Goal: Information Seeking & Learning: Learn about a topic

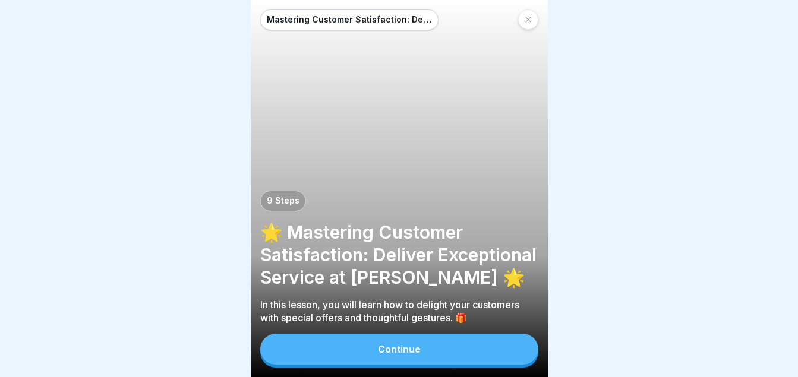
click at [405, 355] on div "Continue" at bounding box center [399, 349] width 43 height 11
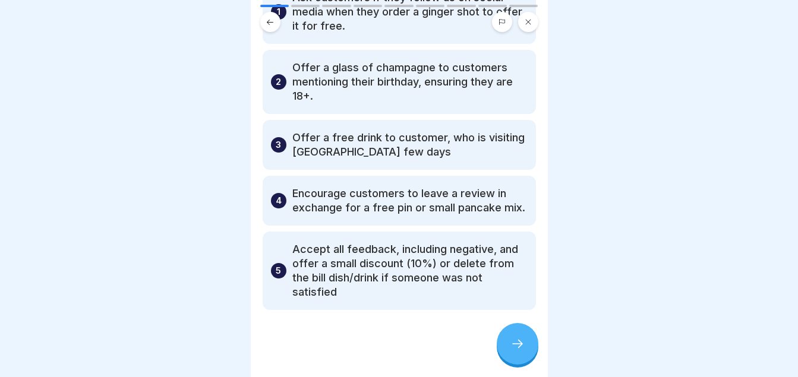
scroll to position [122, 0]
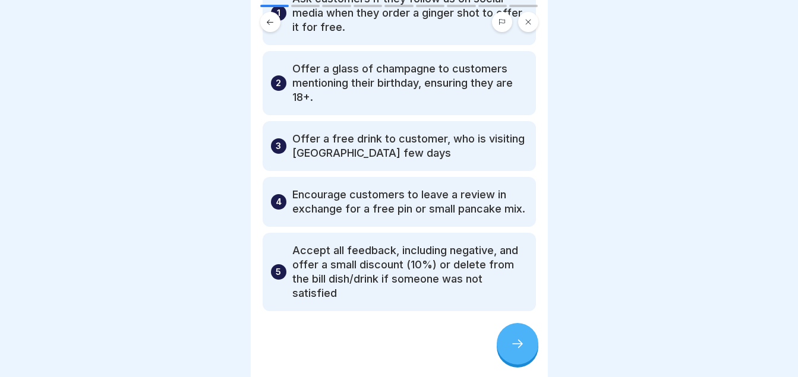
click at [513, 348] on icon at bounding box center [517, 344] width 14 height 14
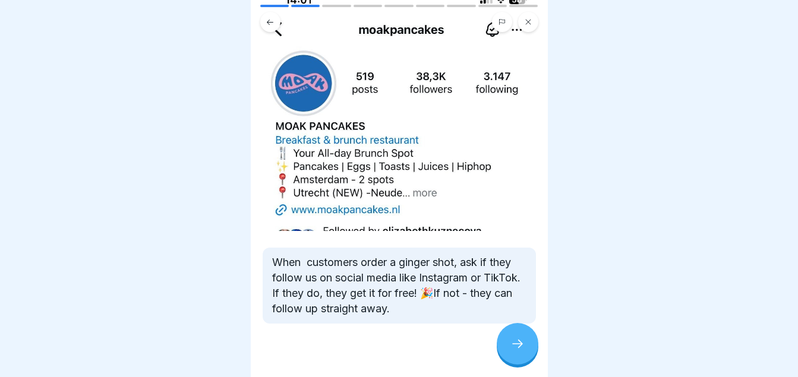
scroll to position [110, 0]
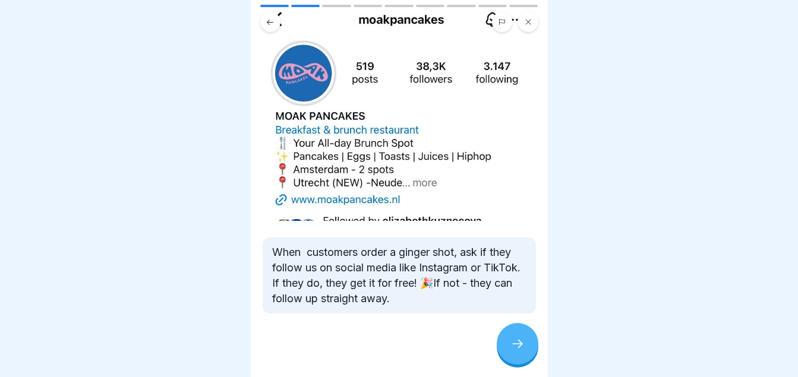
click at [522, 344] on div at bounding box center [518, 344] width 42 height 42
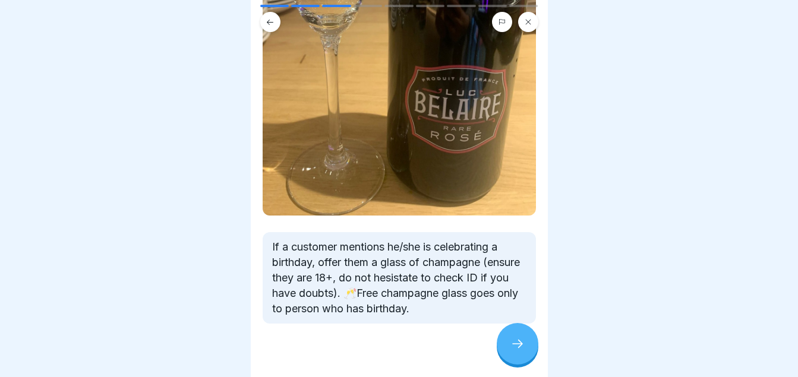
scroll to position [269, 0]
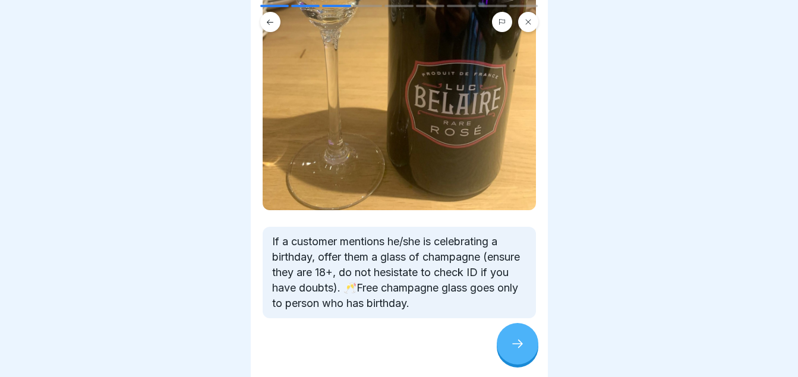
click at [509, 349] on div at bounding box center [518, 344] width 42 height 42
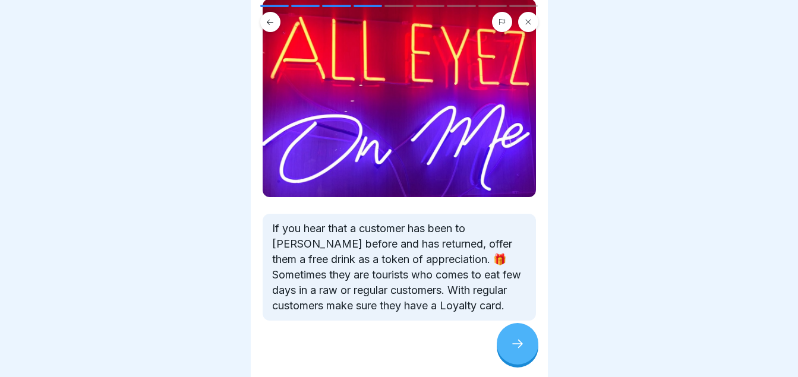
scroll to position [113, 0]
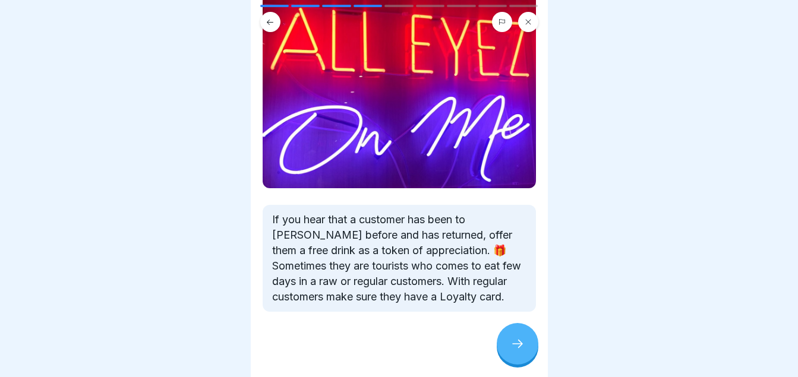
click at [516, 351] on icon at bounding box center [517, 344] width 14 height 14
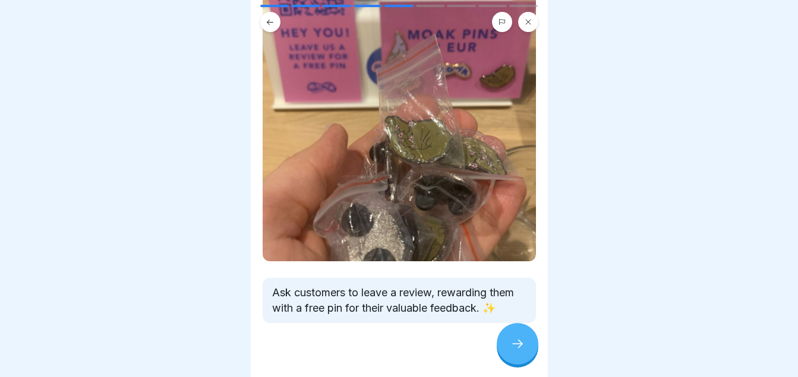
scroll to position [135, 0]
click at [519, 346] on div at bounding box center [518, 344] width 42 height 42
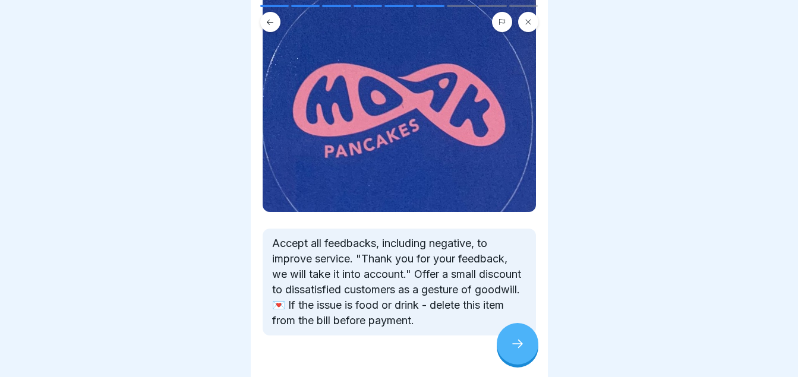
scroll to position [122, 0]
click at [518, 348] on icon at bounding box center [517, 344] width 14 height 14
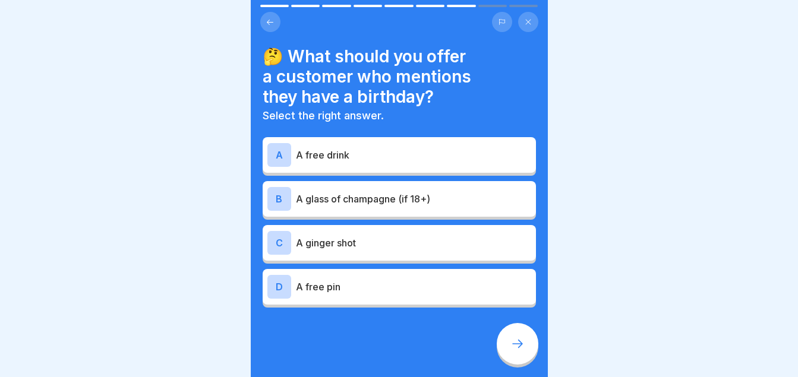
click at [457, 192] on p "A glass of champagne (if 18+)" at bounding box center [413, 199] width 235 height 14
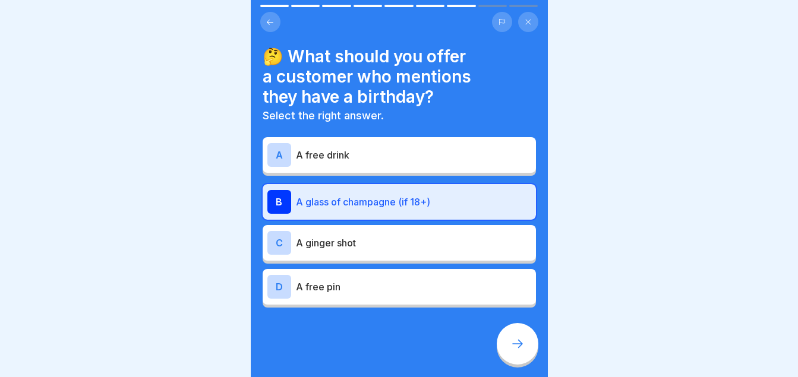
click at [519, 351] on icon at bounding box center [517, 344] width 14 height 14
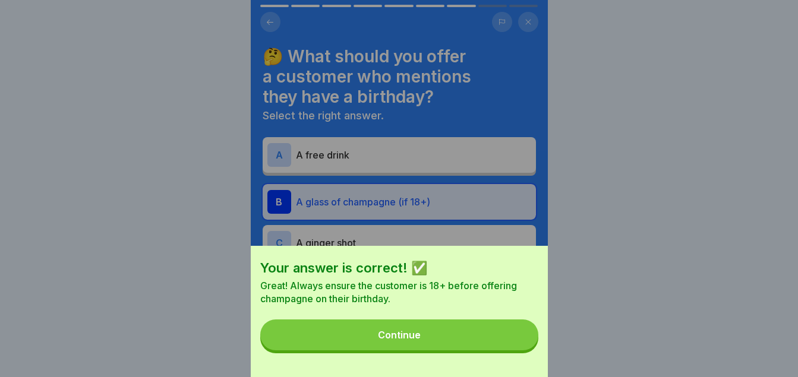
click at [434, 339] on button "Continue" at bounding box center [399, 335] width 278 height 31
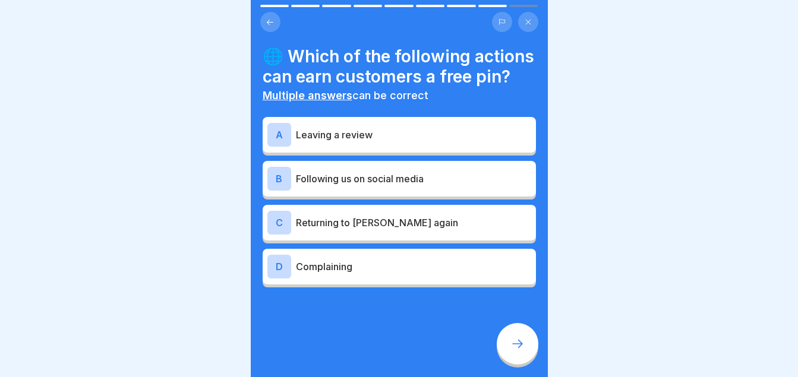
click at [412, 147] on div "A Leaving a review" at bounding box center [399, 135] width 264 height 24
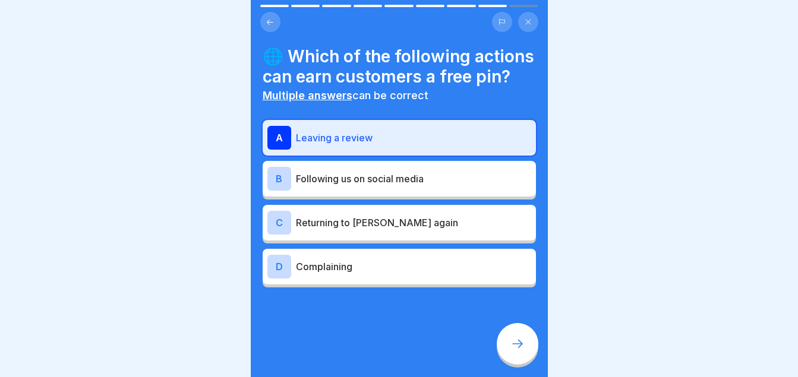
click at [510, 339] on div at bounding box center [518, 344] width 42 height 42
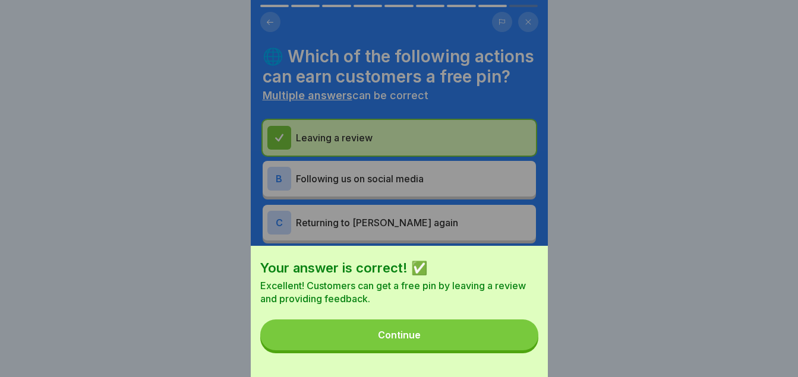
click at [462, 350] on button "Continue" at bounding box center [399, 335] width 278 height 31
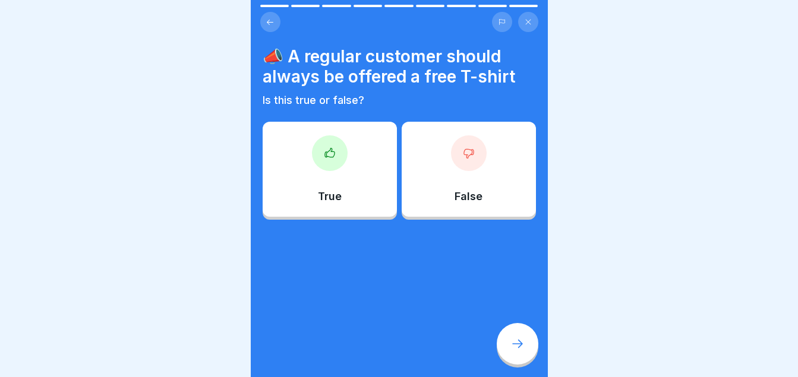
click at [451, 156] on div at bounding box center [469, 153] width 36 height 36
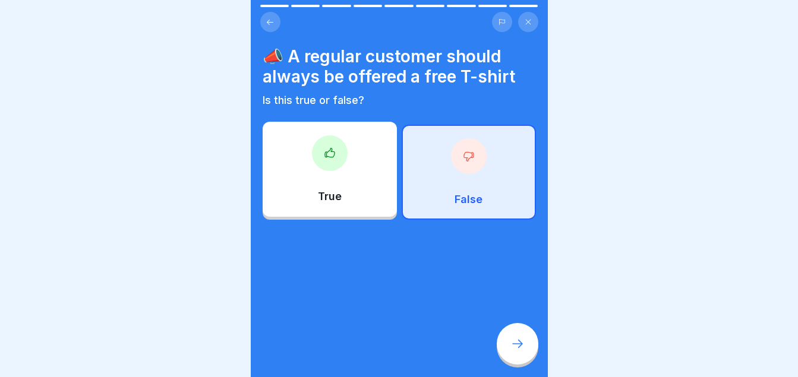
click at [520, 351] on icon at bounding box center [517, 344] width 14 height 14
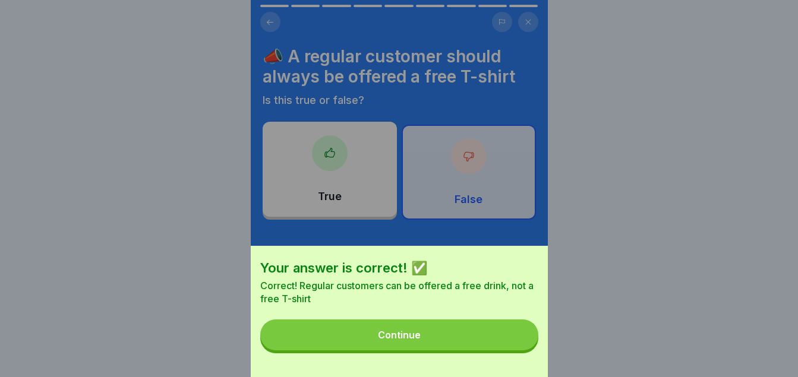
click at [391, 340] on div "Continue" at bounding box center [399, 335] width 43 height 11
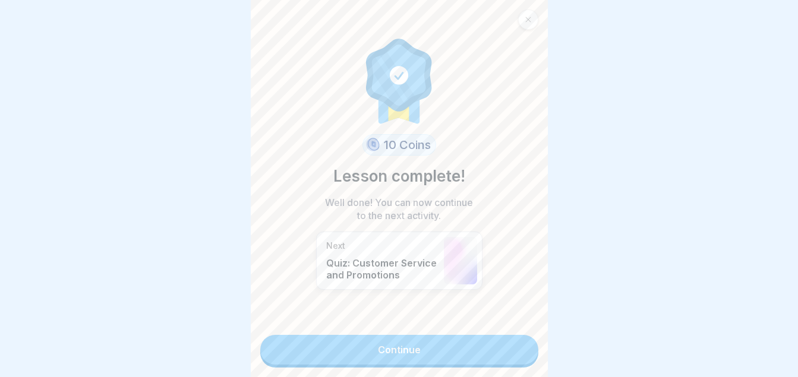
click at [393, 349] on link "Continue" at bounding box center [399, 350] width 278 height 30
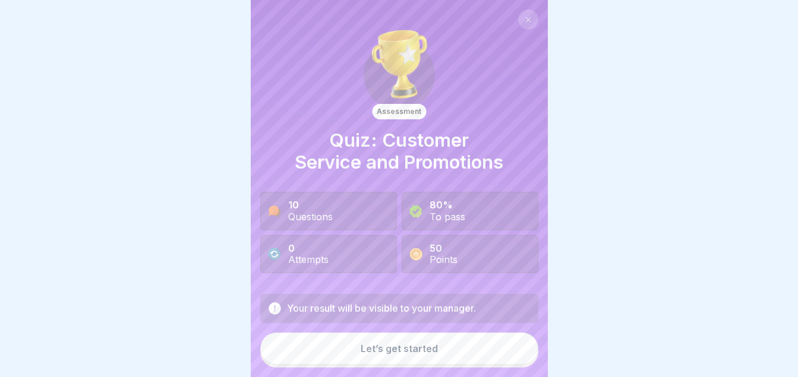
click at [410, 354] on div "Let’s get started" at bounding box center [399, 348] width 77 height 11
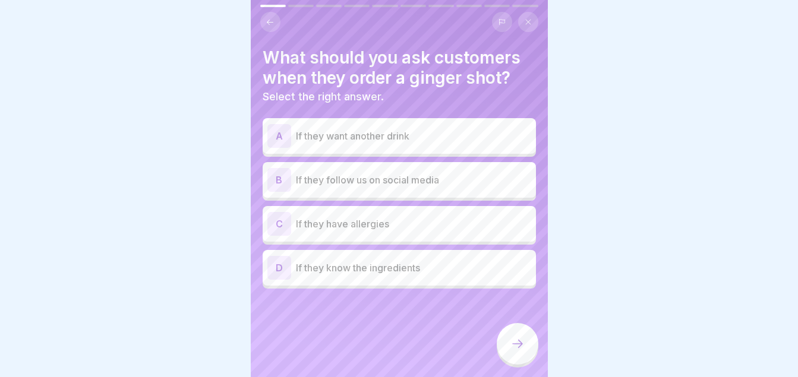
click at [396, 170] on div "B If they follow us on social media" at bounding box center [399, 180] width 264 height 24
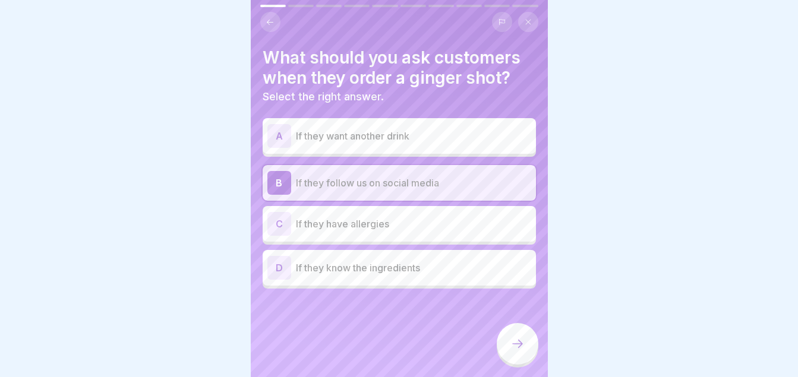
click at [528, 361] on div at bounding box center [518, 344] width 42 height 42
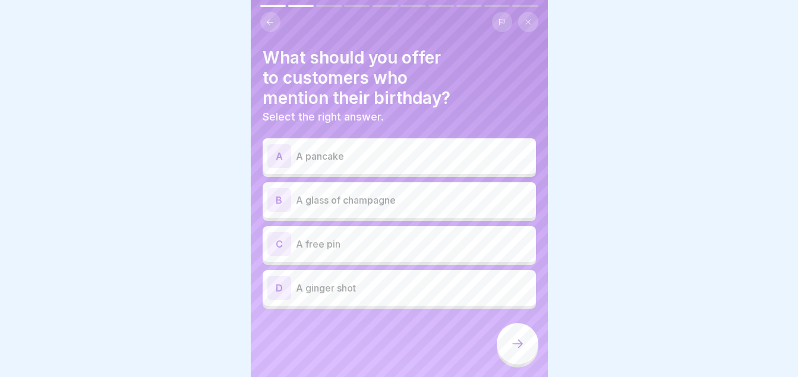
click at [398, 205] on p "A glass of champagne" at bounding box center [413, 200] width 235 height 14
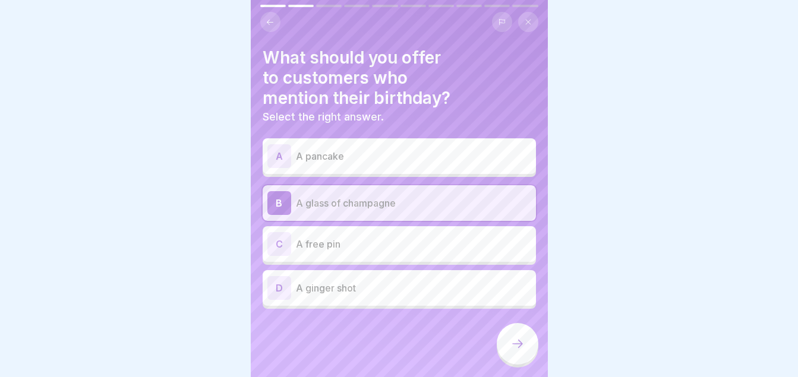
click at [535, 350] on div at bounding box center [518, 344] width 42 height 42
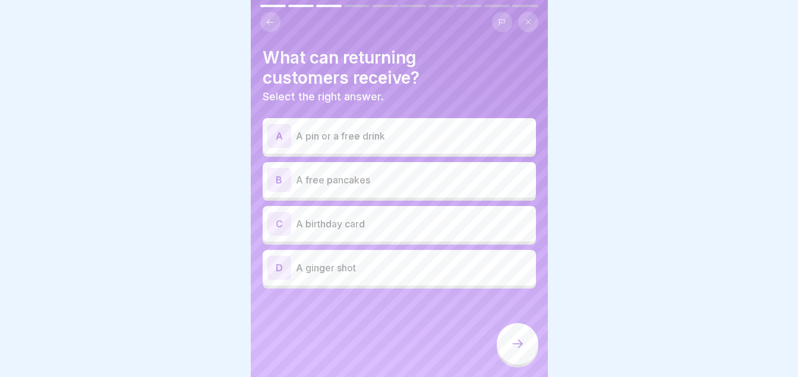
click at [409, 180] on p "A free pancakes" at bounding box center [413, 180] width 235 height 14
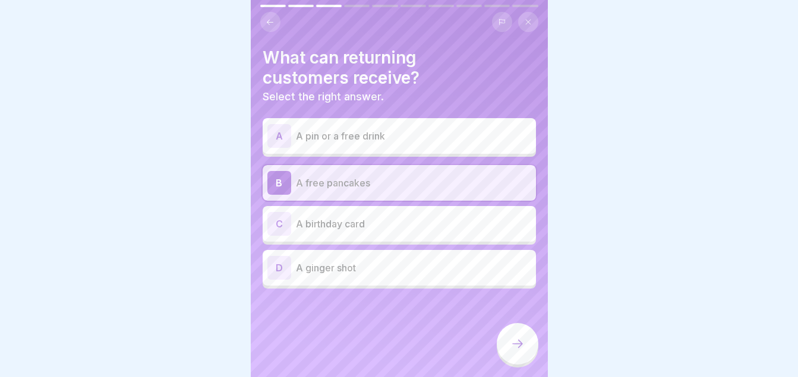
click at [529, 353] on div at bounding box center [518, 344] width 42 height 42
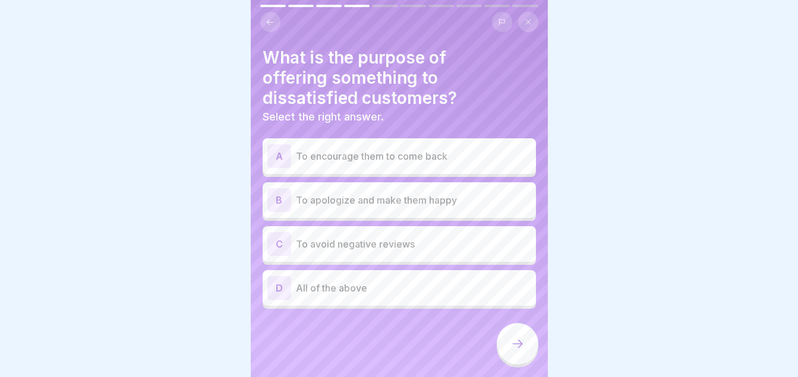
click at [384, 301] on div "D All of the above" at bounding box center [399, 288] width 273 height 36
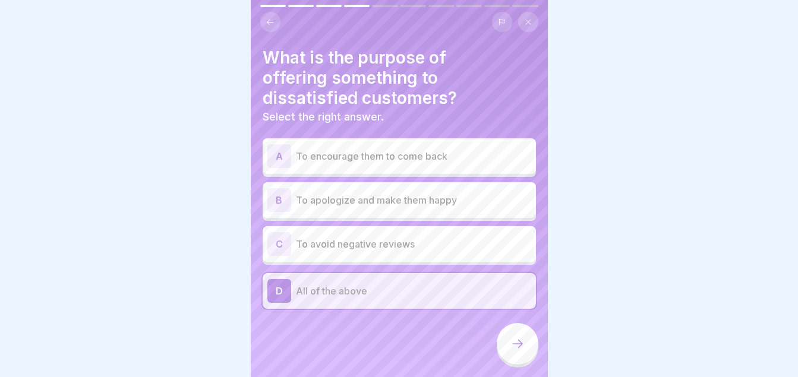
click at [519, 351] on icon at bounding box center [517, 344] width 14 height 14
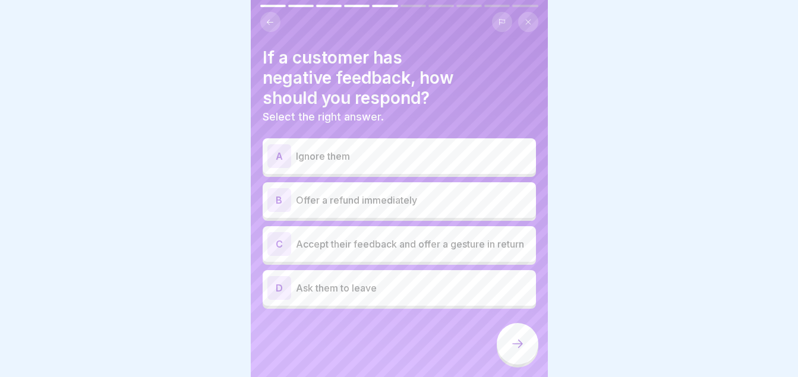
click at [438, 247] on p "Accept their feedback and offer a gesture in return" at bounding box center [413, 244] width 235 height 14
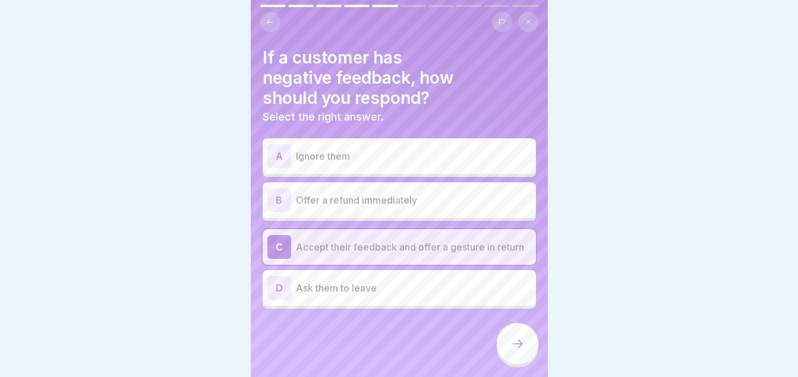
click at [385, 203] on p "Offer a refund immediately" at bounding box center [413, 200] width 235 height 14
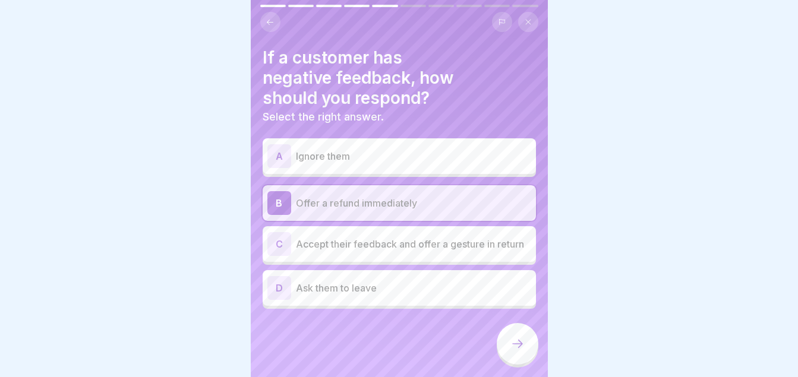
click at [362, 248] on p "Accept their feedback and offer a gesture in return" at bounding box center [413, 244] width 235 height 14
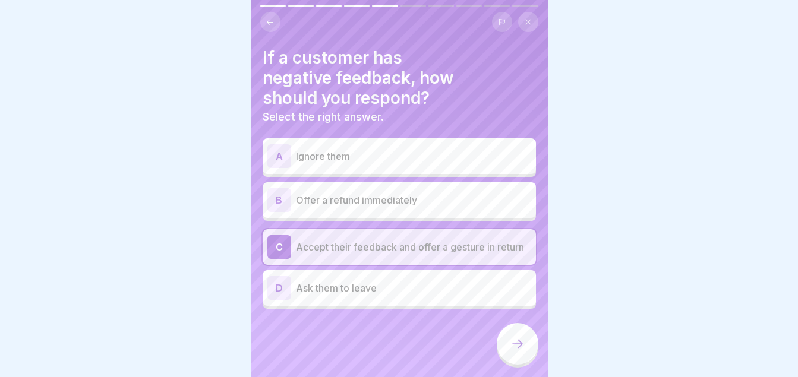
click at [512, 350] on icon at bounding box center [517, 344] width 14 height 14
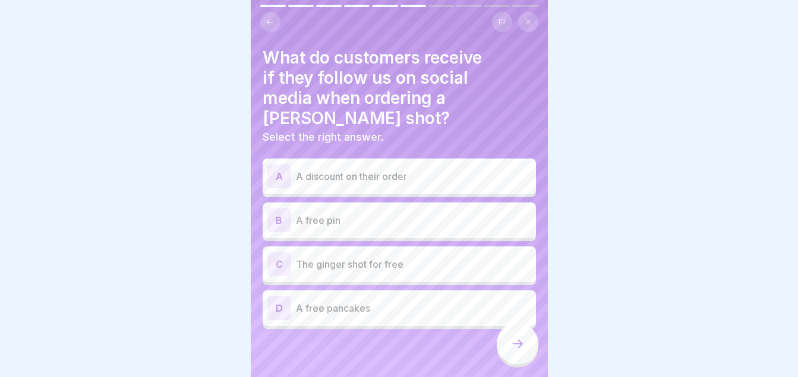
click at [431, 257] on p "The ginger shot for free" at bounding box center [413, 264] width 235 height 14
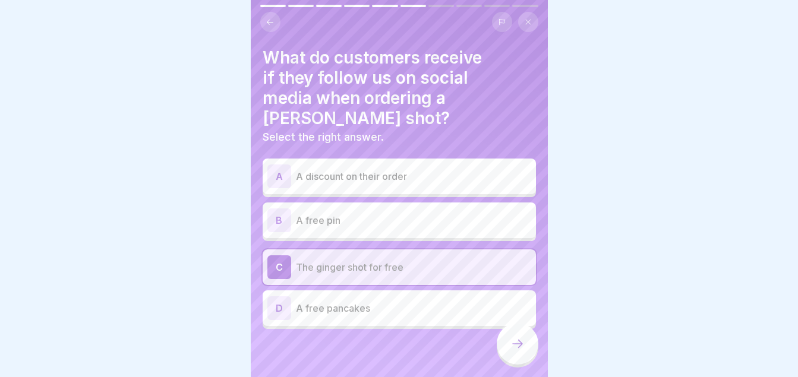
click at [508, 350] on div at bounding box center [518, 344] width 42 height 42
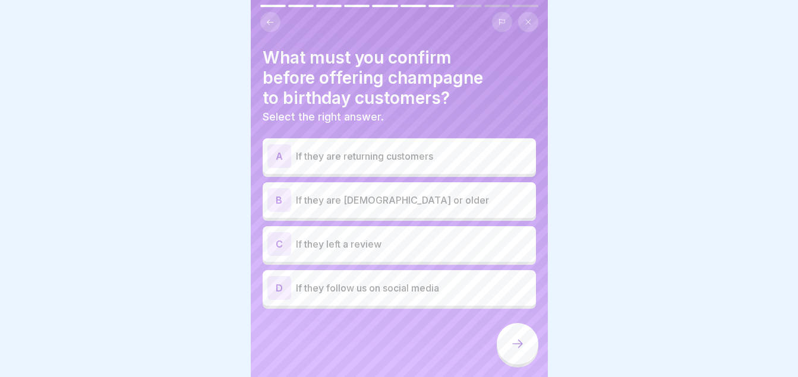
click at [446, 203] on p "If they are [DEMOGRAPHIC_DATA] or older" at bounding box center [413, 200] width 235 height 14
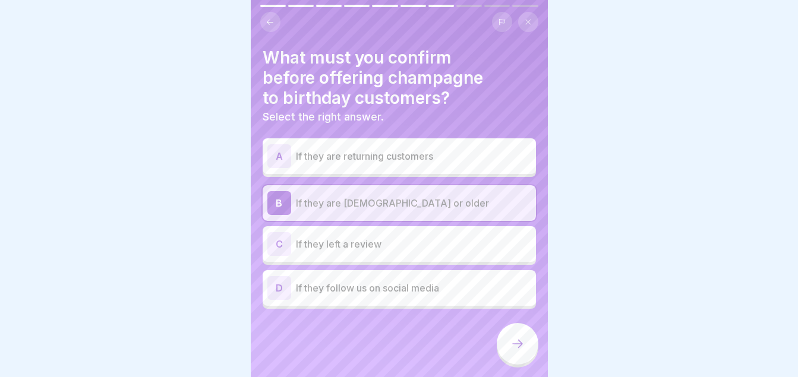
click at [521, 351] on icon at bounding box center [517, 344] width 14 height 14
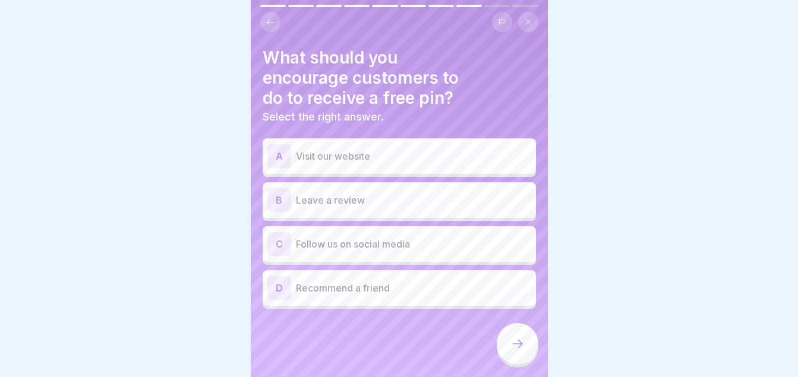
click at [449, 212] on div "B Leave a review" at bounding box center [399, 200] width 273 height 36
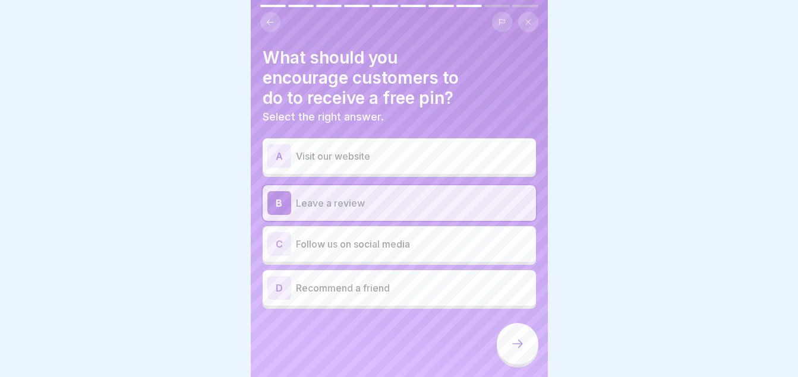
click at [522, 349] on icon at bounding box center [517, 344] width 14 height 14
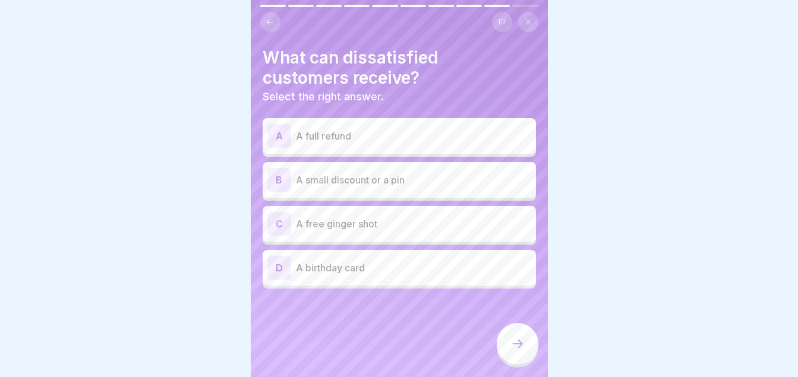
click at [510, 142] on p "A full refund" at bounding box center [413, 136] width 235 height 14
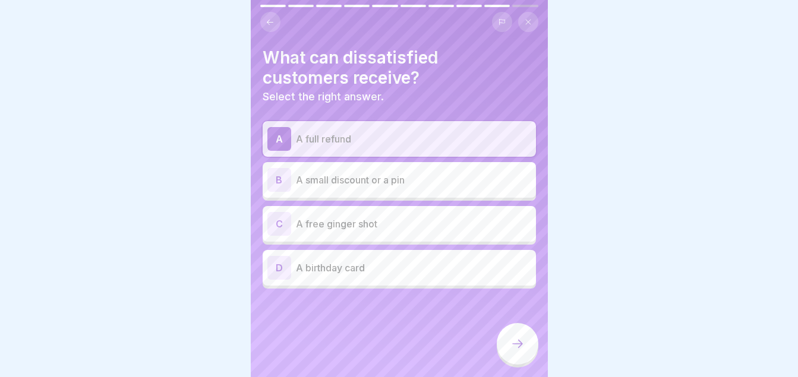
click at [515, 347] on div at bounding box center [518, 344] width 42 height 42
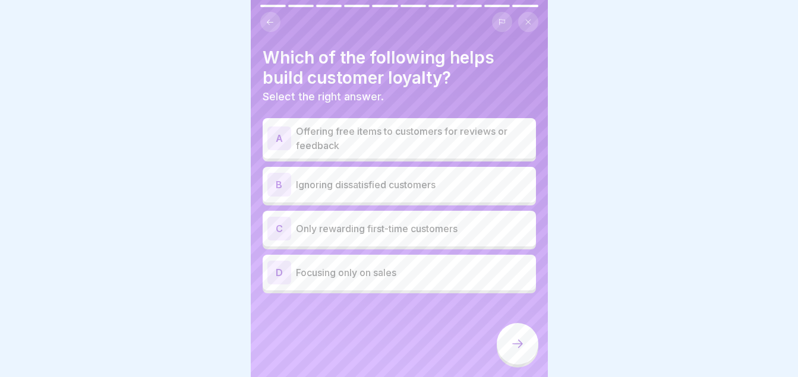
click at [435, 132] on p "Offering free items to customers for reviews or feedback" at bounding box center [413, 138] width 235 height 29
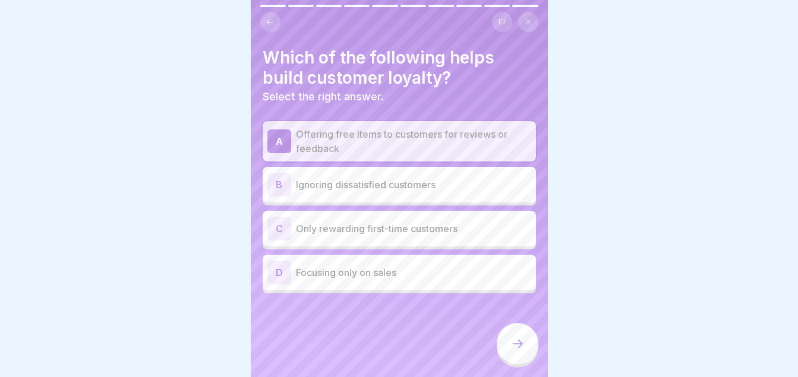
click at [513, 351] on icon at bounding box center [517, 344] width 14 height 14
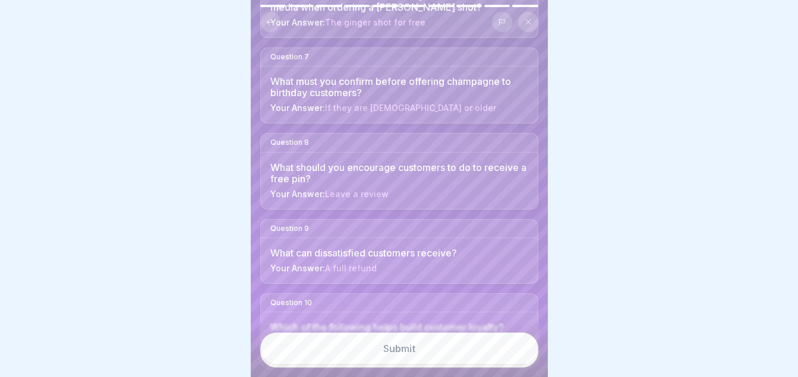
scroll to position [633, 0]
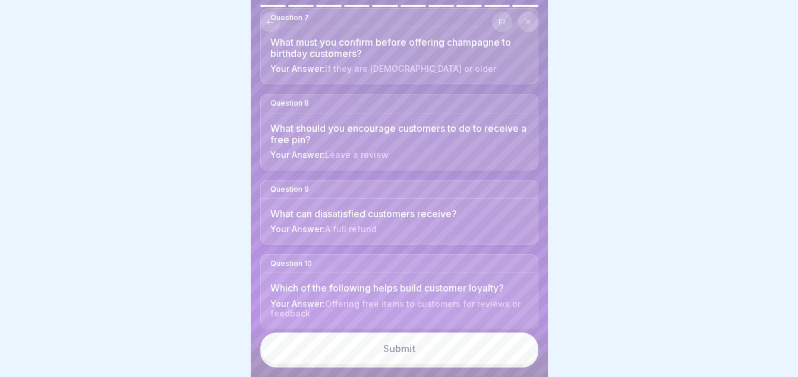
click at [432, 354] on button "Submit" at bounding box center [399, 349] width 278 height 32
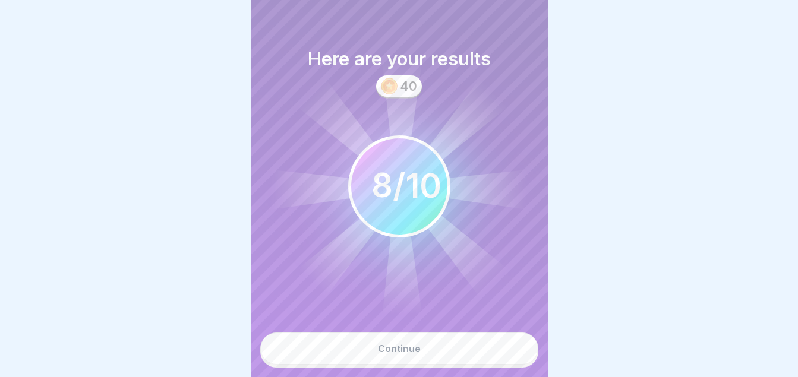
click at [409, 354] on div "Continue" at bounding box center [399, 348] width 43 height 11
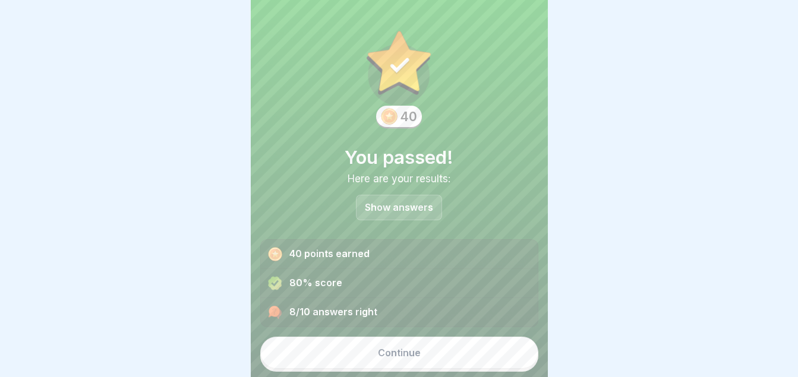
click at [387, 366] on button "Continue" at bounding box center [399, 353] width 278 height 32
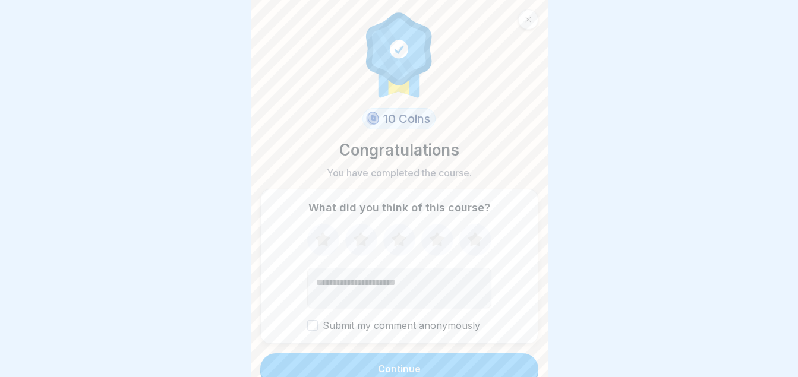
click at [434, 242] on icon at bounding box center [436, 239] width 15 height 15
click at [412, 368] on div "Continue" at bounding box center [399, 369] width 43 height 11
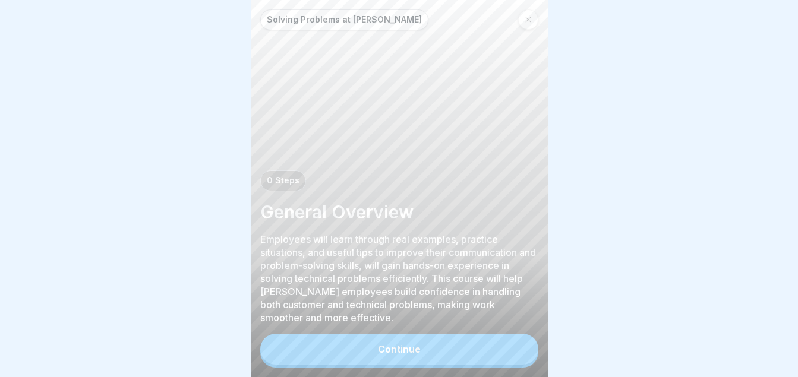
click at [469, 348] on button "Continue" at bounding box center [399, 349] width 278 height 31
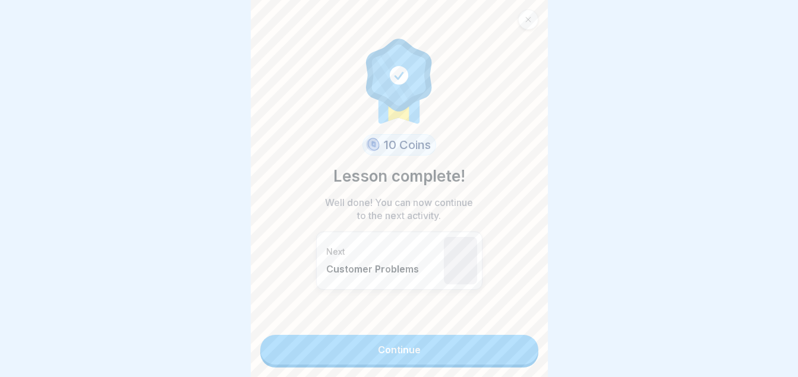
click at [443, 358] on link "Continue" at bounding box center [399, 350] width 278 height 30
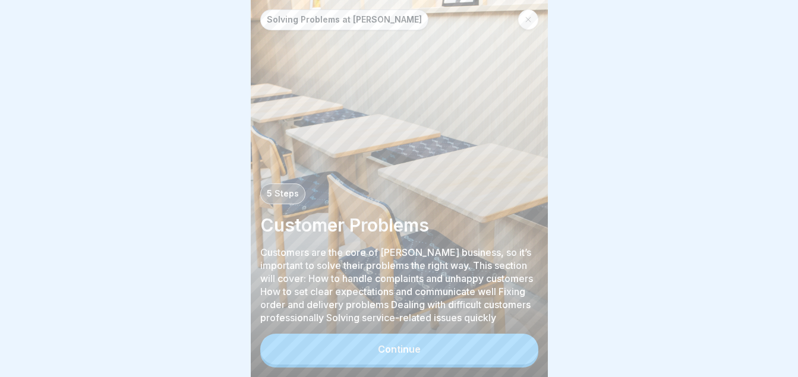
click at [460, 353] on button "Continue" at bounding box center [399, 349] width 278 height 31
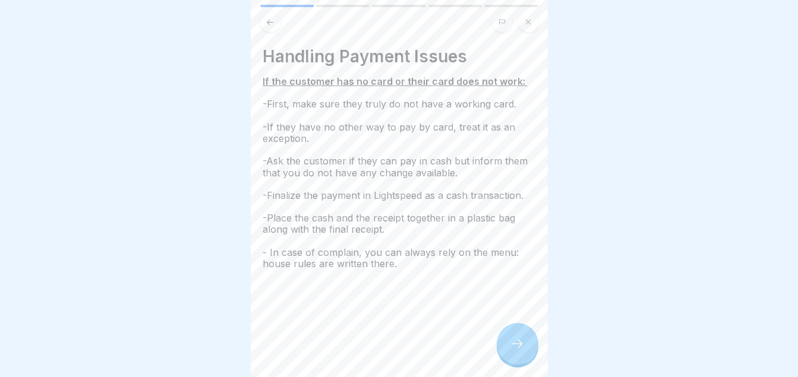
click at [516, 344] on div at bounding box center [518, 344] width 42 height 42
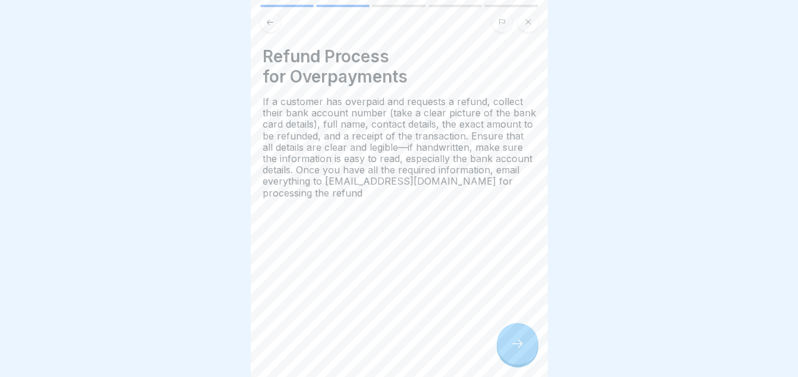
click at [529, 351] on div at bounding box center [518, 344] width 42 height 42
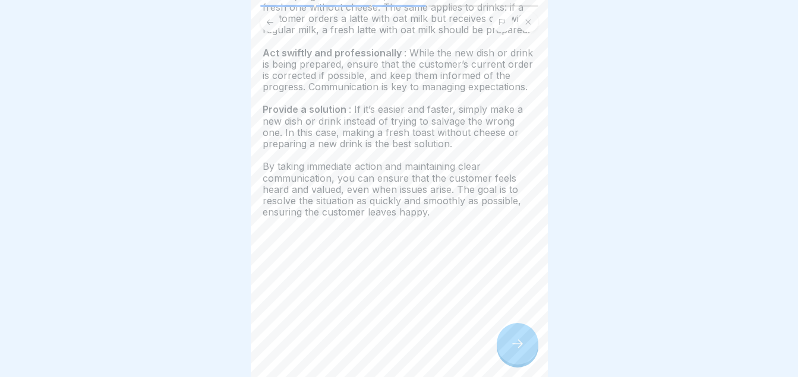
scroll to position [303, 0]
click at [524, 351] on icon at bounding box center [517, 344] width 14 height 14
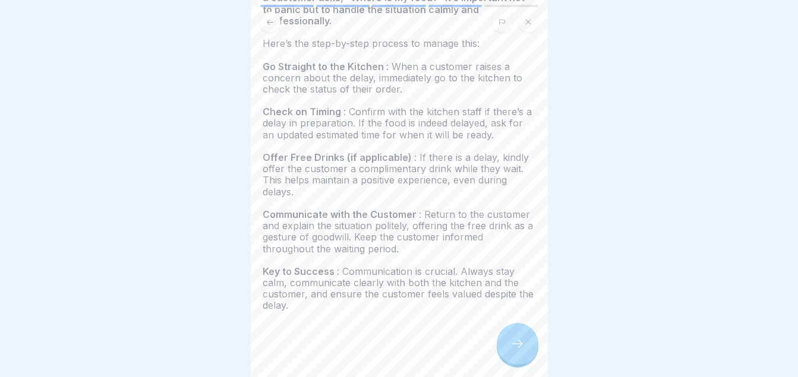
scroll to position [112, 0]
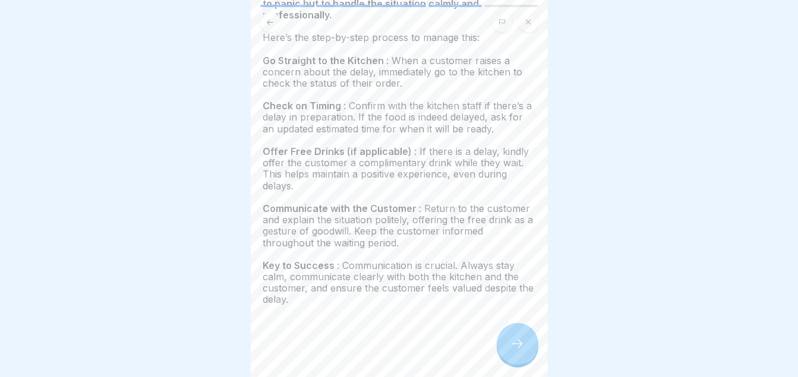
click at [508, 342] on div at bounding box center [518, 344] width 42 height 42
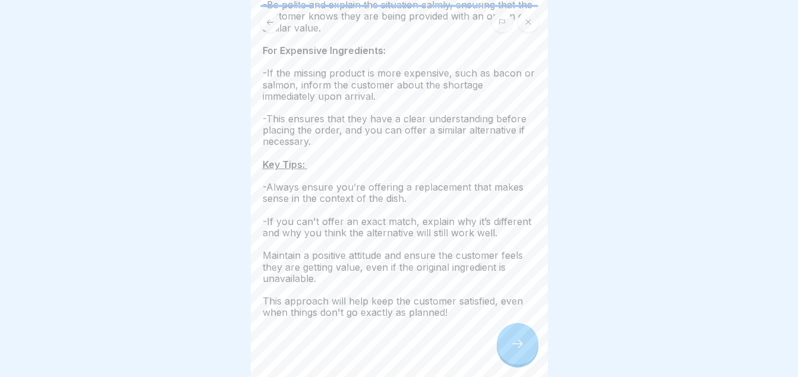
scroll to position [276, 0]
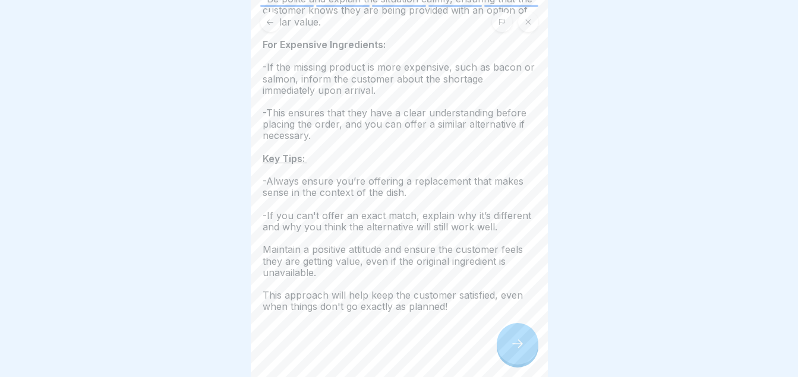
click at [510, 345] on div at bounding box center [518, 344] width 42 height 42
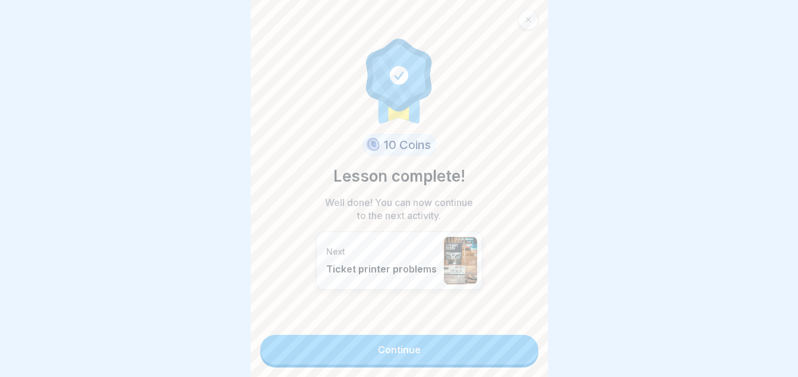
click at [451, 363] on link "Continue" at bounding box center [399, 350] width 278 height 30
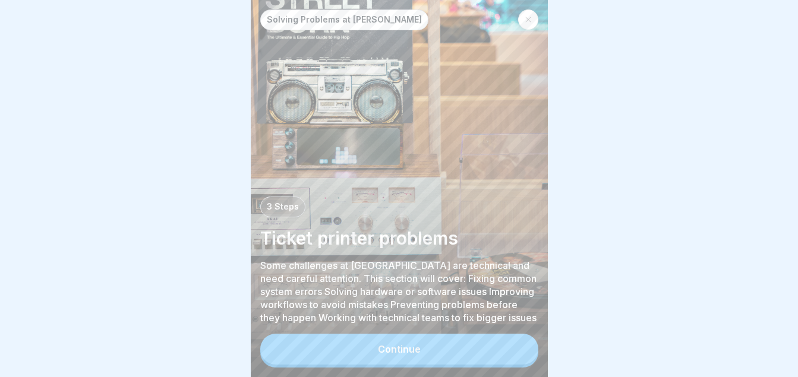
click at [548, 327] on div at bounding box center [399, 188] width 798 height 377
click at [446, 353] on button "Continue" at bounding box center [399, 349] width 278 height 31
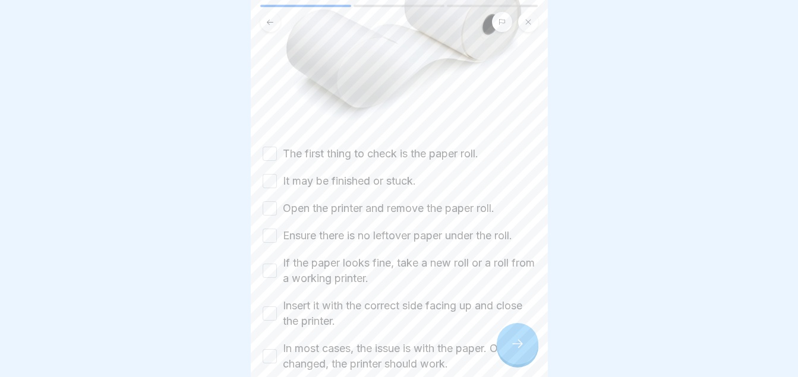
scroll to position [193, 0]
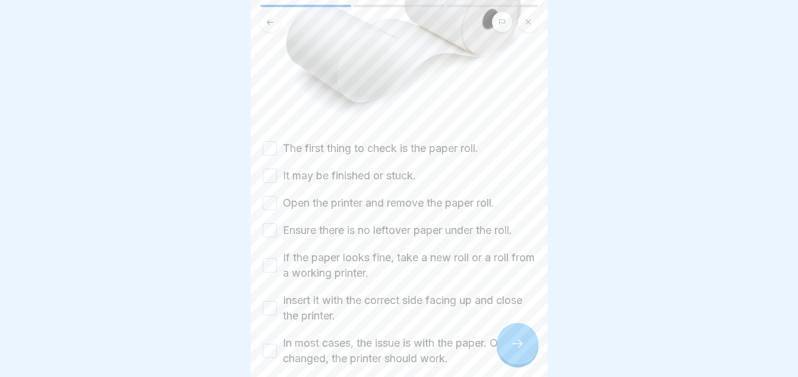
click at [275, 141] on button "The first thing to check is the paper roll." at bounding box center [270, 148] width 14 height 14
click at [272, 170] on button "It may be finished or stuck." at bounding box center [270, 176] width 14 height 14
click at [270, 196] on button "Open the printer and remove the paper roll." at bounding box center [270, 203] width 14 height 14
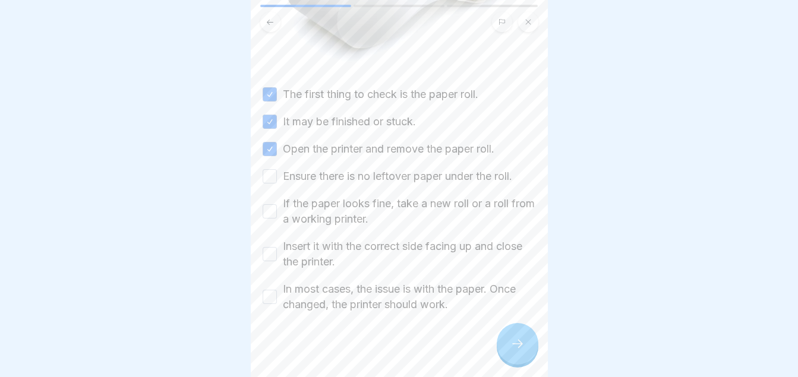
click at [267, 173] on button "Ensure there is no leftover paper under the roll." at bounding box center [270, 176] width 14 height 14
click at [270, 204] on button "If the paper looks fine, take a new roll or a roll from a working printer." at bounding box center [270, 211] width 14 height 14
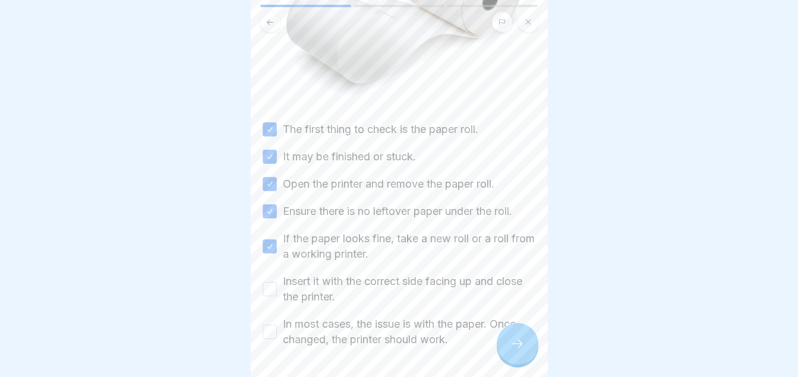
scroll to position [239, 0]
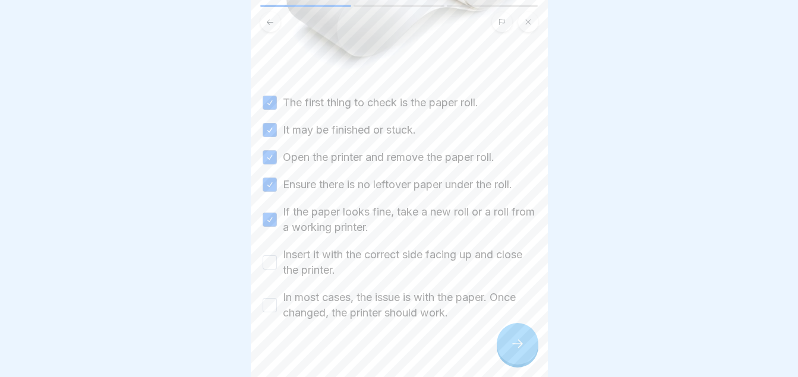
click at [264, 257] on button "Insert it with the correct side facing up and close the printer." at bounding box center [270, 262] width 14 height 14
click at [273, 298] on button "In most cases, the issue is with the paper. Once changed, the printer should wo…" at bounding box center [270, 305] width 14 height 14
click at [513, 348] on icon at bounding box center [517, 344] width 14 height 14
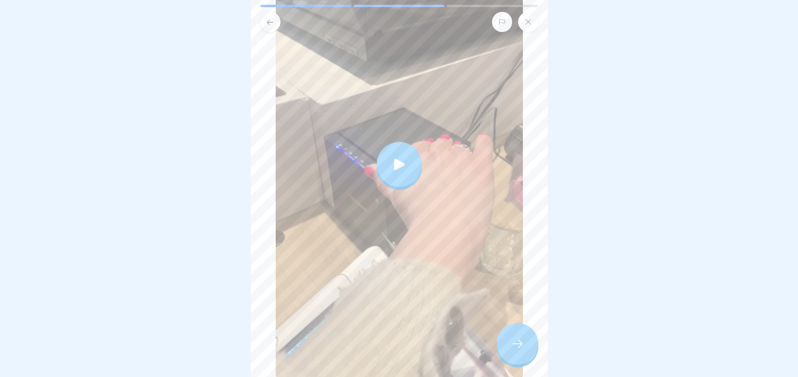
scroll to position [160, 0]
click at [400, 163] on icon at bounding box center [399, 163] width 17 height 17
click at [504, 337] on div "Solving Problems at [PERSON_NAME] 3 Steps Ticket printer problems Some challeng…" at bounding box center [399, 188] width 297 height 377
click at [522, 347] on div at bounding box center [518, 344] width 42 height 42
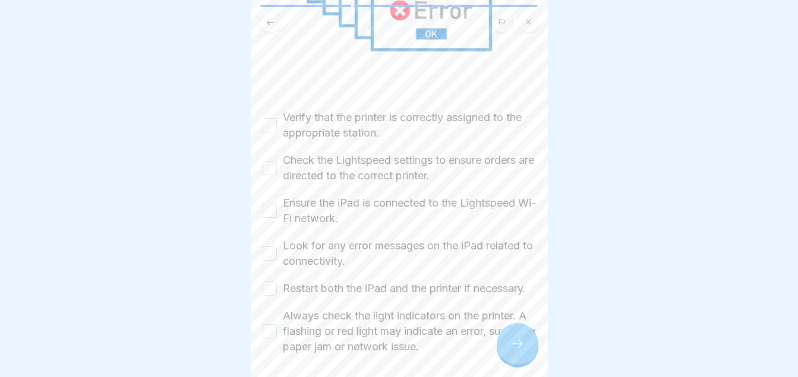
scroll to position [276, 0]
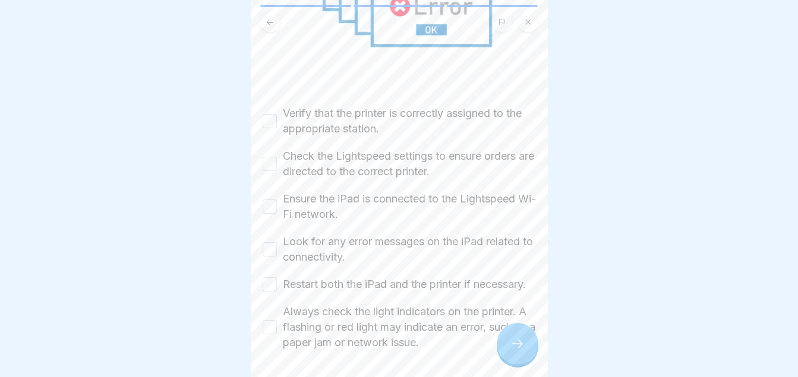
click at [266, 119] on button "Verify that the printer is correctly assigned to the appropriate station." at bounding box center [270, 121] width 14 height 14
click at [268, 157] on button "Check the Lightspeed settings to ensure orders are directed to the correct prin…" at bounding box center [270, 164] width 14 height 14
click at [267, 200] on button "Ensure the iPad is connected to the Lightspeed Wi-Fi network." at bounding box center [270, 207] width 14 height 14
click at [270, 242] on button "Look for any error messages on the iPad related to connectivity." at bounding box center [270, 249] width 14 height 14
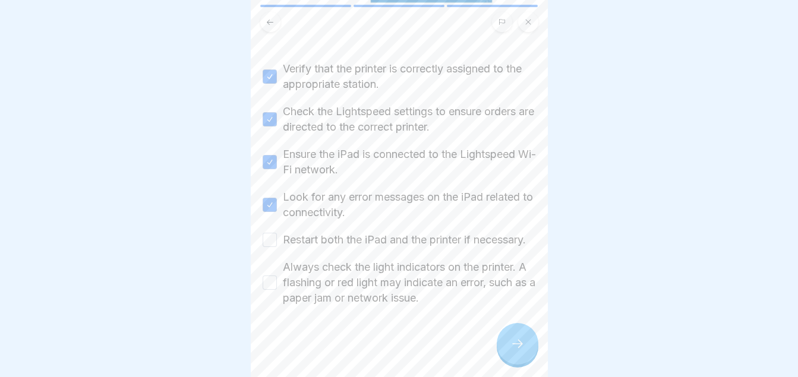
click at [263, 235] on button "Restart both the iPad and the printer if necessary." at bounding box center [270, 240] width 14 height 14
click at [270, 283] on button "Always check the light indicators on the printer. A flashing or red light may i…" at bounding box center [270, 283] width 14 height 14
click at [513, 351] on icon at bounding box center [517, 344] width 14 height 14
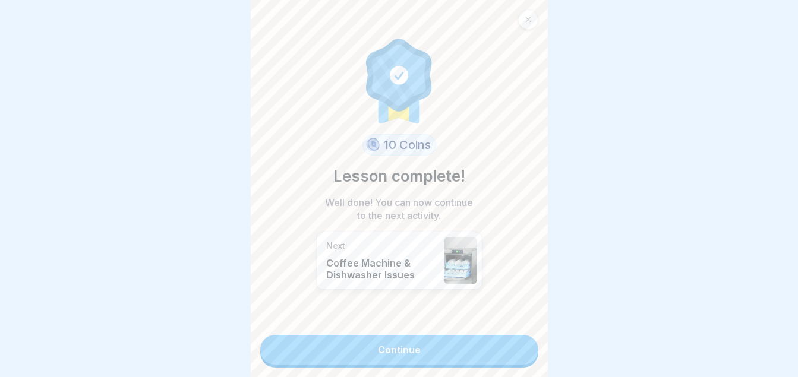
click at [394, 355] on link "Continue" at bounding box center [399, 350] width 278 height 30
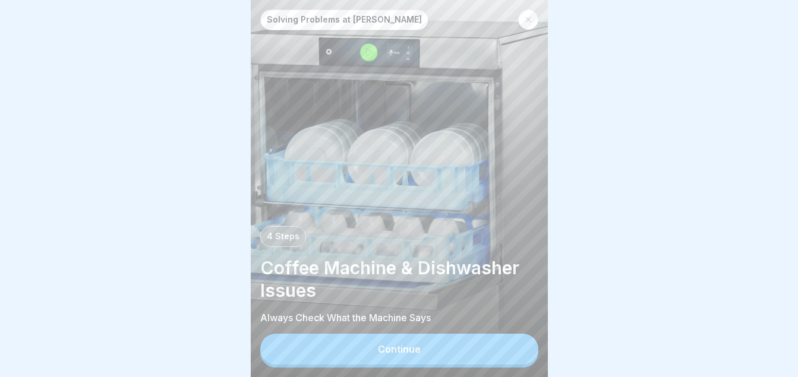
click at [394, 355] on div "Continue" at bounding box center [399, 349] width 43 height 11
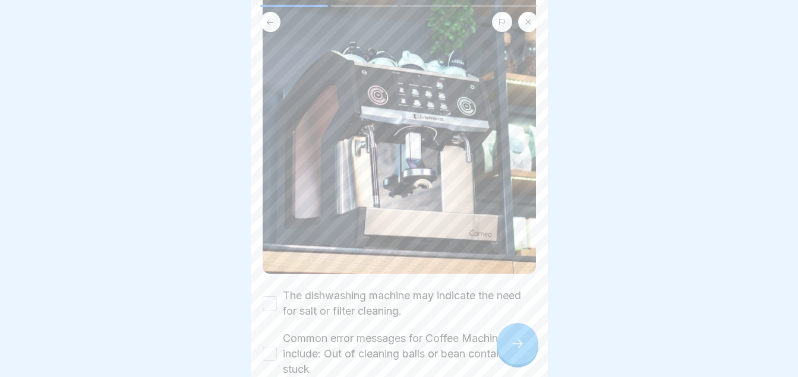
scroll to position [258, 0]
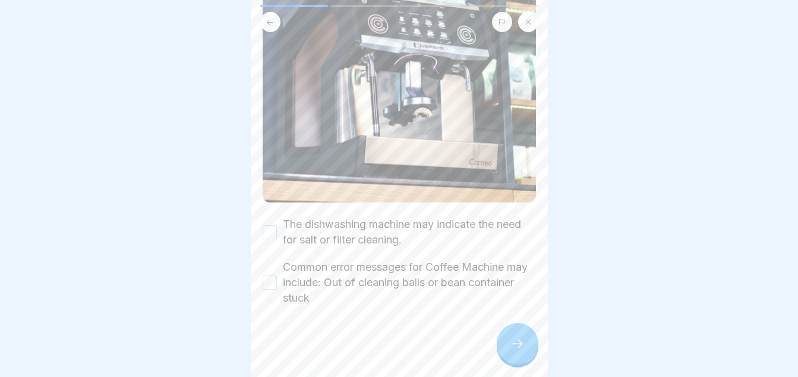
click at [267, 236] on button "The dishwashing machine may indicate the need for salt or filter cleaning." at bounding box center [270, 232] width 14 height 14
click at [265, 290] on button "Common error messages for Coffee Machine may include: Out of cleaning balls or …" at bounding box center [270, 283] width 14 height 14
click at [521, 350] on icon at bounding box center [517, 344] width 14 height 14
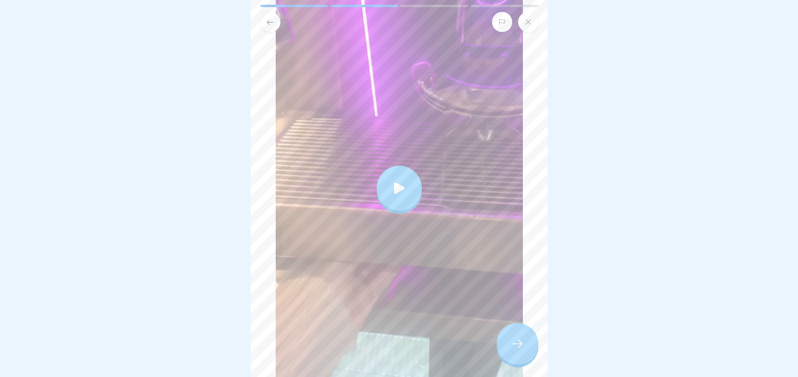
scroll to position [168, 0]
click at [413, 169] on div at bounding box center [399, 191] width 45 height 45
click at [410, 177] on div at bounding box center [399, 191] width 45 height 45
click at [517, 350] on icon at bounding box center [517, 344] width 14 height 14
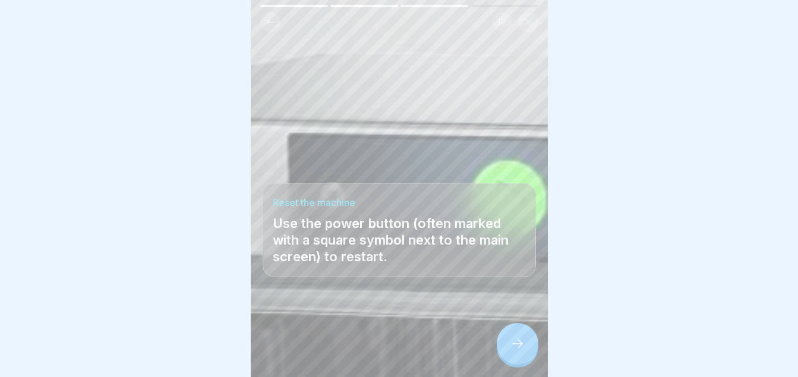
click at [517, 350] on icon at bounding box center [517, 344] width 14 height 14
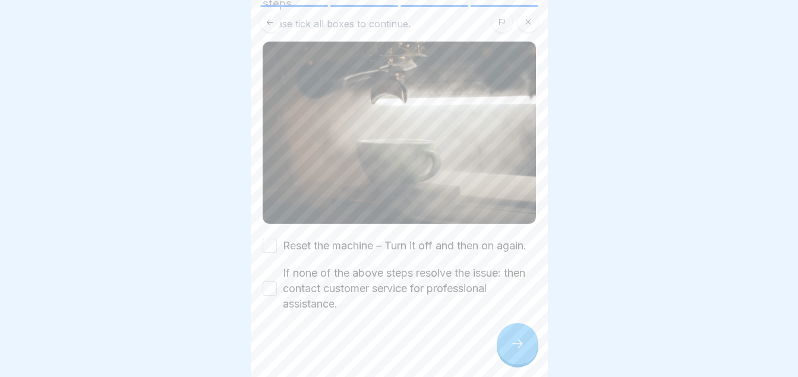
scroll to position [110, 0]
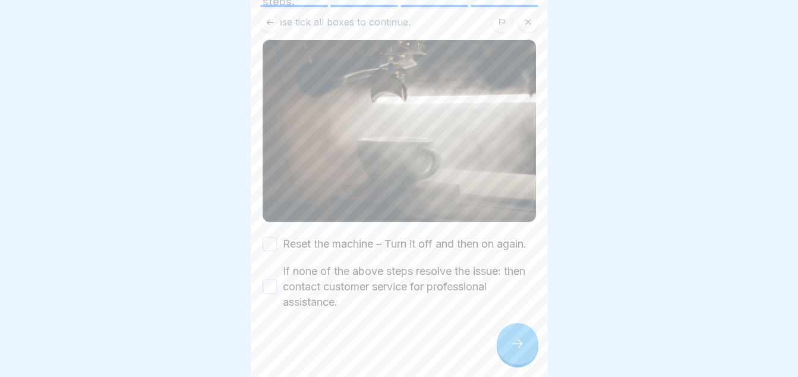
click at [269, 251] on button "Reset the machine – Turn it off and then on again." at bounding box center [270, 244] width 14 height 14
click at [267, 294] on button "If none of the above steps resolve the issue: then contact customer service for…" at bounding box center [270, 287] width 14 height 14
click at [509, 358] on div at bounding box center [518, 344] width 42 height 42
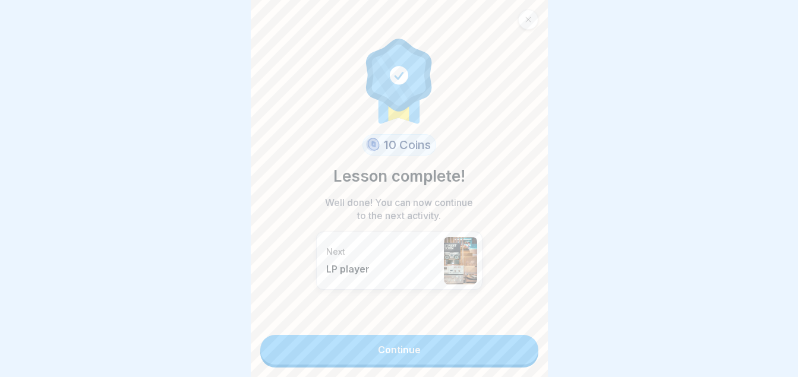
click at [450, 358] on link "Continue" at bounding box center [399, 350] width 278 height 30
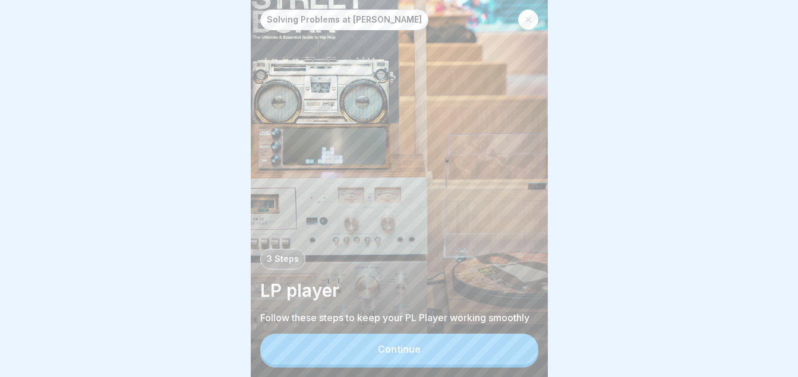
click at [437, 346] on button "Continue" at bounding box center [399, 349] width 278 height 31
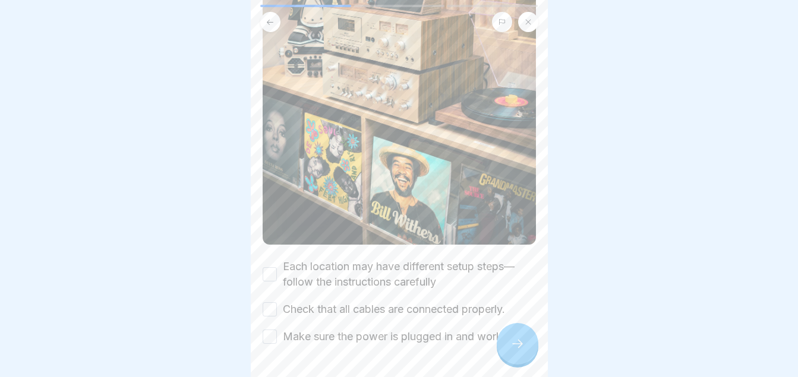
scroll to position [273, 0]
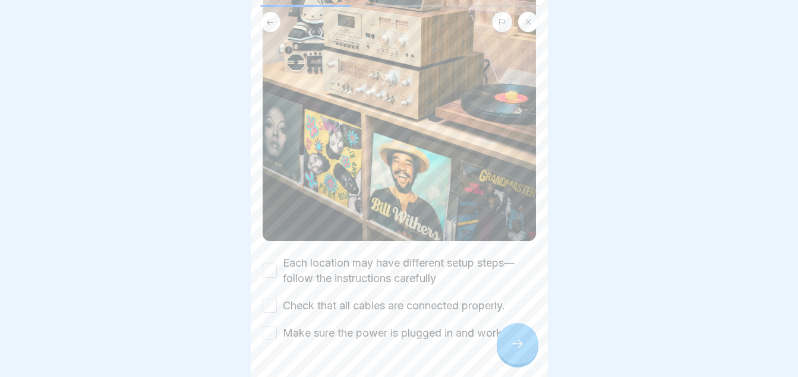
click at [270, 264] on button "Each location may have different setup steps—follow the instructions carefully" at bounding box center [270, 271] width 14 height 14
click at [269, 299] on button "Check that all cables are connected properly." at bounding box center [270, 306] width 14 height 14
click at [274, 326] on button "Make sure the power is plugged in and working." at bounding box center [270, 333] width 14 height 14
click at [517, 338] on div at bounding box center [518, 344] width 42 height 42
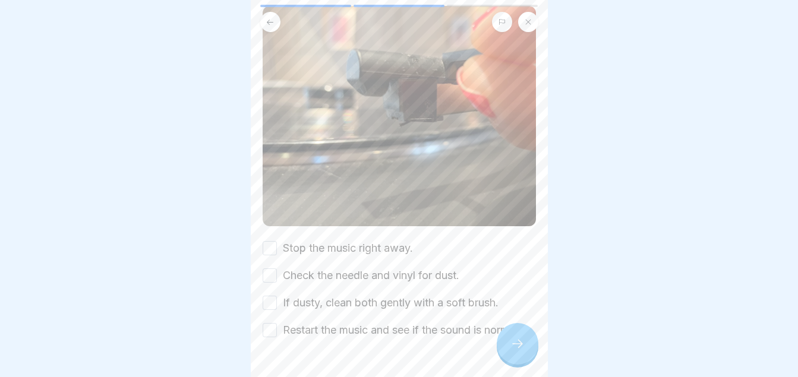
scroll to position [103, 0]
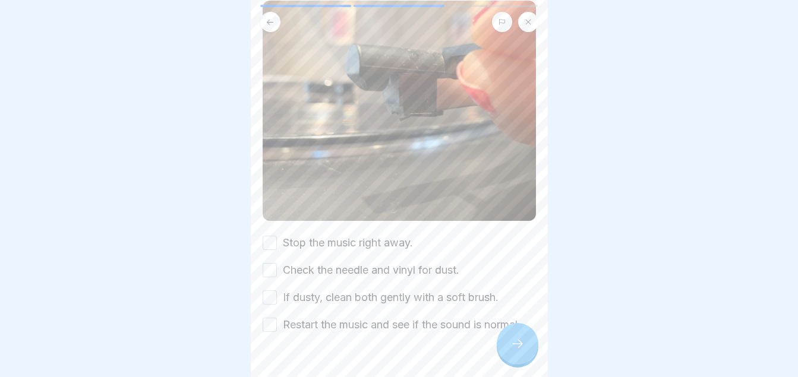
click at [276, 237] on button "Stop the music right away." at bounding box center [270, 243] width 14 height 14
click at [270, 263] on button "Check the needle and vinyl for dust." at bounding box center [270, 270] width 14 height 14
click at [271, 292] on button "If dusty, clean both gently with a soft brush." at bounding box center [270, 297] width 14 height 14
click at [266, 328] on button "Restart the music and see if the sound is normal." at bounding box center [270, 325] width 14 height 14
click at [516, 363] on div at bounding box center [518, 344] width 42 height 42
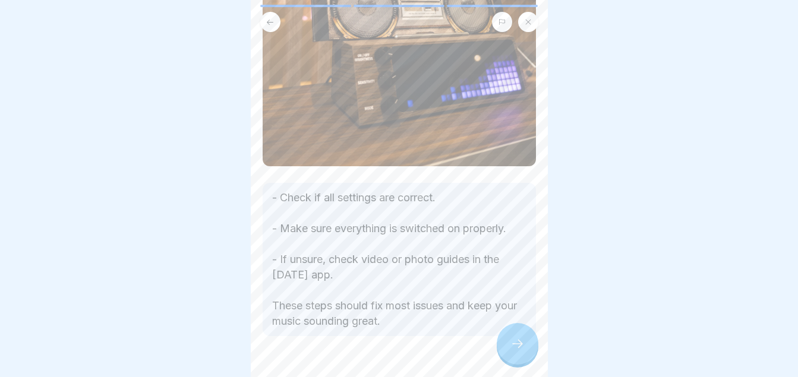
scroll to position [329, 0]
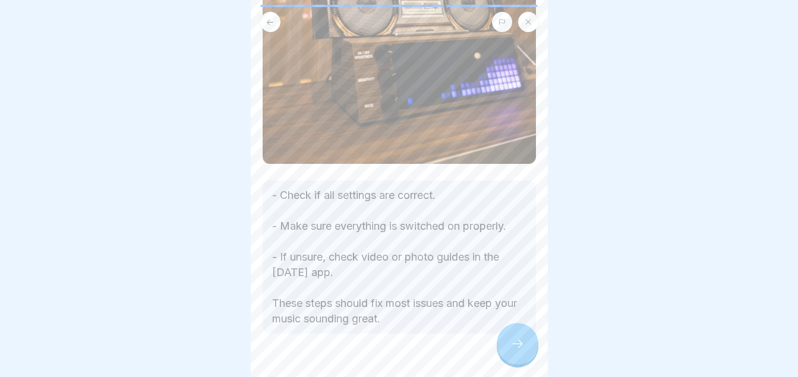
click at [507, 350] on div at bounding box center [518, 344] width 42 height 42
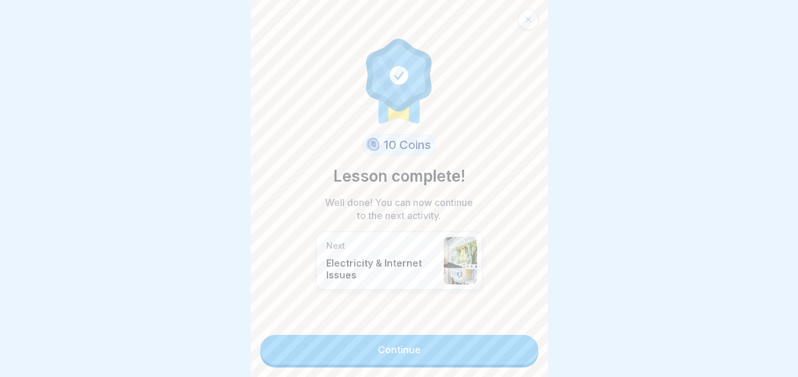
click at [447, 358] on link "Continue" at bounding box center [399, 350] width 278 height 30
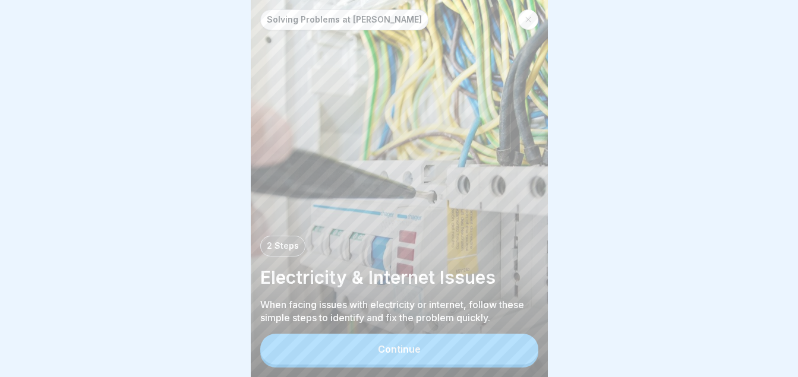
click at [391, 355] on div "Continue" at bounding box center [399, 349] width 43 height 11
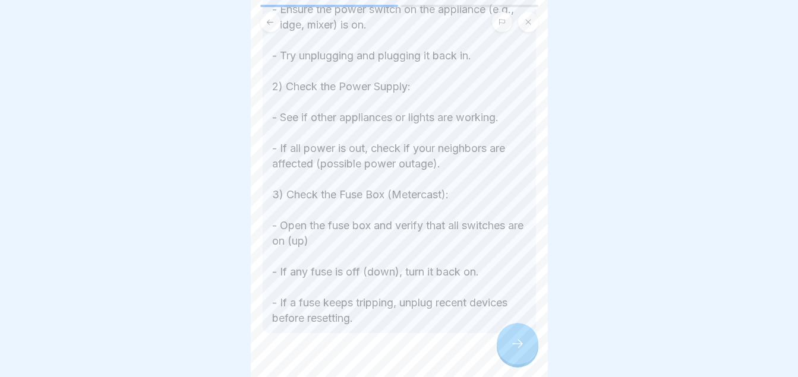
scroll to position [360, 0]
click at [511, 351] on icon at bounding box center [517, 344] width 14 height 14
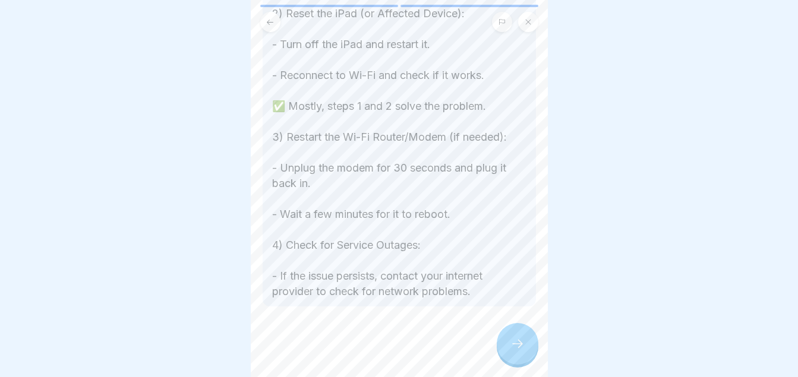
scroll to position [435, 0]
click at [501, 346] on div at bounding box center [518, 344] width 42 height 42
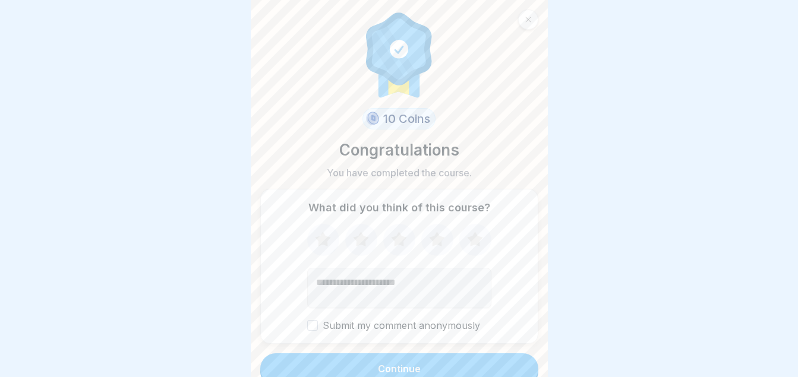
click at [440, 243] on icon at bounding box center [436, 240] width 31 height 31
click at [448, 366] on button "Continue" at bounding box center [399, 368] width 278 height 31
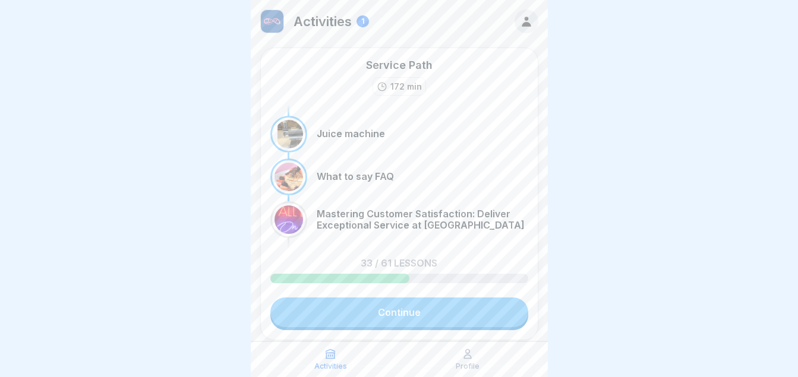
click at [563, 268] on div at bounding box center [399, 188] width 798 height 377
click at [470, 363] on p "Profile" at bounding box center [468, 366] width 24 height 8
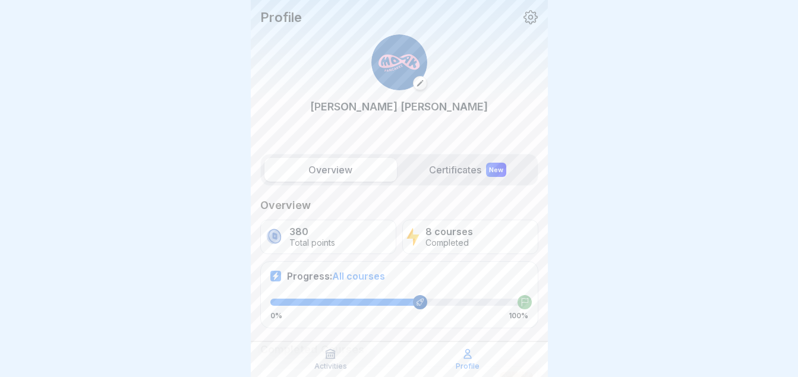
click at [447, 175] on label "Certificates New" at bounding box center [468, 170] width 132 height 24
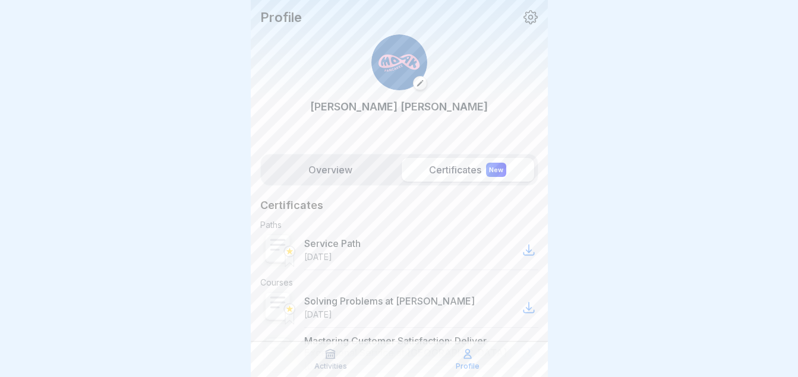
click at [534, 84] on div "Profile [PERSON_NAME]" at bounding box center [399, 74] width 297 height 148
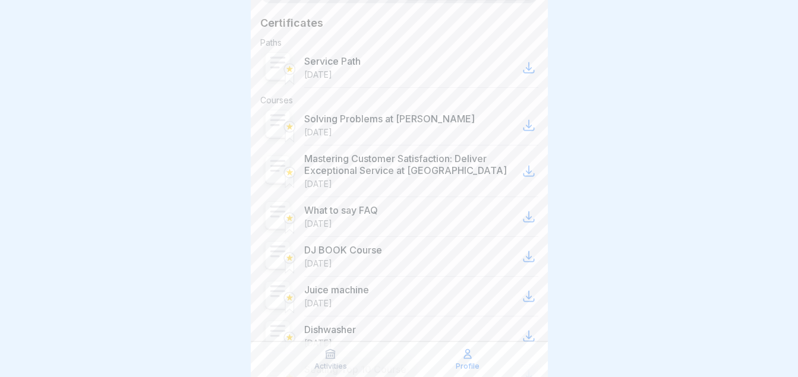
scroll to position [111, 0]
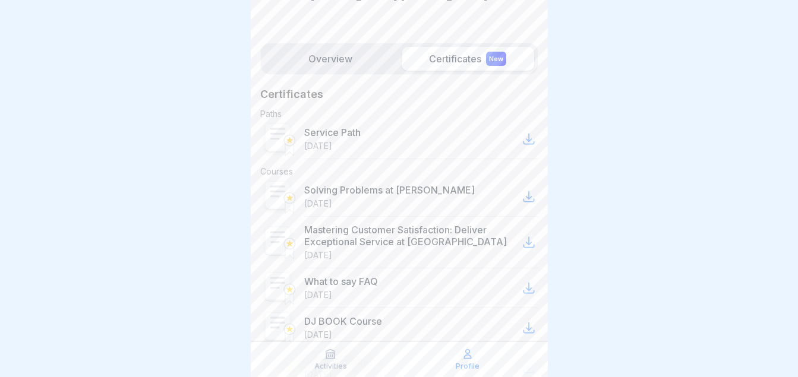
click at [313, 47] on label "Overview" at bounding box center [330, 59] width 132 height 24
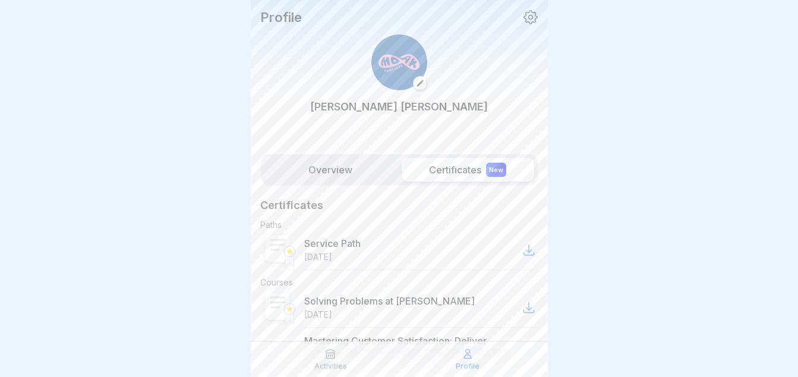
click at [365, 181] on label "Overview" at bounding box center [330, 170] width 132 height 24
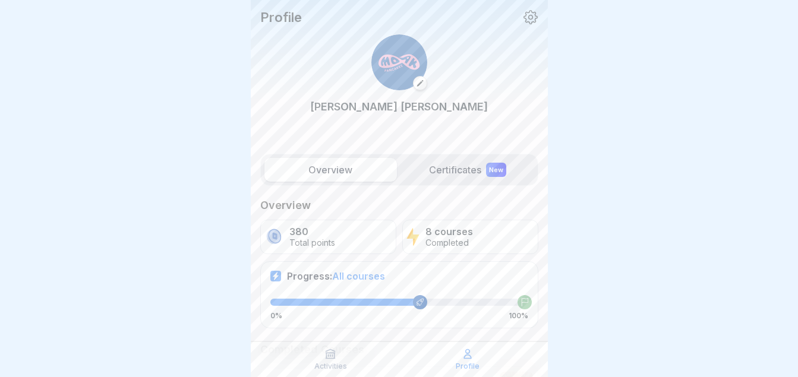
click at [534, 129] on div "Profile [PERSON_NAME]" at bounding box center [399, 74] width 297 height 148
click at [345, 349] on div "Activities" at bounding box center [330, 359] width 131 height 23
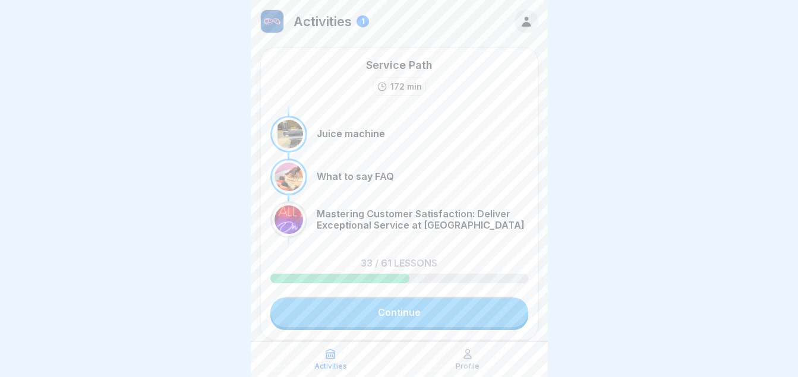
click at [540, 0] on div at bounding box center [399, 0] width 297 height 0
click at [499, 77] on div "Service Path 172 min" at bounding box center [399, 77] width 258 height 38
click at [522, 24] on icon at bounding box center [526, 22] width 9 height 10
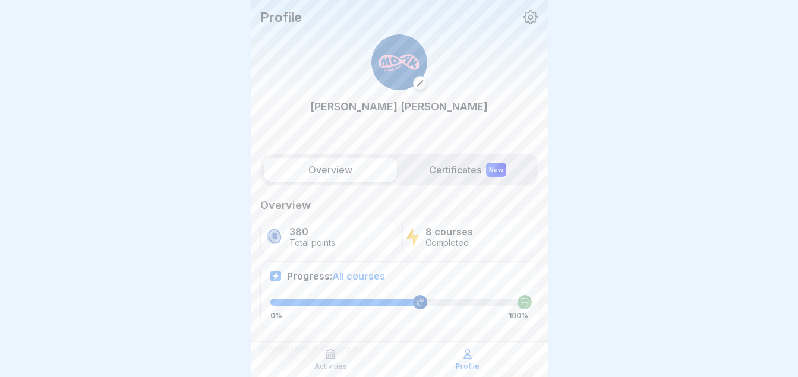
click at [335, 367] on p "Activities" at bounding box center [330, 366] width 33 height 8
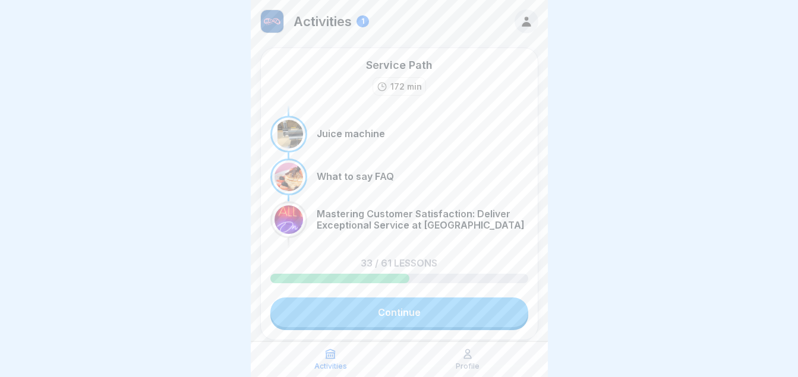
click at [364, 21] on div "1" at bounding box center [362, 21] width 12 height 12
click at [413, 315] on link "Continue" at bounding box center [399, 313] width 258 height 30
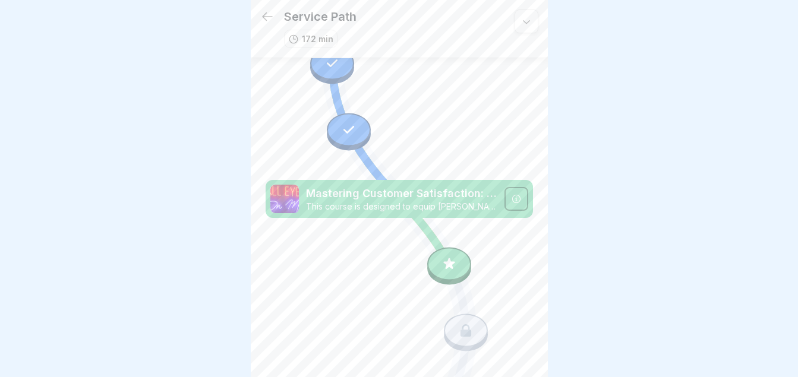
scroll to position [2561, 0]
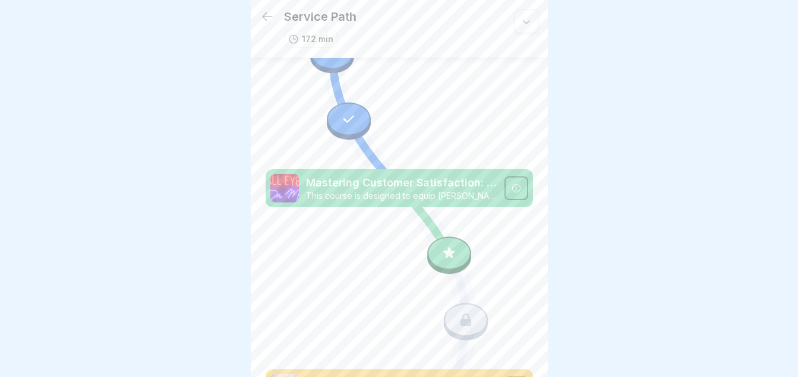
click at [511, 184] on icon at bounding box center [516, 189] width 10 height 10
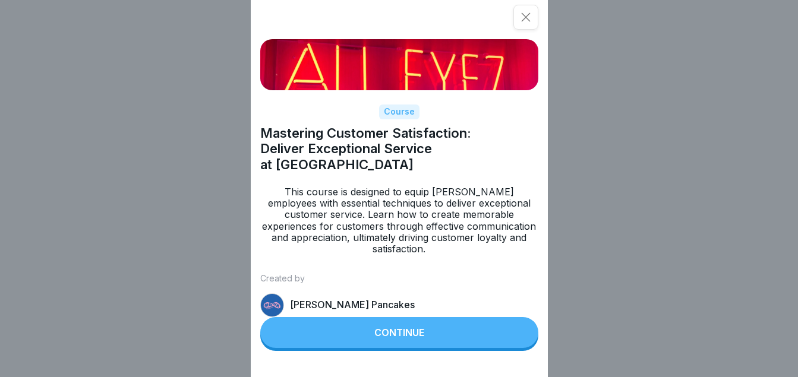
click at [411, 338] on div "Continue" at bounding box center [399, 332] width 50 height 11
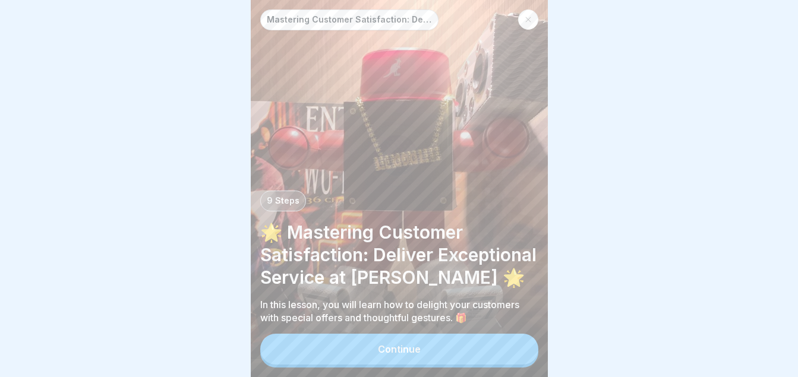
click at [520, 21] on div at bounding box center [528, 20] width 20 height 20
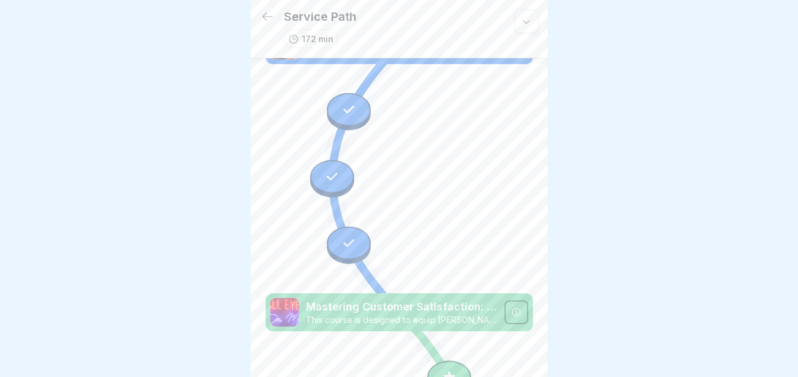
scroll to position [2541, 0]
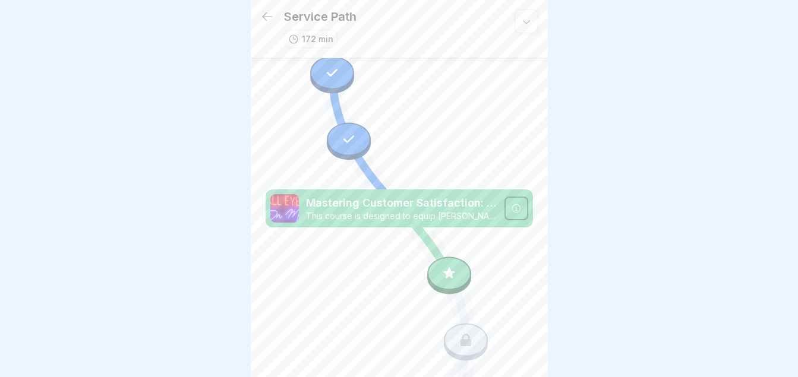
click at [460, 334] on icon at bounding box center [465, 340] width 11 height 12
click at [563, 153] on div at bounding box center [399, 188] width 798 height 377
click at [443, 267] on icon at bounding box center [448, 272] width 11 height 11
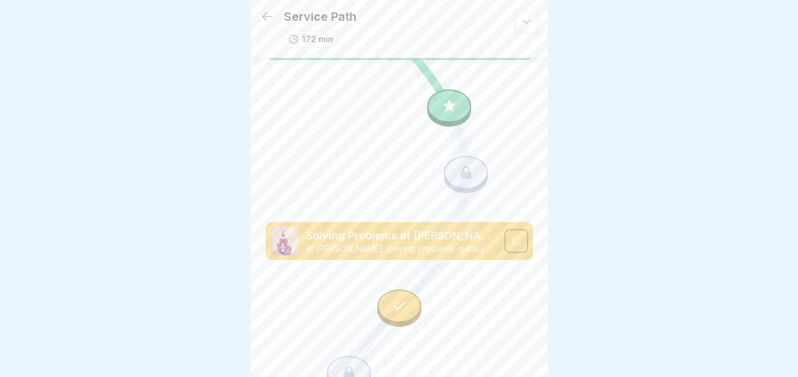
scroll to position [2702, 0]
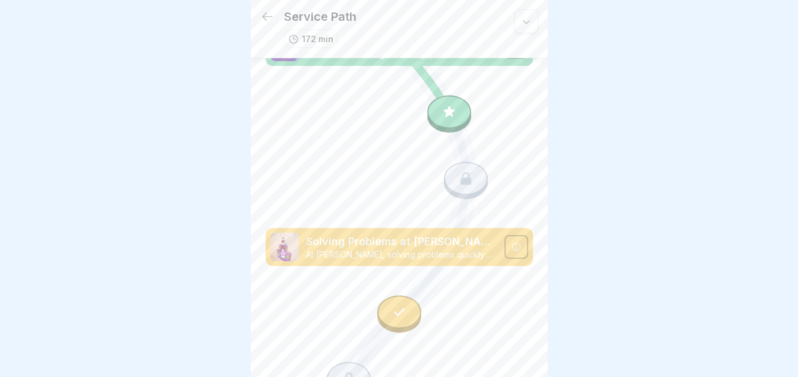
click at [399, 304] on icon at bounding box center [398, 311] width 15 height 15
click at [408, 295] on div at bounding box center [399, 311] width 44 height 33
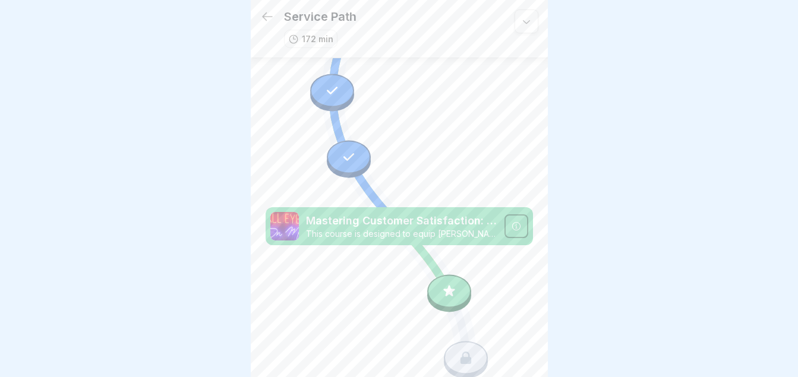
scroll to position [2534, 0]
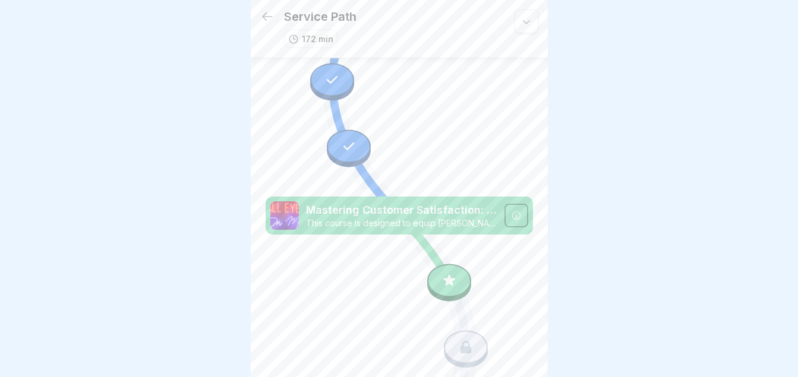
click at [458, 340] on icon at bounding box center [465, 347] width 15 height 15
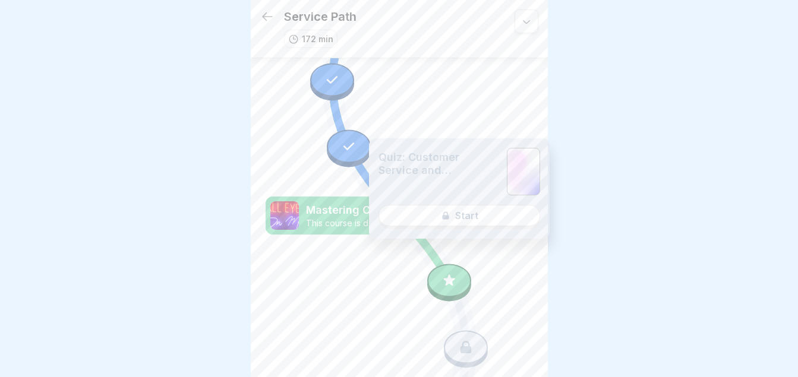
click at [469, 213] on div "Quiz: Customer Service and Promotions Start" at bounding box center [459, 188] width 181 height 100
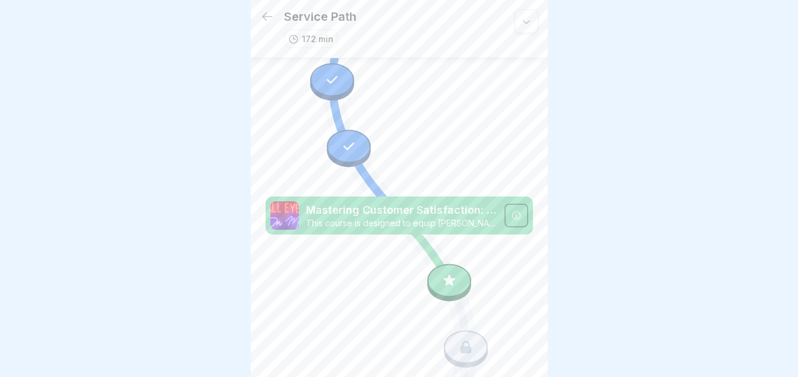
click at [651, 191] on div at bounding box center [399, 188] width 798 height 377
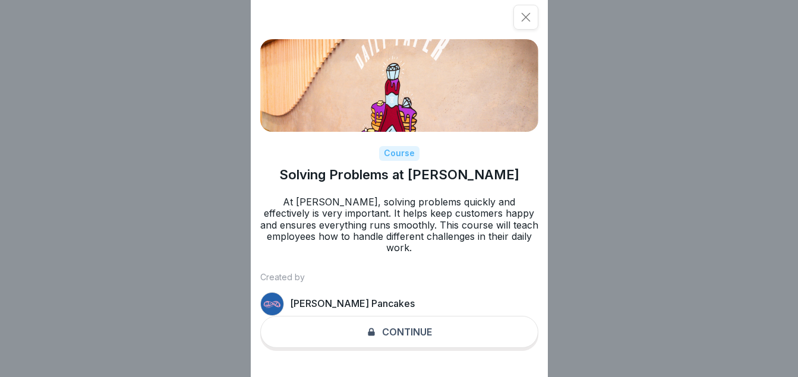
click at [528, 21] on icon at bounding box center [526, 17] width 12 height 12
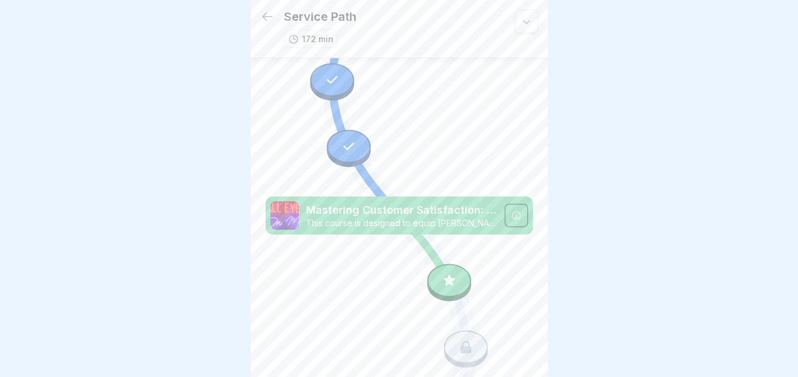
click at [511, 211] on icon at bounding box center [515, 215] width 8 height 8
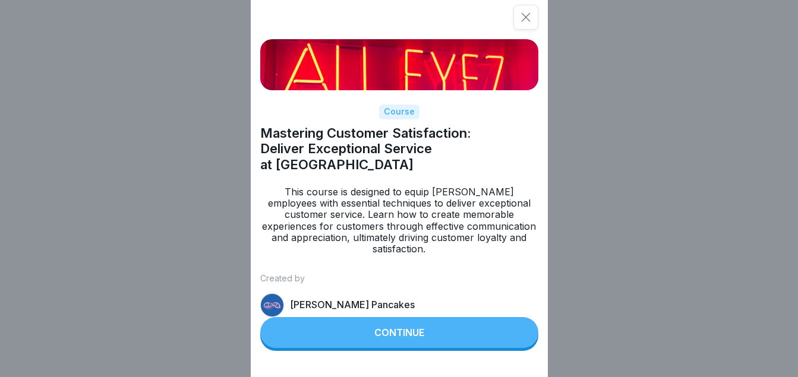
click at [537, 8] on div at bounding box center [525, 17] width 25 height 25
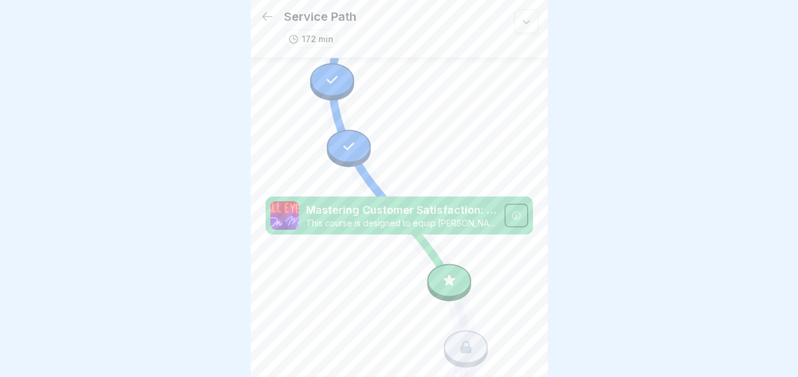
click at [441, 273] on icon at bounding box center [448, 280] width 15 height 15
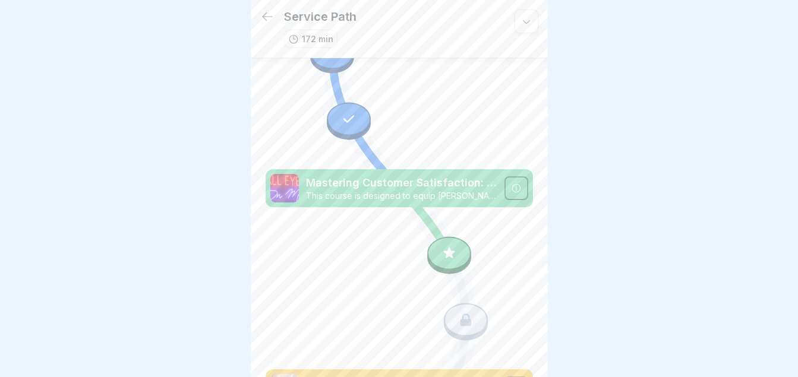
scroll to position [2544, 0]
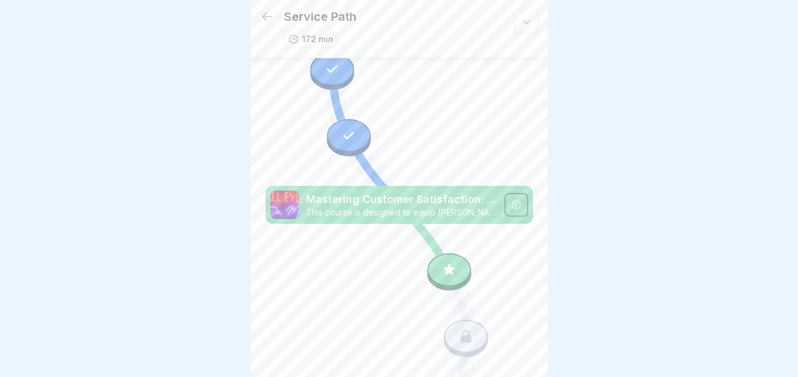
click at [441, 262] on icon at bounding box center [448, 269] width 15 height 15
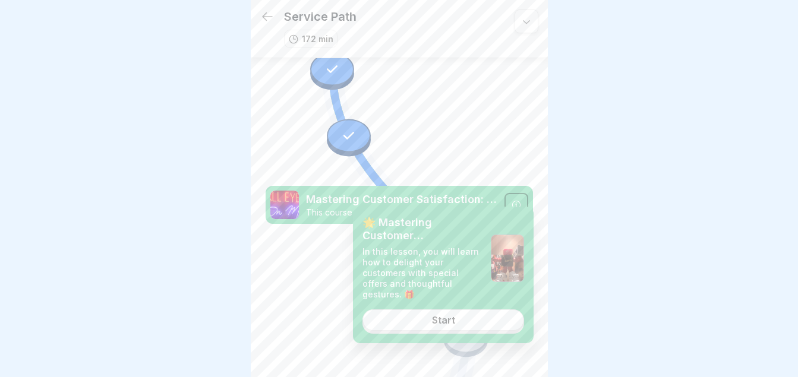
click at [611, 172] on div at bounding box center [399, 188] width 798 height 377
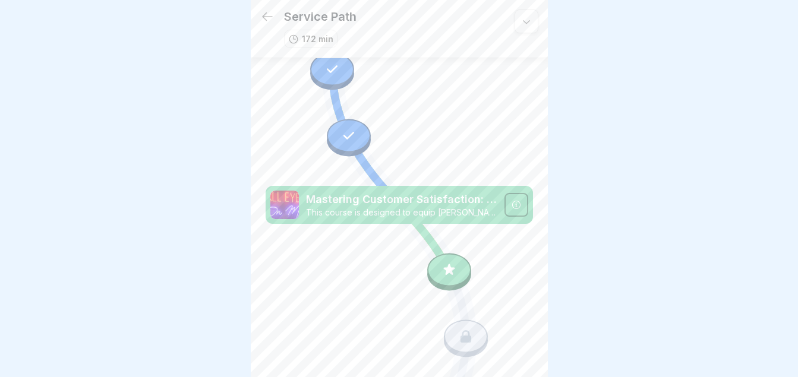
click at [520, 17] on icon at bounding box center [526, 21] width 12 height 12
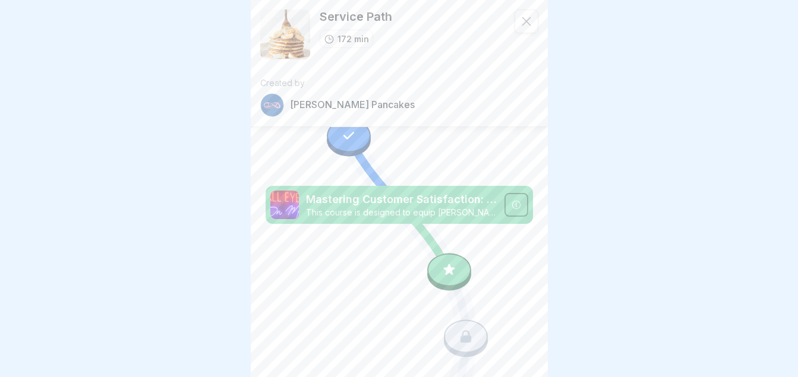
click at [522, 17] on icon at bounding box center [526, 21] width 9 height 9
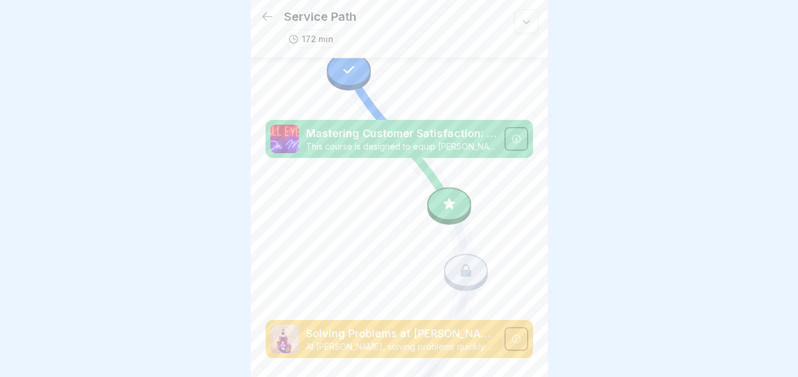
scroll to position [2599, 0]
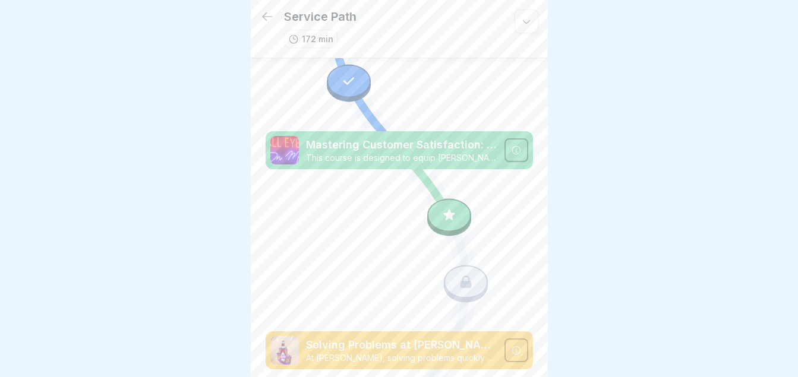
click at [441, 207] on icon at bounding box center [448, 214] width 15 height 15
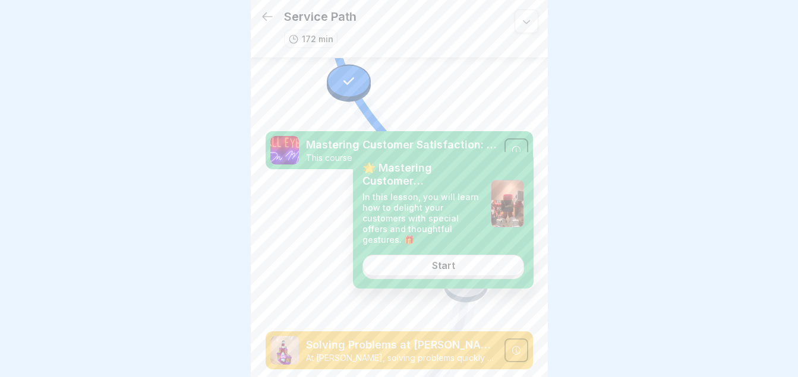
click at [440, 261] on link "Start" at bounding box center [443, 265] width 162 height 21
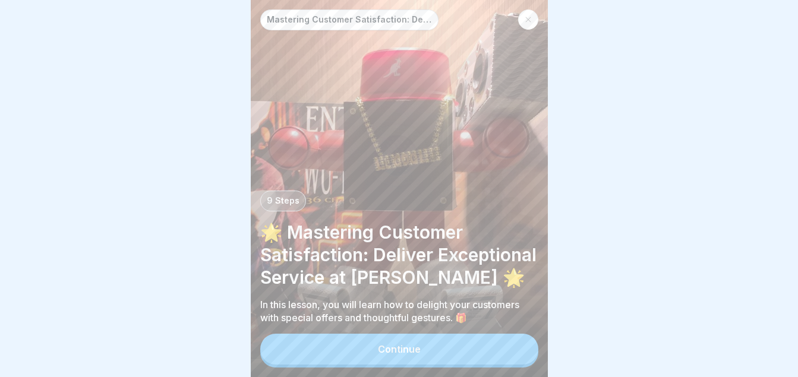
click at [405, 344] on button "Continue" at bounding box center [399, 349] width 278 height 31
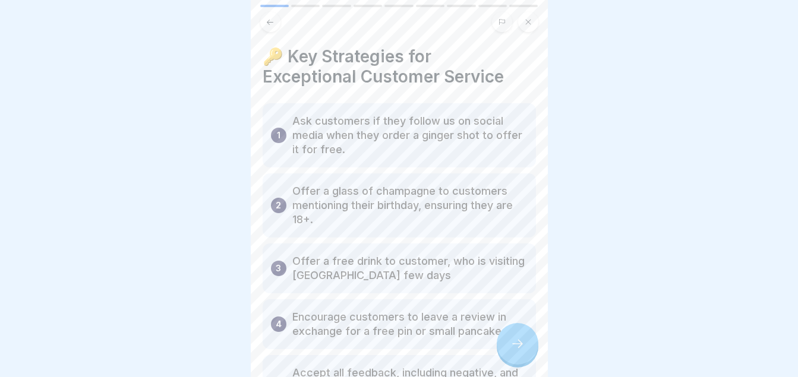
click at [513, 351] on icon at bounding box center [517, 344] width 14 height 14
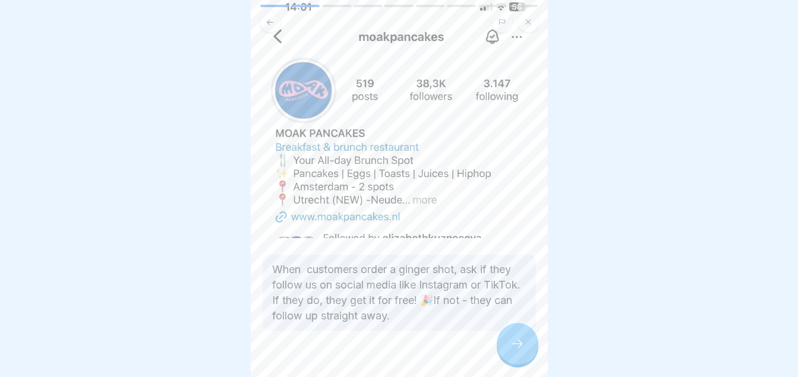
scroll to position [110, 0]
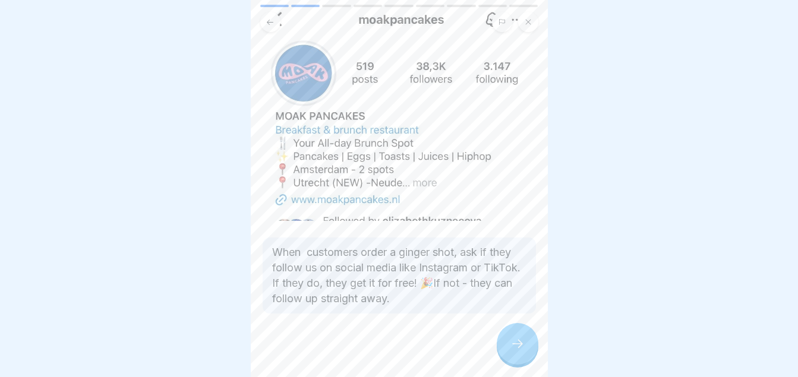
click at [506, 342] on div at bounding box center [518, 344] width 42 height 42
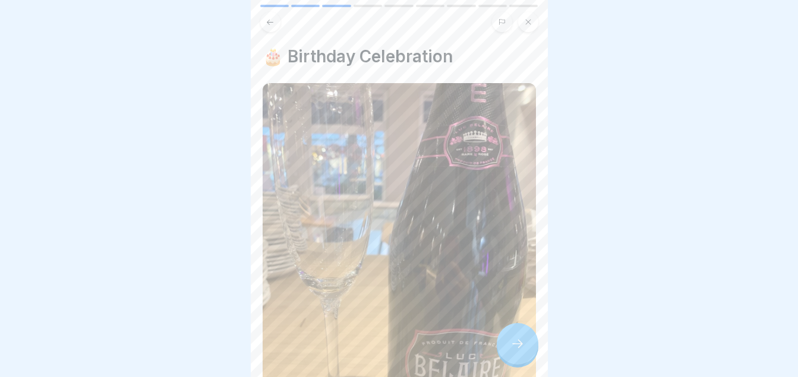
click at [506, 342] on div at bounding box center [518, 344] width 42 height 42
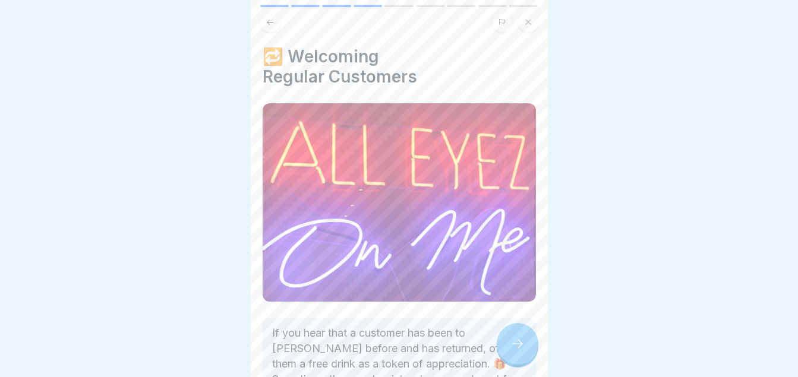
click at [506, 342] on div at bounding box center [518, 344] width 42 height 42
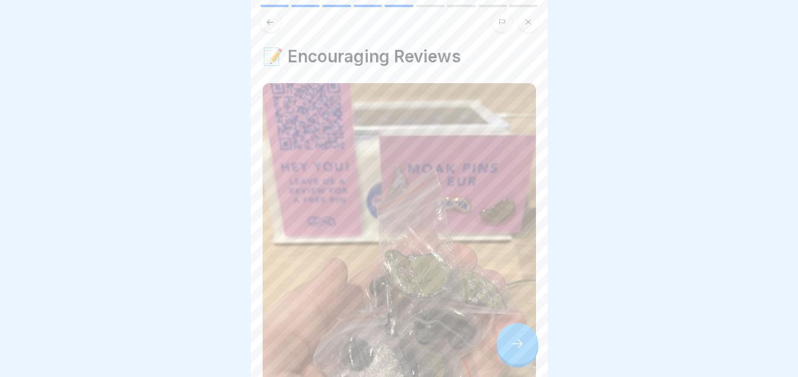
click at [506, 342] on div at bounding box center [518, 344] width 42 height 42
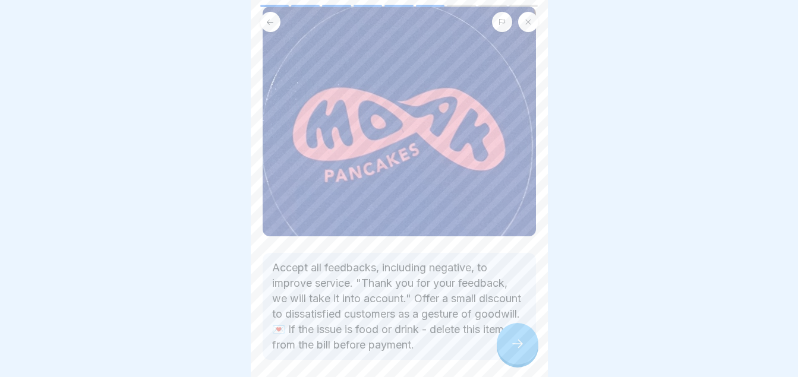
scroll to position [100, 0]
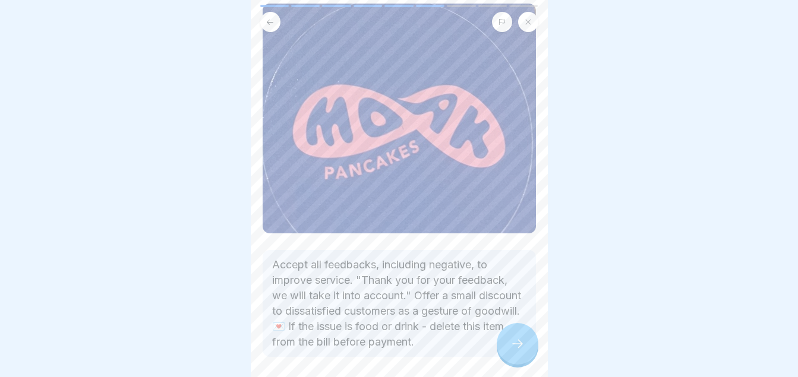
click at [520, 347] on icon at bounding box center [517, 344] width 14 height 14
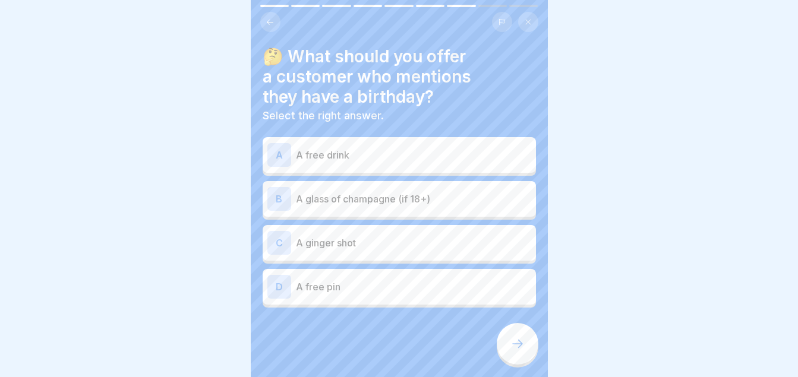
click at [377, 192] on p "A glass of champagne (if 18+)" at bounding box center [413, 199] width 235 height 14
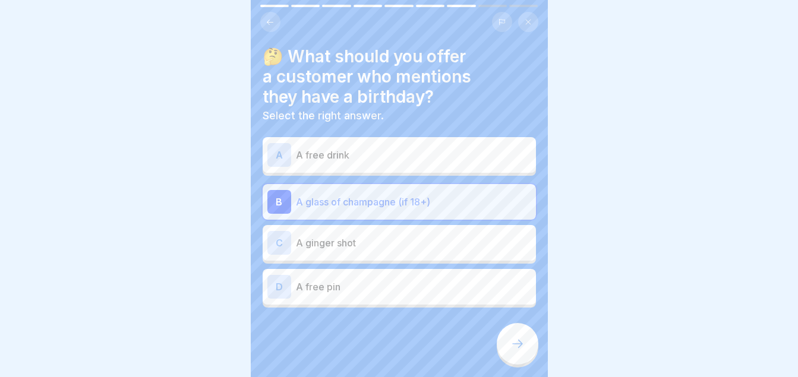
click at [517, 338] on div at bounding box center [518, 344] width 42 height 42
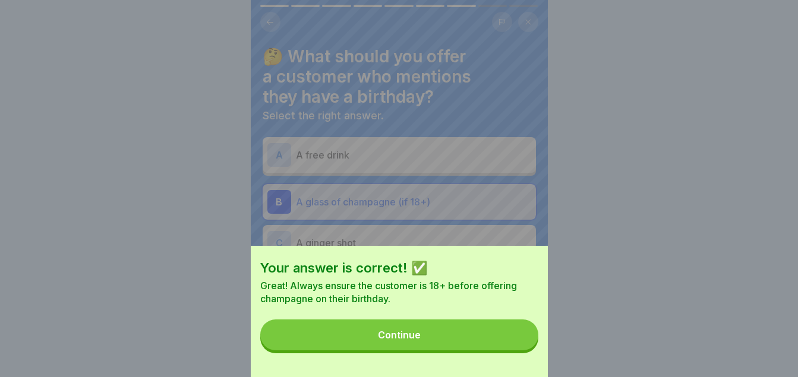
click at [438, 343] on button "Continue" at bounding box center [399, 335] width 278 height 31
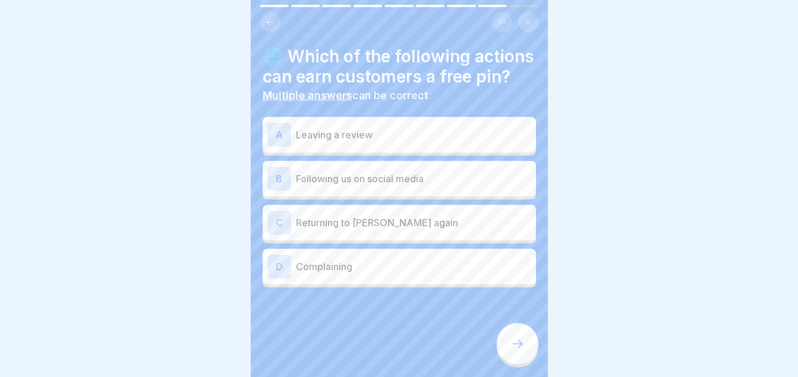
click at [393, 142] on p "Leaving a review" at bounding box center [413, 135] width 235 height 14
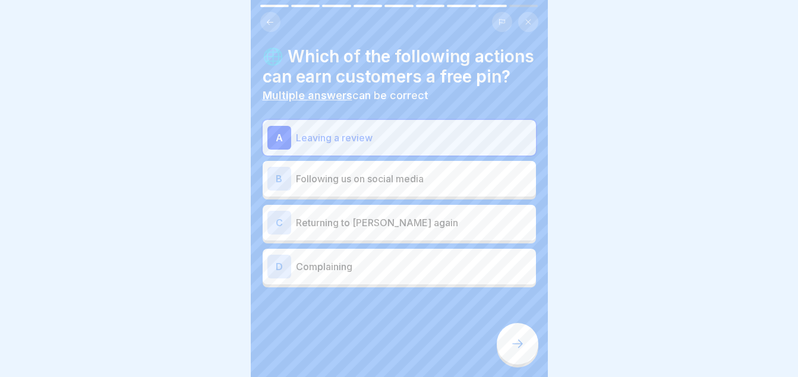
click at [513, 351] on icon at bounding box center [517, 344] width 14 height 14
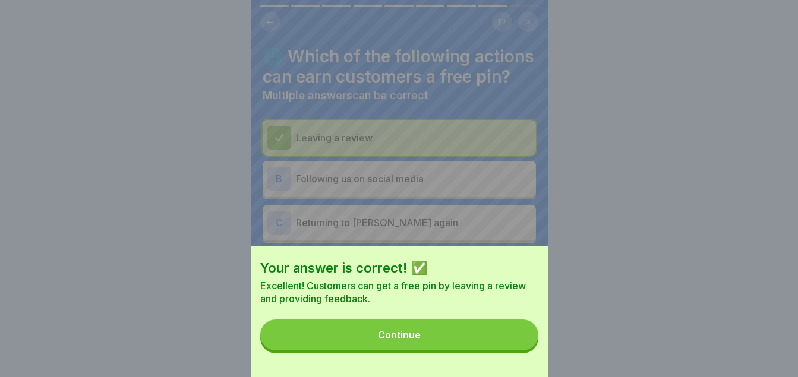
click at [468, 350] on button "Continue" at bounding box center [399, 335] width 278 height 31
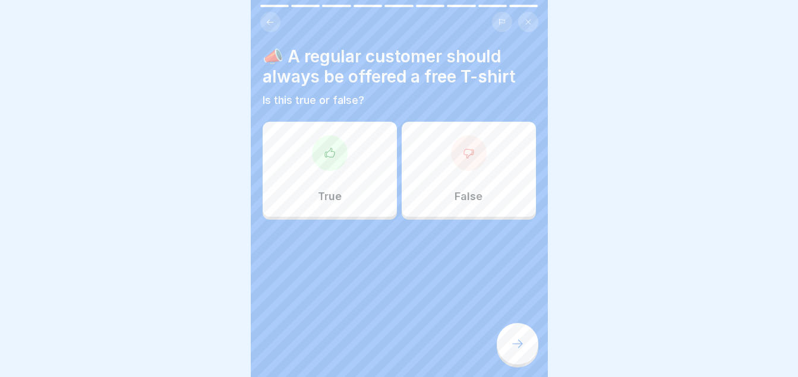
click at [405, 188] on div "False" at bounding box center [469, 169] width 134 height 95
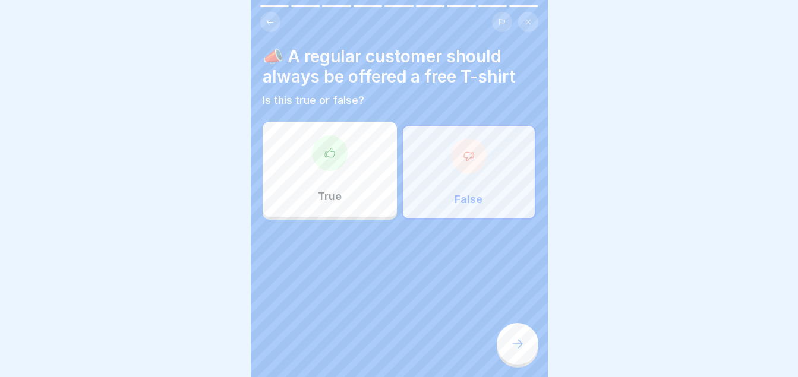
click at [536, 343] on div at bounding box center [518, 344] width 42 height 42
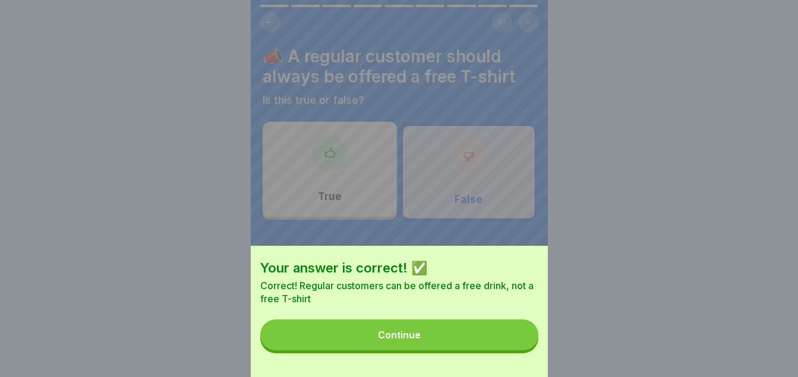
click at [463, 350] on button "Continue" at bounding box center [399, 335] width 278 height 31
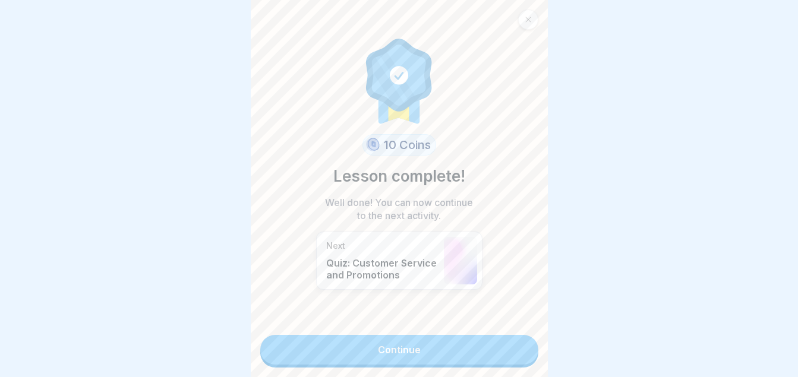
click at [418, 349] on link "Continue" at bounding box center [399, 350] width 278 height 30
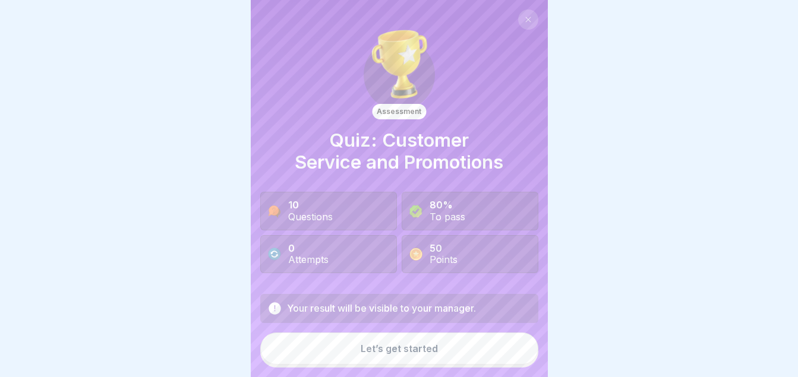
click at [379, 359] on button "Let’s get started" at bounding box center [399, 349] width 278 height 32
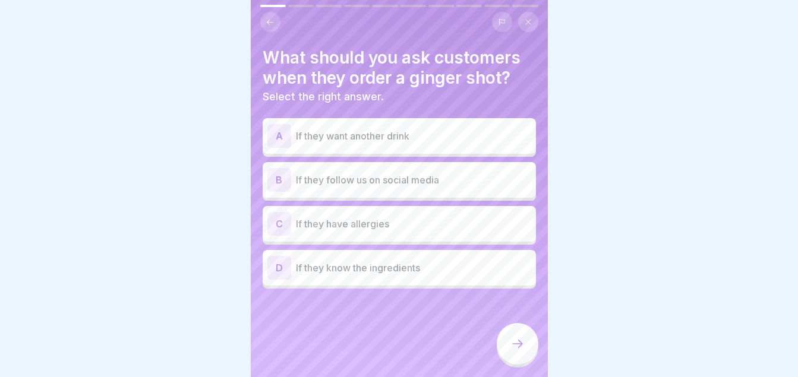
click at [423, 168] on div "B If they follow us on social media" at bounding box center [399, 180] width 264 height 24
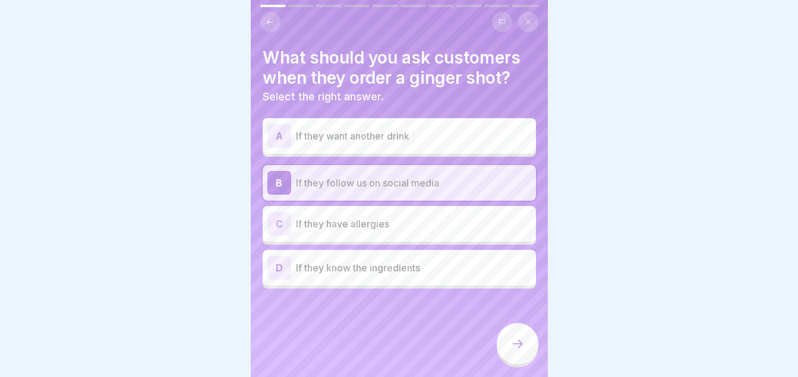
click at [516, 339] on div at bounding box center [518, 344] width 42 height 42
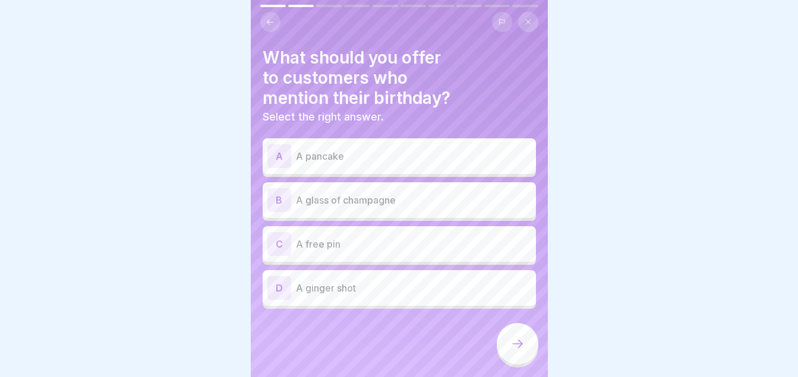
click at [382, 193] on p "A glass of champagne" at bounding box center [413, 200] width 235 height 14
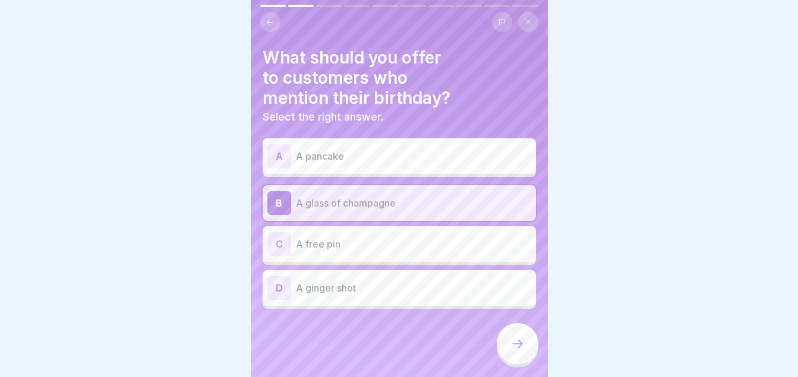
click at [517, 351] on icon at bounding box center [517, 344] width 14 height 14
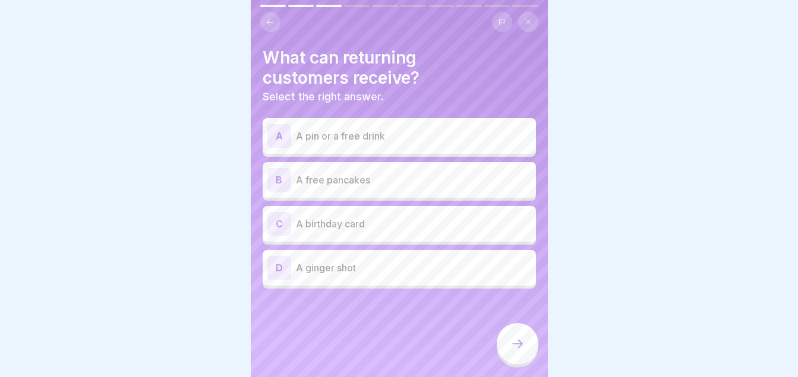
click at [399, 129] on p "A pin or a free drink" at bounding box center [413, 136] width 235 height 14
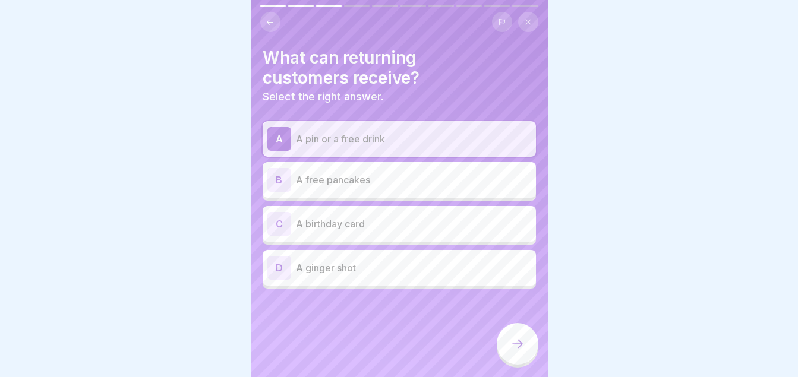
click at [506, 342] on div at bounding box center [518, 344] width 42 height 42
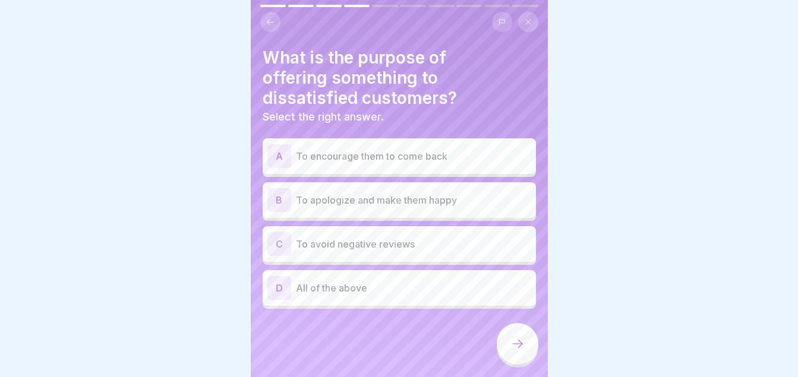
click at [388, 288] on p "All of the above" at bounding box center [413, 288] width 235 height 14
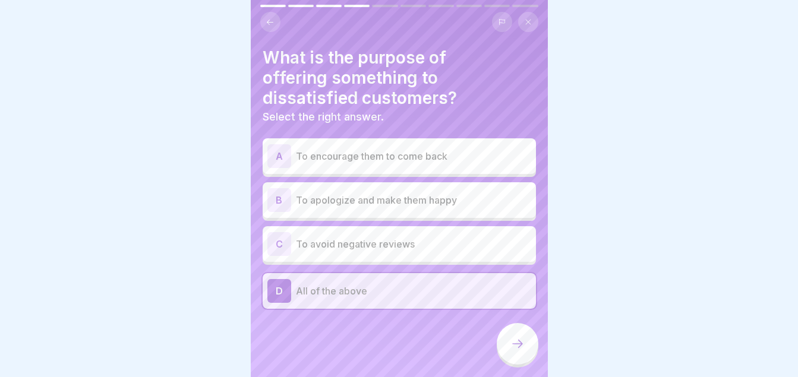
click at [511, 350] on icon at bounding box center [517, 344] width 14 height 14
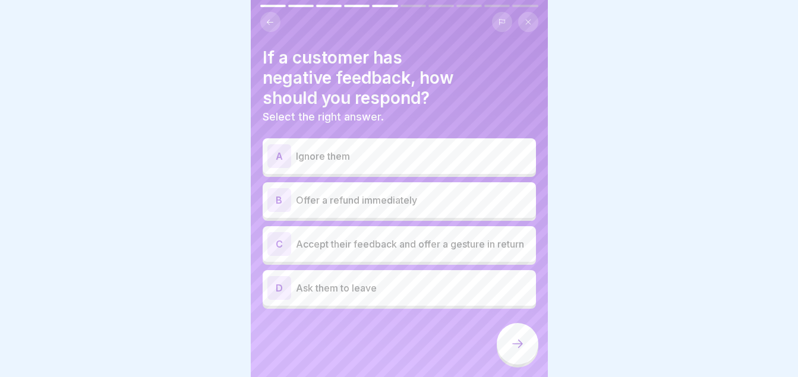
click at [403, 238] on p "Accept their feedback and offer a gesture in return" at bounding box center [413, 244] width 235 height 14
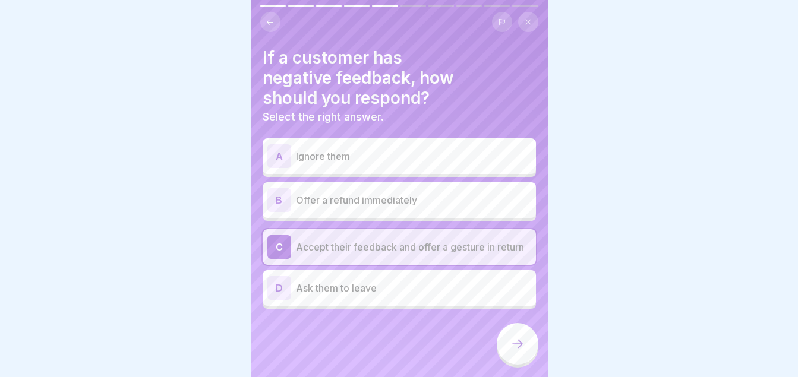
click at [519, 346] on icon at bounding box center [517, 344] width 14 height 14
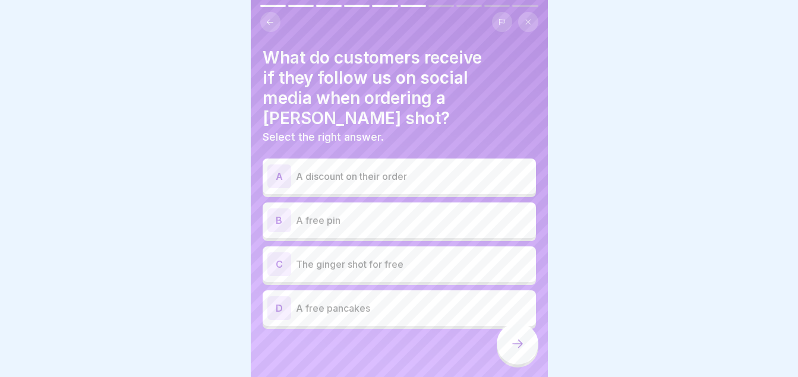
click at [357, 257] on p "The ginger shot for free" at bounding box center [413, 264] width 235 height 14
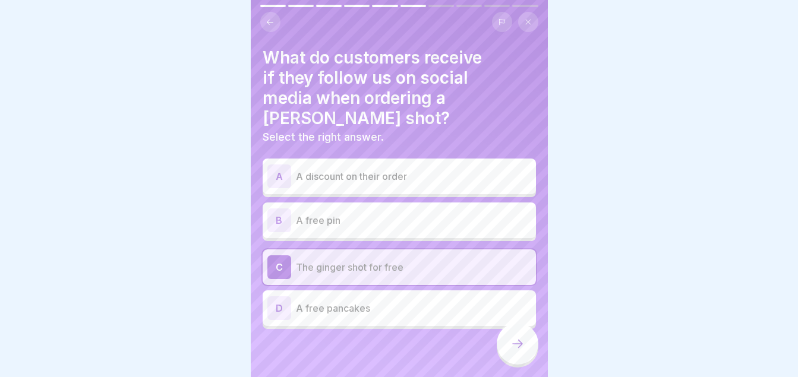
click at [516, 346] on icon at bounding box center [517, 344] width 14 height 14
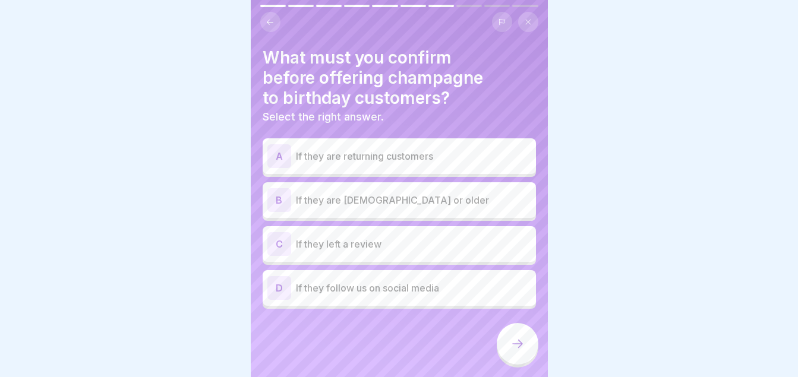
click at [406, 194] on p "If they are [DEMOGRAPHIC_DATA] or older" at bounding box center [413, 200] width 235 height 14
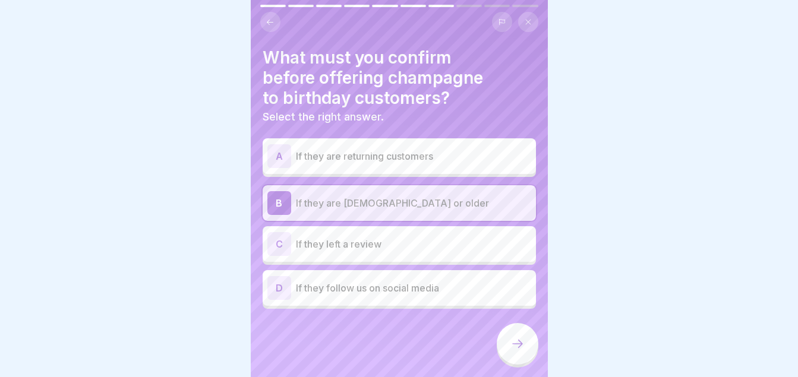
click at [523, 351] on icon at bounding box center [517, 344] width 14 height 14
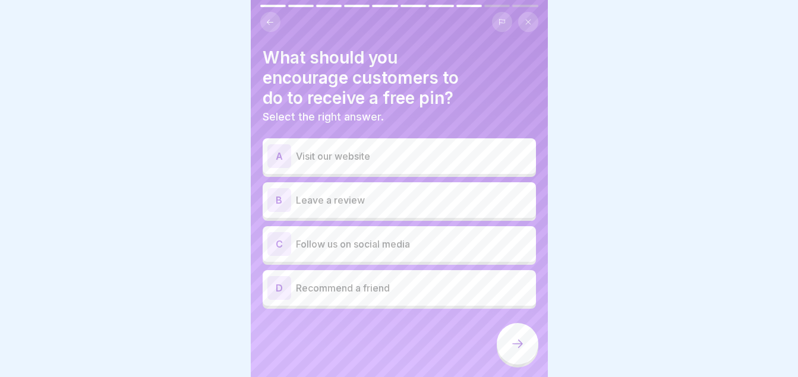
click at [362, 194] on p "Leave a review" at bounding box center [413, 200] width 235 height 14
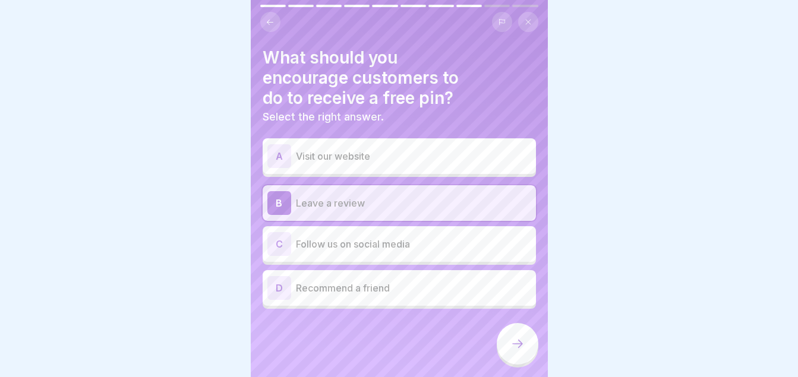
click at [514, 347] on icon at bounding box center [517, 344] width 14 height 14
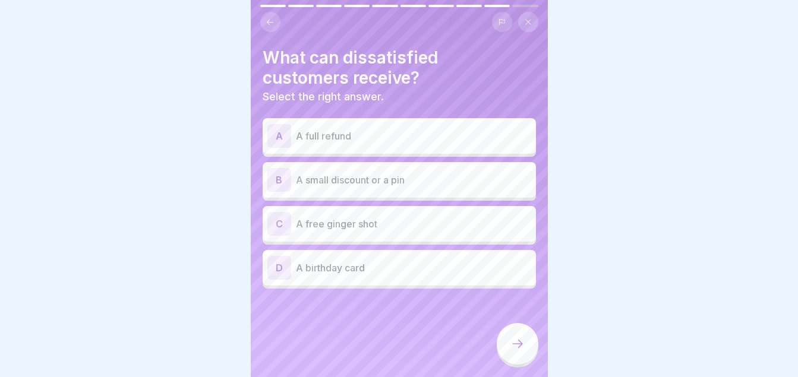
click at [418, 173] on p "A small discount or a pin" at bounding box center [413, 180] width 235 height 14
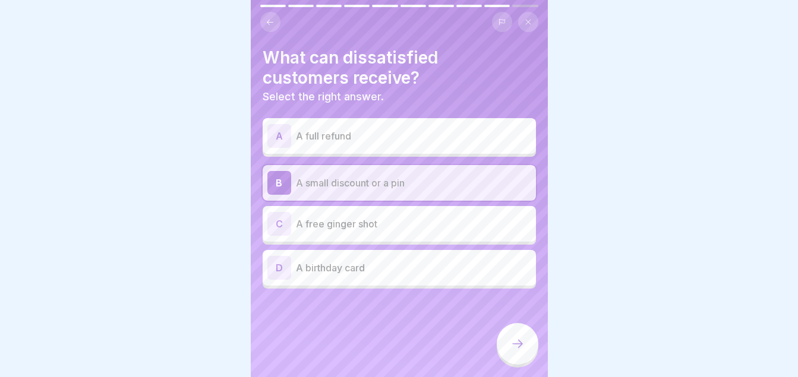
click at [523, 349] on icon at bounding box center [517, 344] width 14 height 14
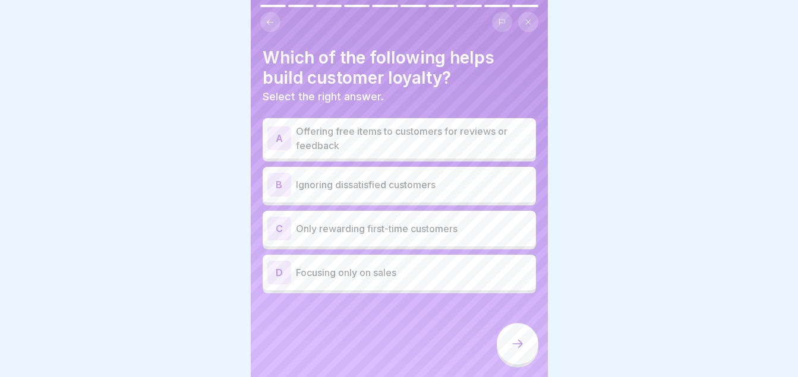
click at [443, 135] on p "Offering free items to customers for reviews or feedback" at bounding box center [413, 138] width 235 height 29
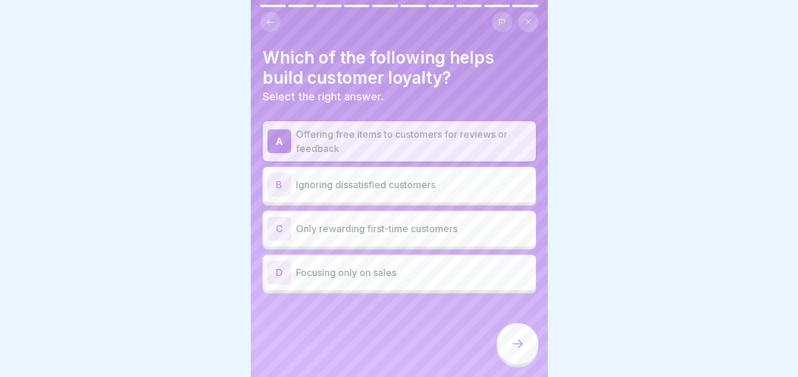
click at [514, 346] on icon at bounding box center [517, 344] width 14 height 14
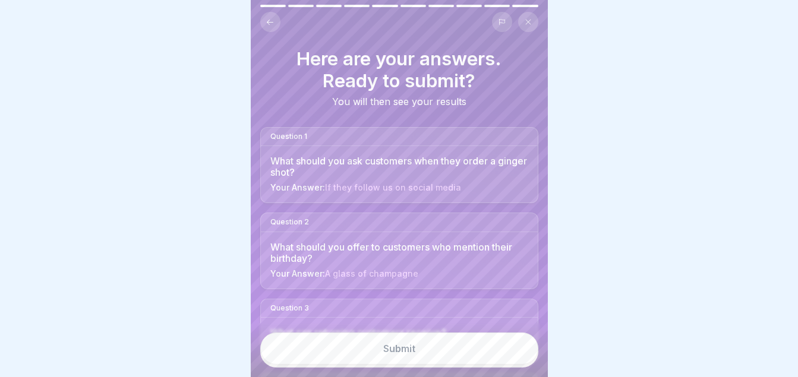
click at [397, 364] on button "Submit" at bounding box center [399, 349] width 278 height 32
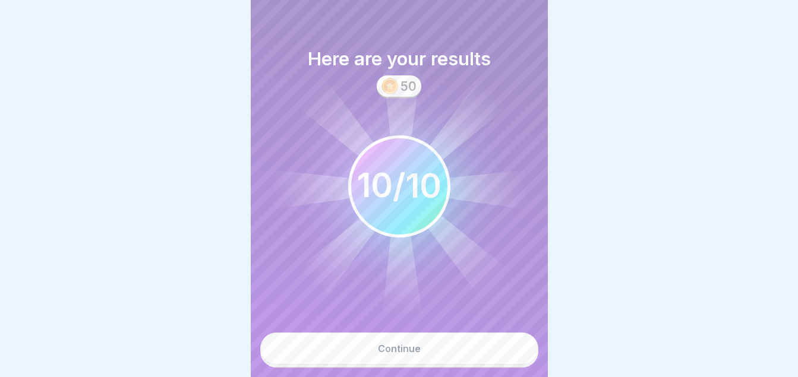
click at [408, 352] on div "Continue" at bounding box center [399, 348] width 43 height 11
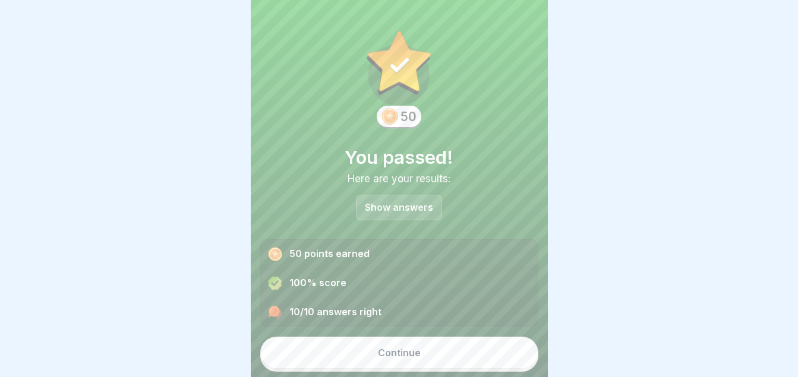
click at [389, 361] on button "Continue" at bounding box center [399, 353] width 278 height 32
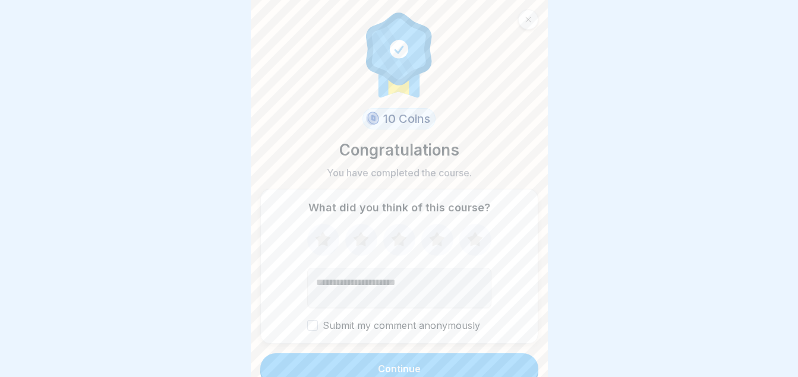
click at [429, 235] on icon at bounding box center [436, 239] width 15 height 15
click at [403, 367] on div "Continue" at bounding box center [399, 369] width 43 height 11
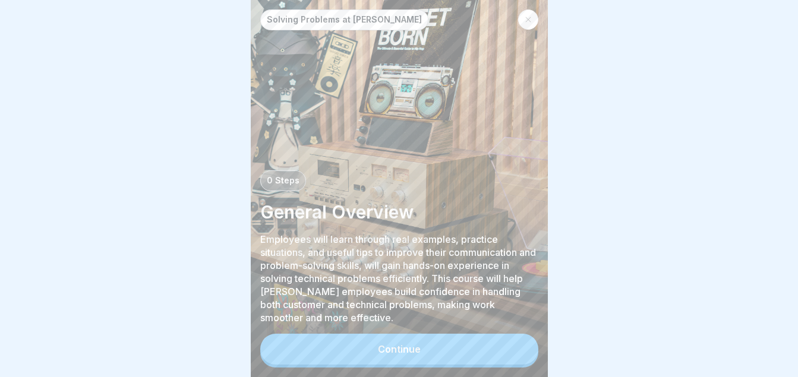
click at [413, 355] on div "Continue" at bounding box center [399, 349] width 43 height 11
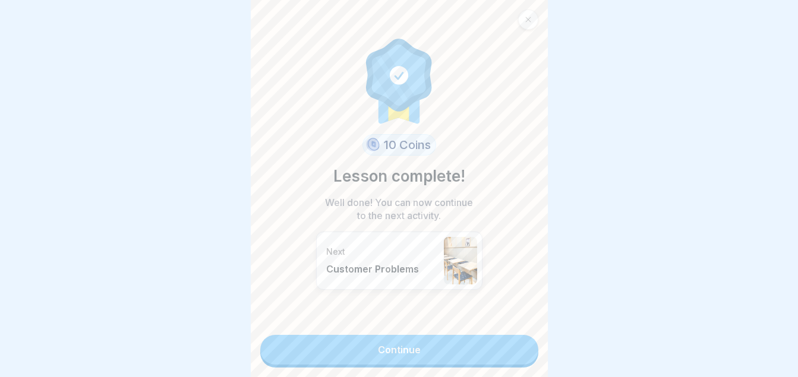
click at [421, 337] on link "Continue" at bounding box center [399, 350] width 278 height 30
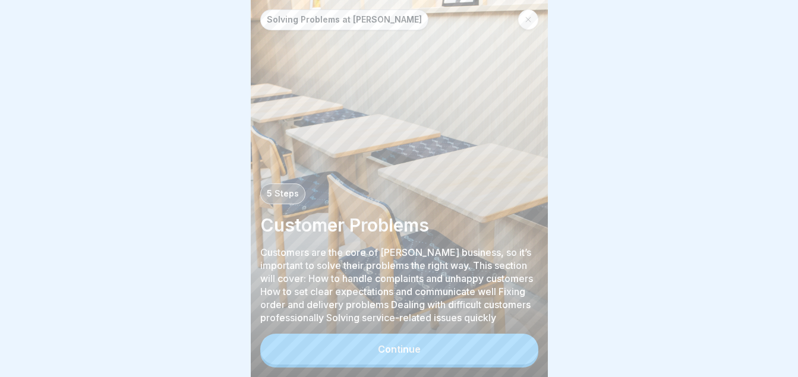
click at [411, 352] on div "Continue" at bounding box center [399, 349] width 43 height 11
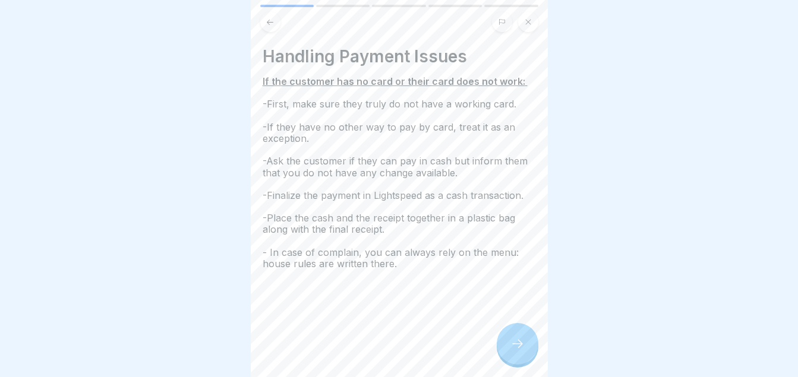
click at [511, 346] on icon at bounding box center [517, 344] width 14 height 14
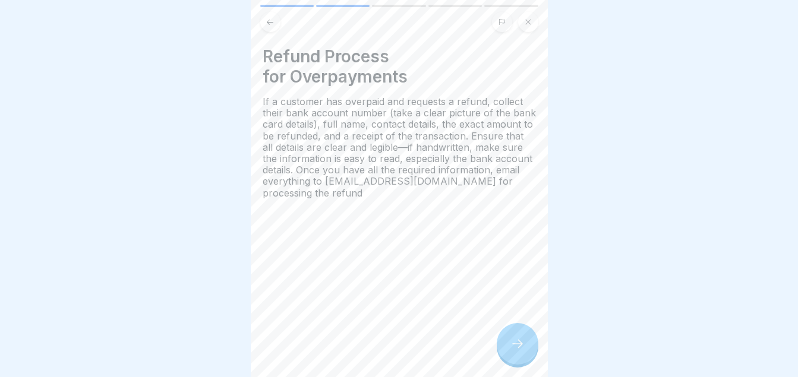
click at [511, 346] on icon at bounding box center [517, 344] width 14 height 14
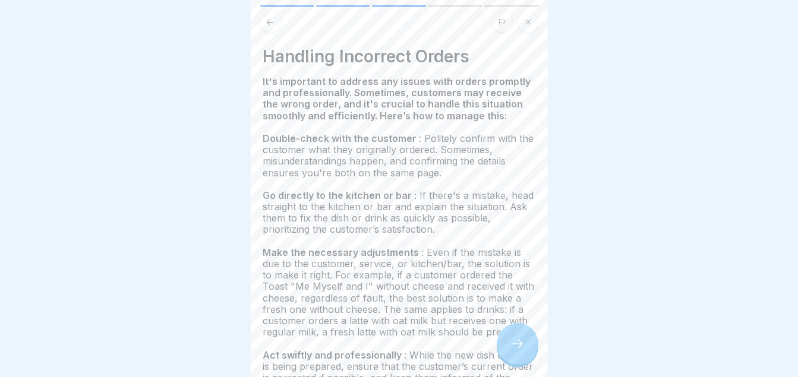
click at [511, 346] on icon at bounding box center [517, 344] width 14 height 14
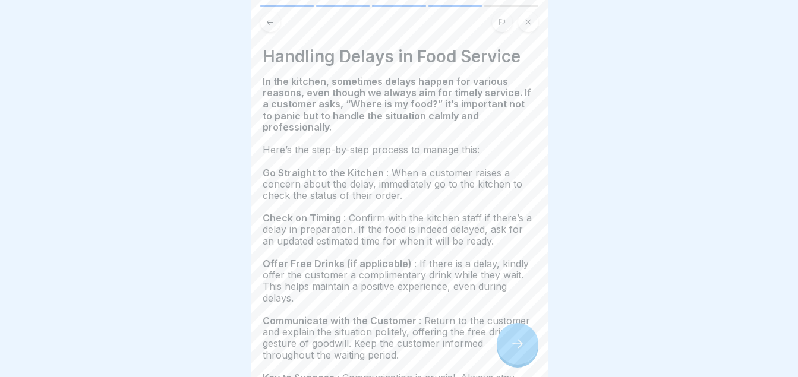
click at [511, 346] on icon at bounding box center [517, 344] width 14 height 14
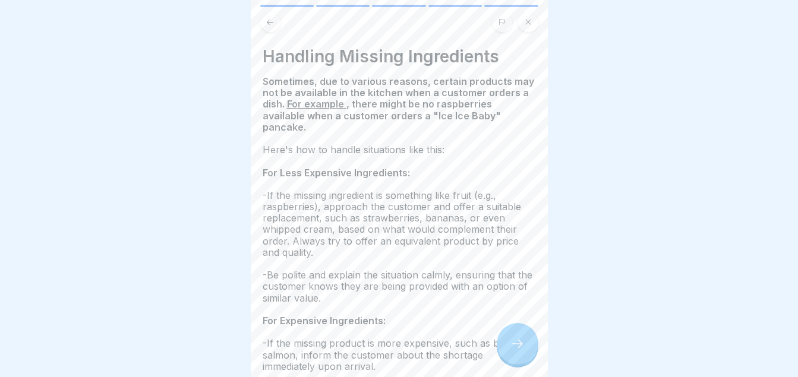
click at [511, 346] on icon at bounding box center [517, 344] width 14 height 14
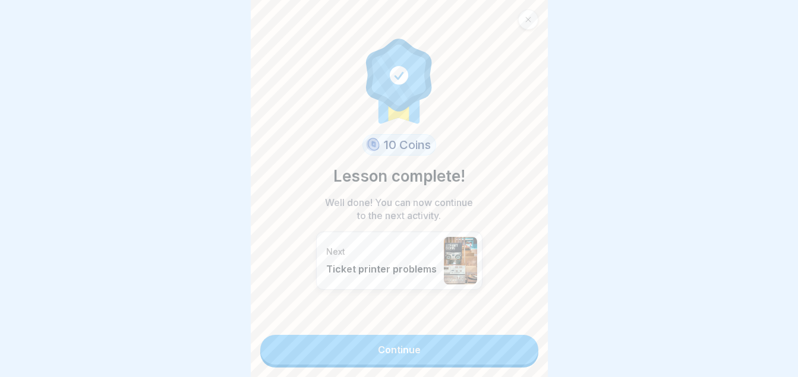
click at [464, 353] on link "Continue" at bounding box center [399, 350] width 278 height 30
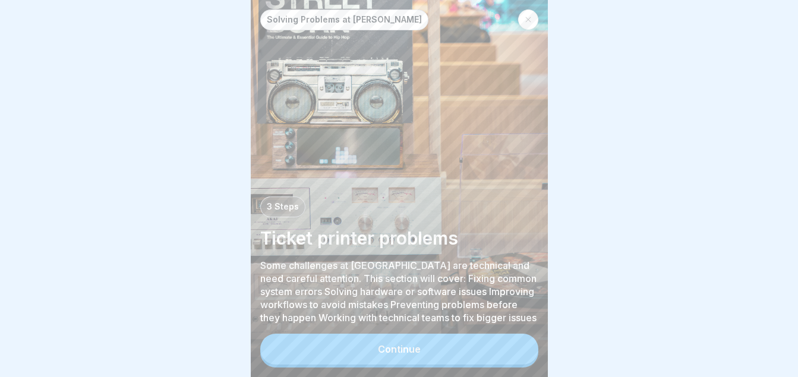
click at [464, 353] on button "Continue" at bounding box center [399, 349] width 278 height 31
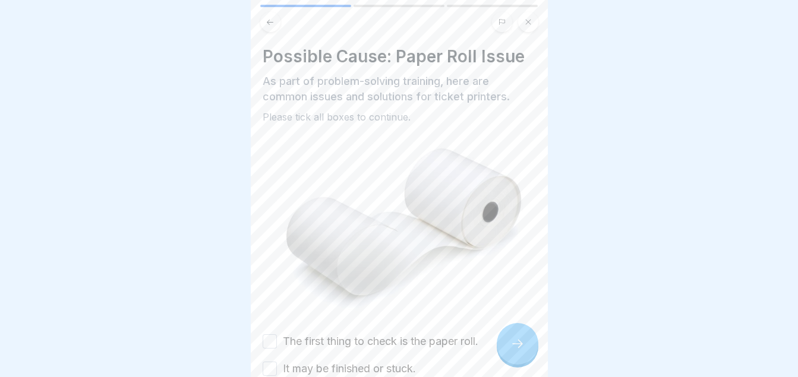
click at [522, 346] on icon at bounding box center [517, 344] width 14 height 14
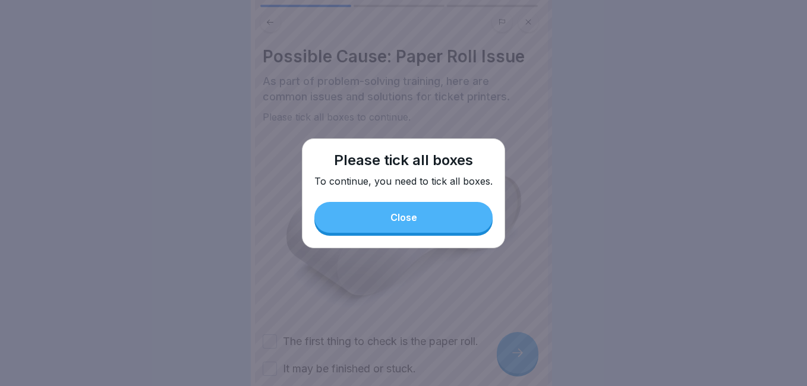
click at [447, 214] on button "Close" at bounding box center [403, 217] width 178 height 31
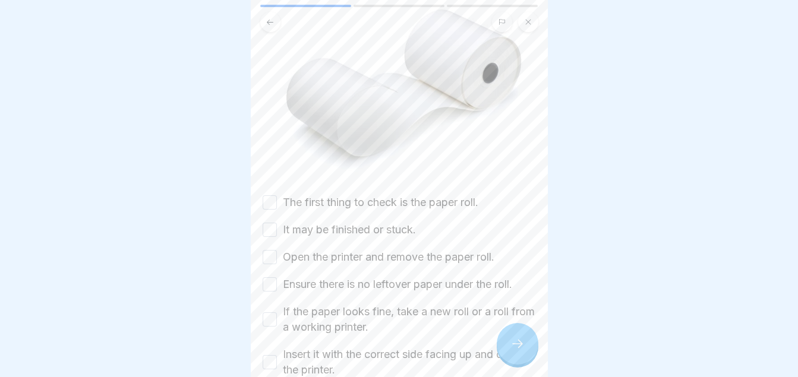
scroll to position [144, 0]
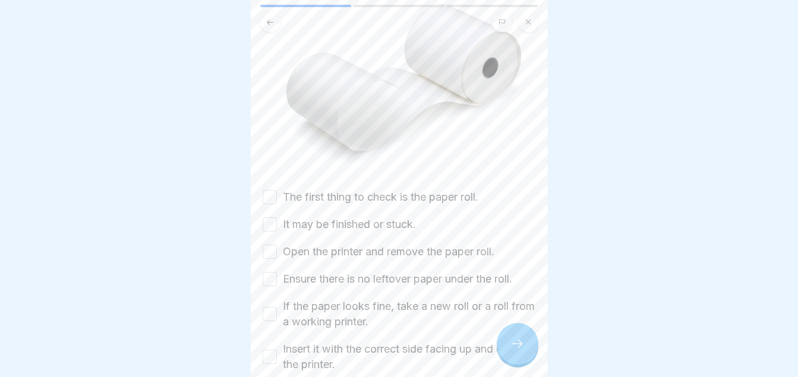
click at [273, 181] on div "Possible Cause: Paper Roll Issue As part of problem-solving training, here are …" at bounding box center [399, 158] width 273 height 513
click at [270, 181] on div "Possible Cause: Paper Roll Issue As part of problem-solving training, here are …" at bounding box center [399, 158] width 273 height 513
click at [270, 190] on button "The first thing to check is the paper roll." at bounding box center [270, 197] width 14 height 14
click at [271, 218] on button "It may be finished or stuck." at bounding box center [270, 224] width 14 height 14
click at [273, 246] on button "Open the printer and remove the paper roll." at bounding box center [270, 252] width 14 height 14
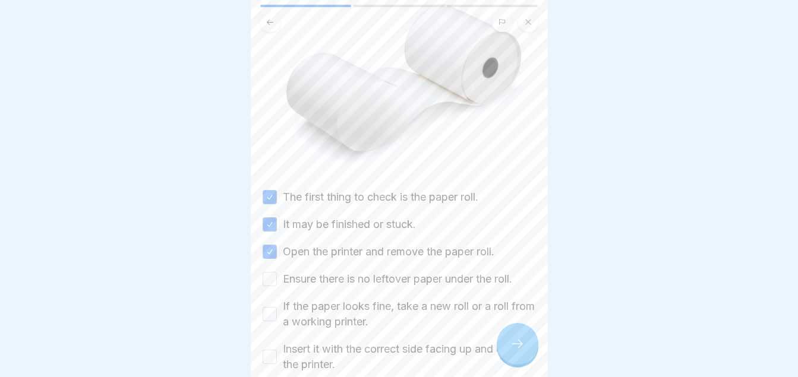
click at [274, 272] on button "Ensure there is no leftover paper under the roll." at bounding box center [270, 279] width 14 height 14
click at [270, 307] on button "If the paper looks fine, take a new roll or a roll from a working printer." at bounding box center [270, 314] width 14 height 14
click at [274, 350] on button "Insert it with the correct side facing up and close the printer." at bounding box center [270, 357] width 14 height 14
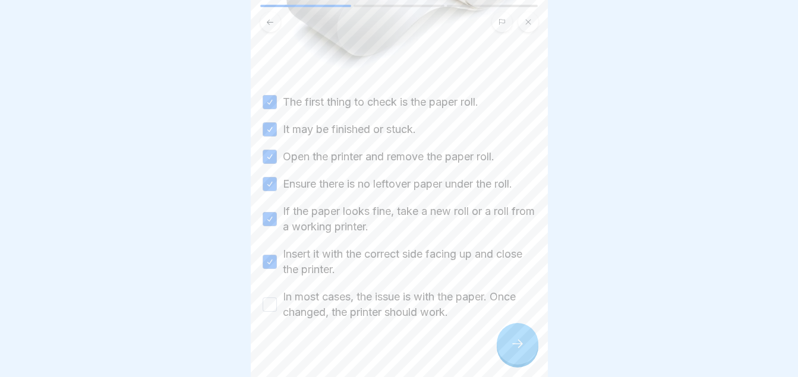
scroll to position [247, 0]
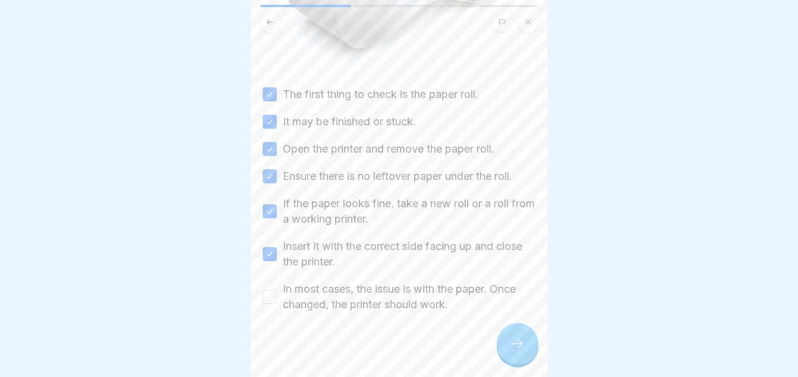
click at [297, 290] on label "In most cases, the issue is with the paper. Once changed, the printer should wo…" at bounding box center [409, 297] width 253 height 31
click at [277, 290] on button "In most cases, the issue is with the paper. Once changed, the printer should wo…" at bounding box center [270, 297] width 14 height 14
click at [526, 353] on div at bounding box center [518, 344] width 42 height 42
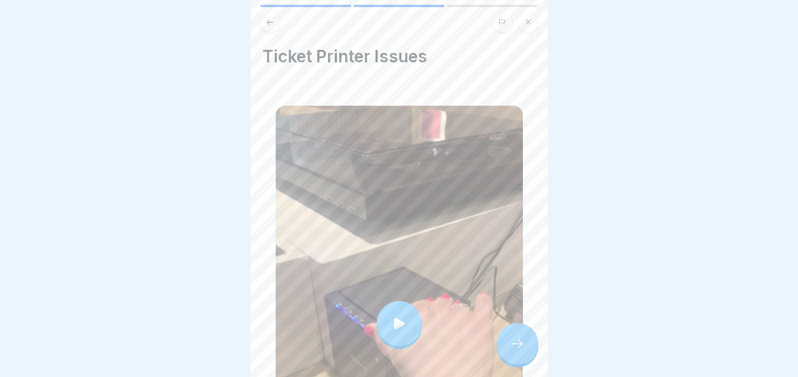
click at [485, 215] on div at bounding box center [399, 324] width 247 height 437
click at [511, 347] on div at bounding box center [518, 344] width 42 height 42
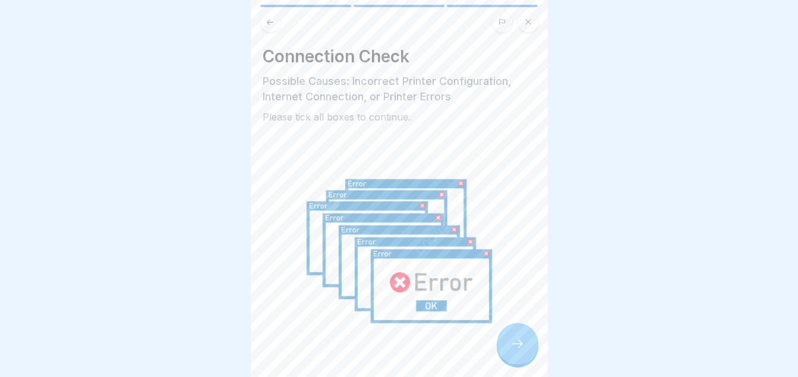
click at [511, 347] on div at bounding box center [518, 344] width 42 height 42
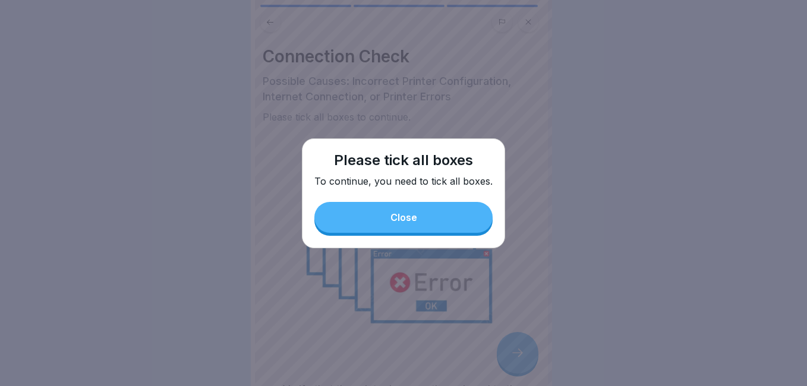
drag, startPoint x: 463, startPoint y: 220, endPoint x: 441, endPoint y: 215, distance: 22.5
click at [441, 215] on button "Close" at bounding box center [403, 217] width 178 height 31
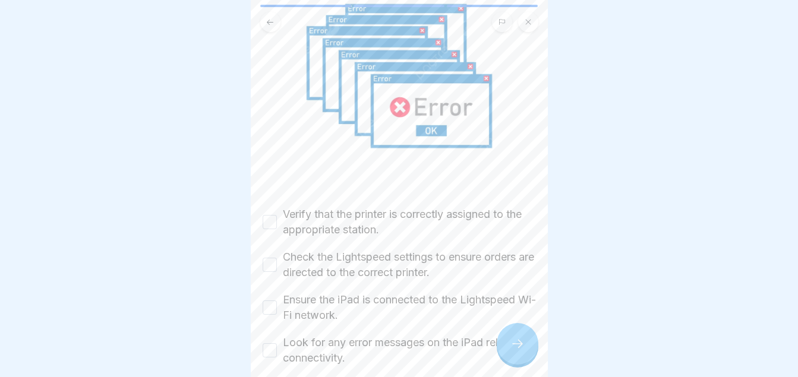
scroll to position [293, 0]
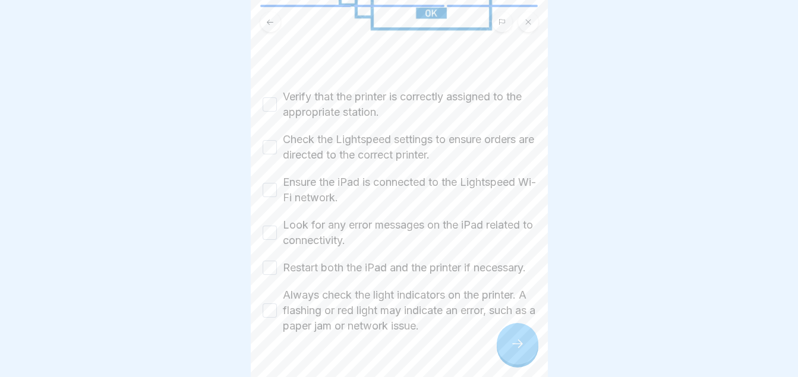
click at [270, 105] on div "Verify that the printer is correctly assigned to the appropriate station." at bounding box center [399, 104] width 273 height 31
click at [273, 97] on button "Verify that the printer is correctly assigned to the appropriate station." at bounding box center [270, 104] width 14 height 14
click at [274, 140] on button "Check the Lightspeed settings to ensure orders are directed to the correct prin…" at bounding box center [270, 147] width 14 height 14
click at [274, 175] on div "Ensure the iPad is connected to the Lightspeed Wi-Fi network." at bounding box center [399, 190] width 273 height 31
click at [273, 183] on button "Ensure the iPad is connected to the Lightspeed Wi-Fi network." at bounding box center [270, 190] width 14 height 14
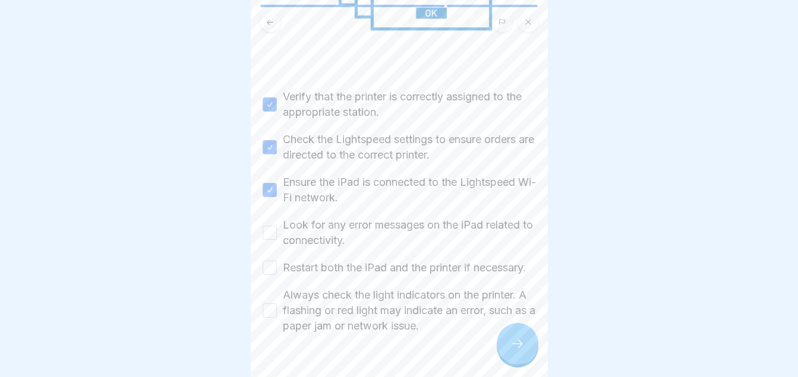
click at [273, 226] on button "Look for any error messages on the iPad related to connectivity." at bounding box center [270, 233] width 14 height 14
click at [274, 269] on button "Restart both the iPad and the printer if necessary." at bounding box center [270, 268] width 14 height 14
click at [273, 318] on button "Always check the light indicators on the printer. A flashing or red light may i…" at bounding box center [270, 311] width 14 height 14
click at [517, 351] on icon at bounding box center [517, 344] width 14 height 14
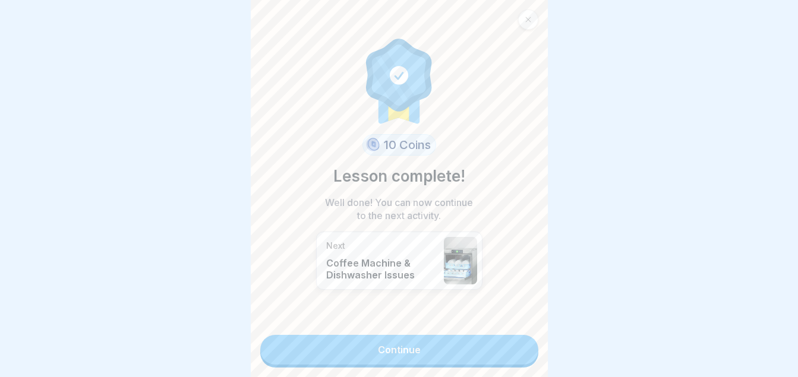
click at [452, 355] on link "Continue" at bounding box center [399, 350] width 278 height 30
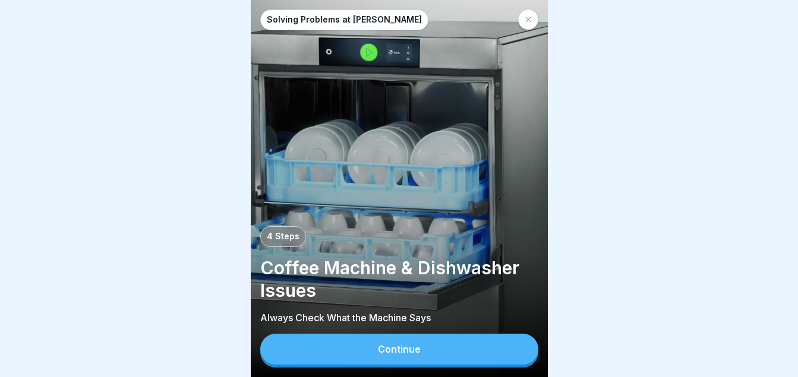
click at [401, 355] on div "Continue" at bounding box center [399, 349] width 43 height 11
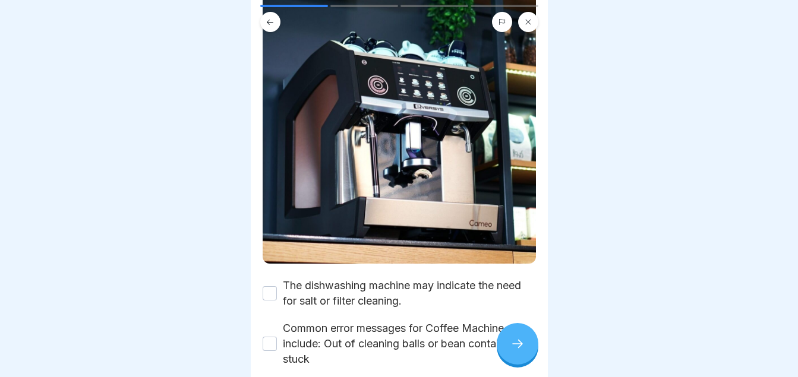
scroll to position [263, 0]
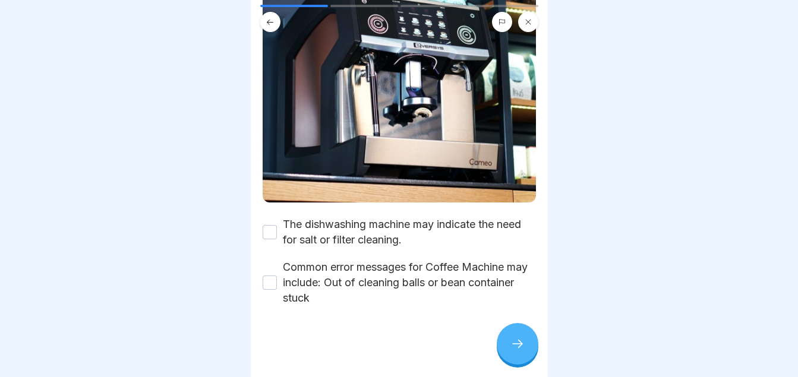
click at [264, 230] on button "The dishwashing machine may indicate the need for salt or filter cleaning." at bounding box center [270, 232] width 14 height 14
click at [268, 274] on div "Common error messages for Coffee Machine may include: Out of cleaning balls or …" at bounding box center [399, 283] width 273 height 46
click at [269, 276] on button "Common error messages for Coffee Machine may include: Out of cleaning balls or …" at bounding box center [270, 283] width 14 height 14
click at [513, 348] on icon at bounding box center [517, 344] width 14 height 14
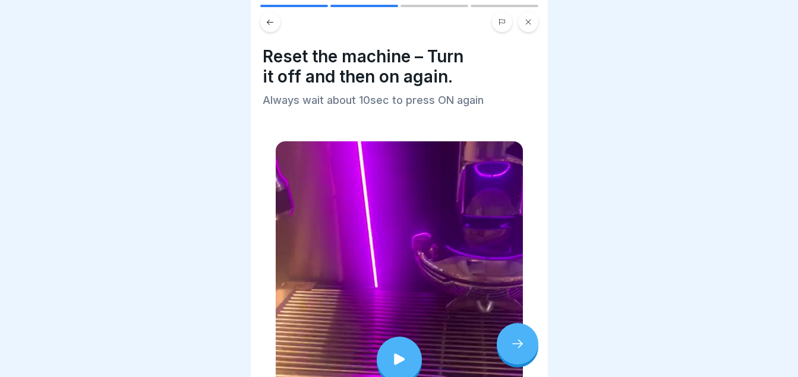
click at [355, 359] on div at bounding box center [399, 359] width 247 height 437
click at [513, 350] on icon at bounding box center [517, 344] width 14 height 14
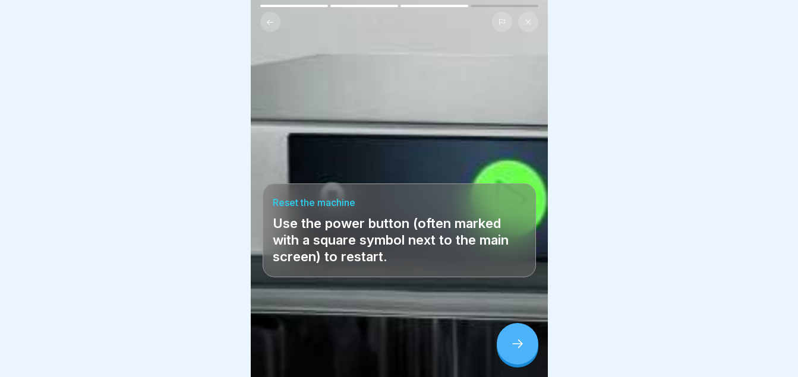
click at [509, 355] on div at bounding box center [518, 344] width 42 height 42
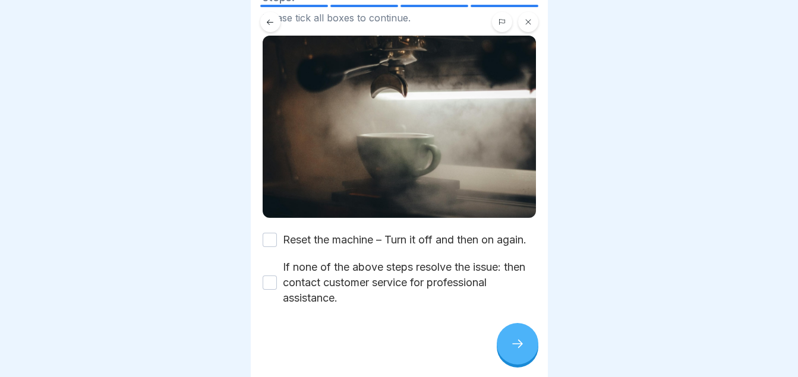
scroll to position [124, 0]
click at [276, 233] on button "Reset the machine – Turn it off and then on again." at bounding box center [270, 240] width 14 height 14
click at [267, 273] on div "If none of the above steps resolve the issue: then contact customer service for…" at bounding box center [399, 283] width 273 height 46
click at [269, 287] on button "If none of the above steps resolve the issue: then contact customer service for…" at bounding box center [270, 283] width 14 height 14
click at [505, 358] on div at bounding box center [518, 344] width 42 height 42
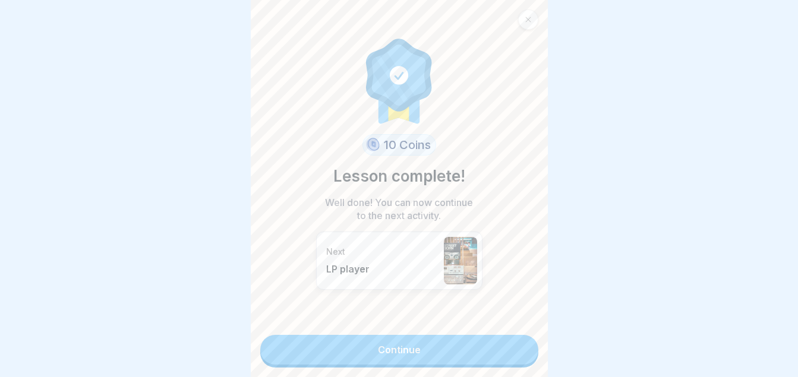
click at [421, 359] on link "Continue" at bounding box center [399, 350] width 278 height 30
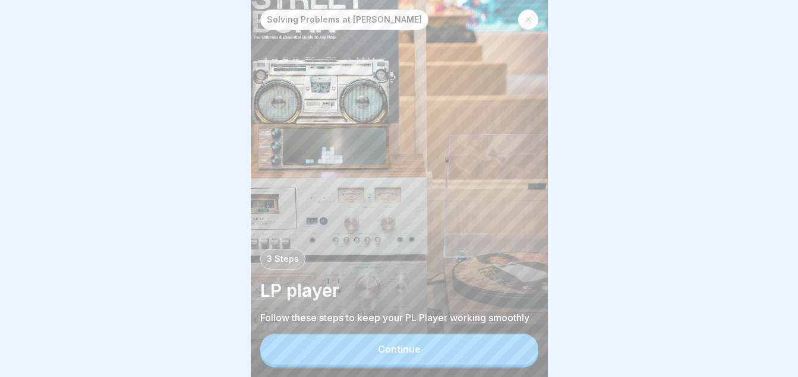
click at [415, 368] on div "Continue" at bounding box center [399, 351] width 278 height 34
click at [424, 340] on div "Solving Problems at Moak 3 Steps LP player Follow these steps to keep your PL P…" at bounding box center [399, 188] width 297 height 377
click at [422, 353] on button "Continue" at bounding box center [399, 349] width 278 height 31
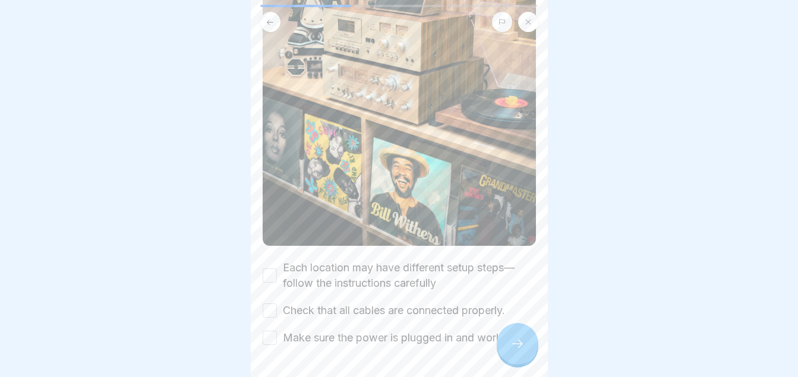
scroll to position [294, 0]
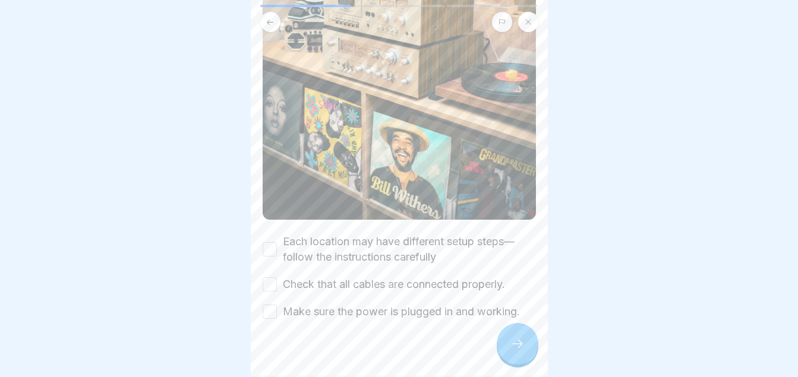
click at [266, 242] on button "Each location may have different setup steps—follow the instructions carefully" at bounding box center [270, 249] width 14 height 14
click at [272, 277] on button "Check that all cables are connected properly." at bounding box center [270, 284] width 14 height 14
click at [269, 305] on button "Make sure the power is plugged in and working." at bounding box center [270, 312] width 14 height 14
click at [520, 351] on icon at bounding box center [517, 344] width 14 height 14
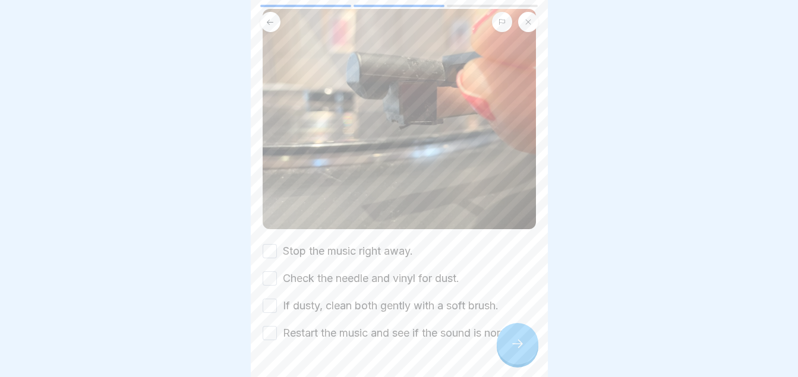
scroll to position [135, 0]
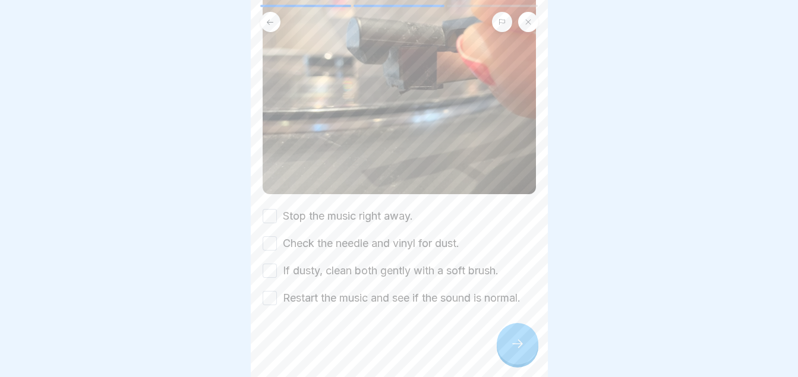
click at [271, 209] on button "Stop the music right away." at bounding box center [270, 216] width 14 height 14
click at [270, 236] on button "Check the needle and vinyl for dust." at bounding box center [270, 243] width 14 height 14
click at [270, 264] on button "If dusty, clean both gently with a soft brush." at bounding box center [270, 271] width 14 height 14
click at [272, 296] on button "Restart the music and see if the sound is normal." at bounding box center [270, 298] width 14 height 14
click at [526, 356] on div at bounding box center [518, 344] width 42 height 42
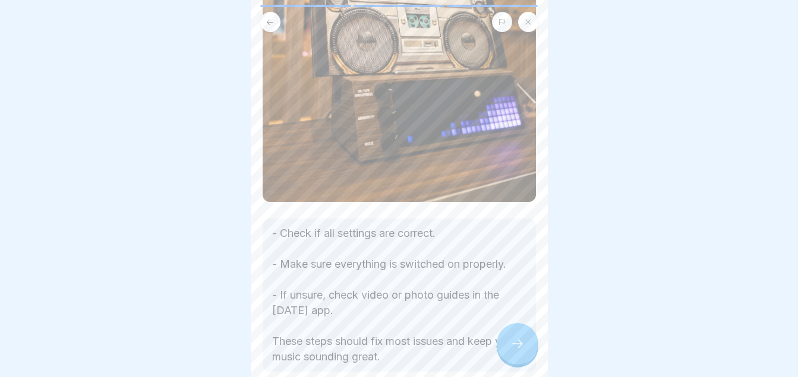
scroll to position [325, 0]
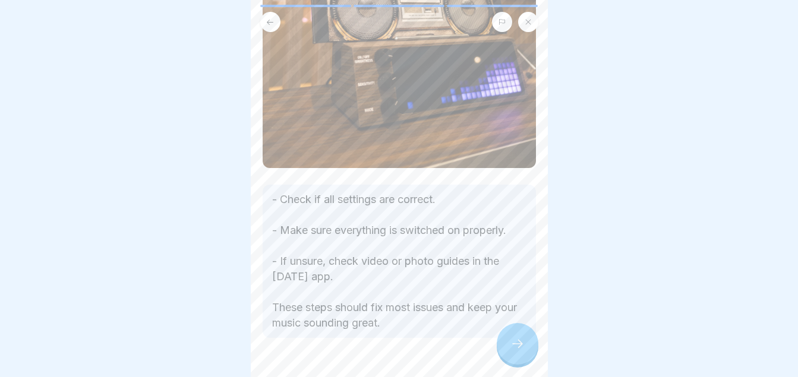
click at [508, 359] on div at bounding box center [518, 344] width 42 height 42
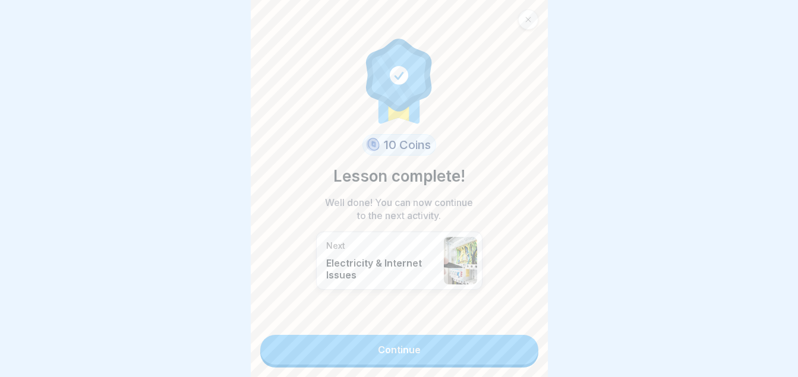
click at [432, 347] on link "Continue" at bounding box center [399, 350] width 278 height 30
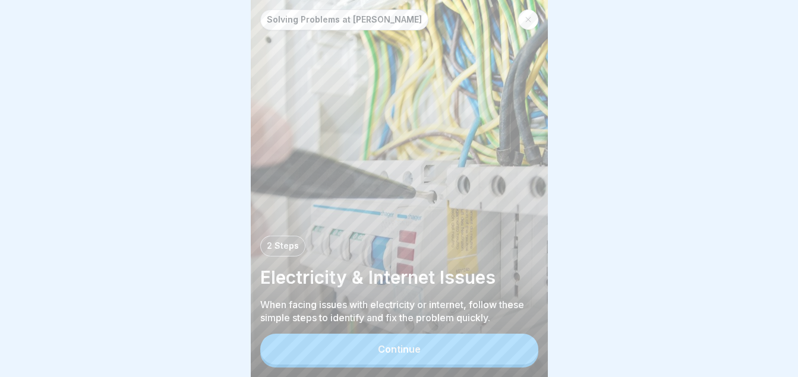
click at [418, 355] on div "Continue" at bounding box center [399, 349] width 43 height 11
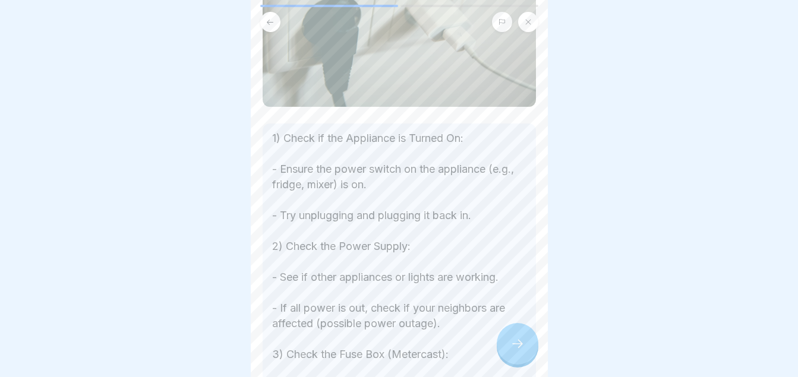
scroll to position [365, 0]
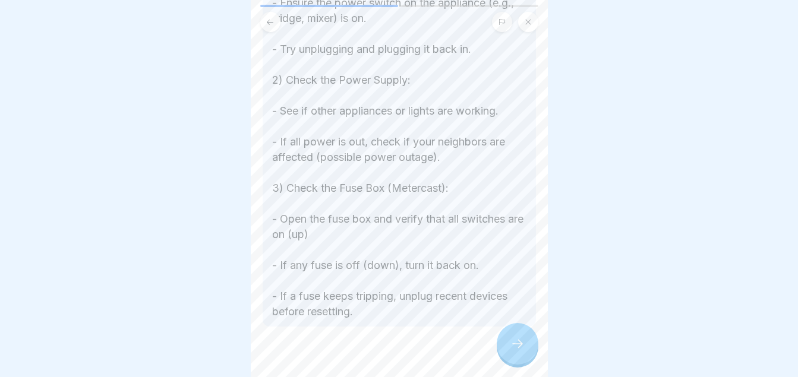
click at [522, 340] on div at bounding box center [518, 344] width 42 height 42
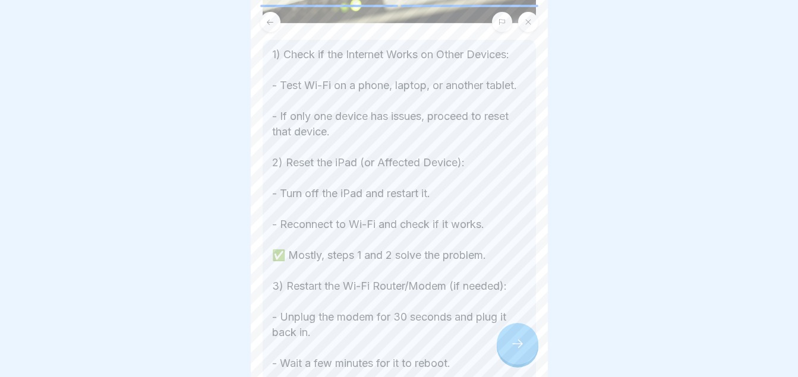
scroll to position [405, 0]
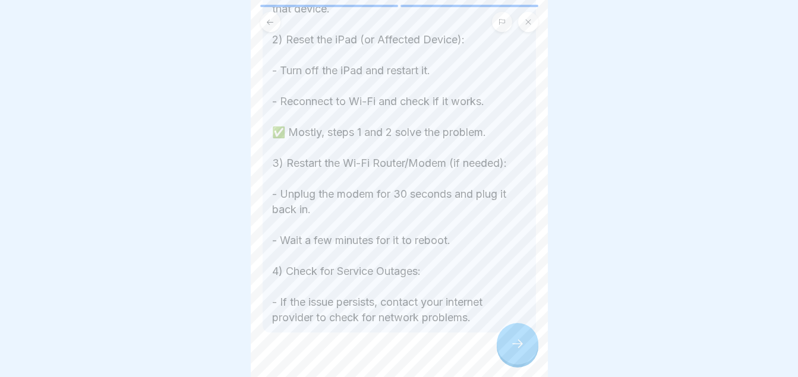
click at [520, 344] on div at bounding box center [518, 344] width 42 height 42
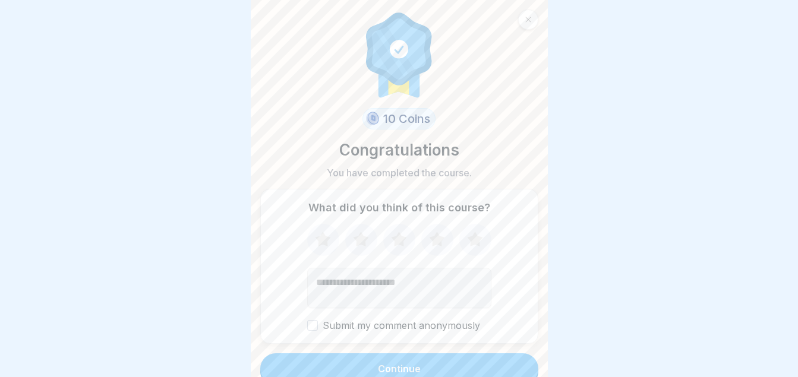
click at [440, 242] on icon at bounding box center [436, 240] width 31 height 31
click at [429, 363] on button "Continue" at bounding box center [399, 368] width 278 height 31
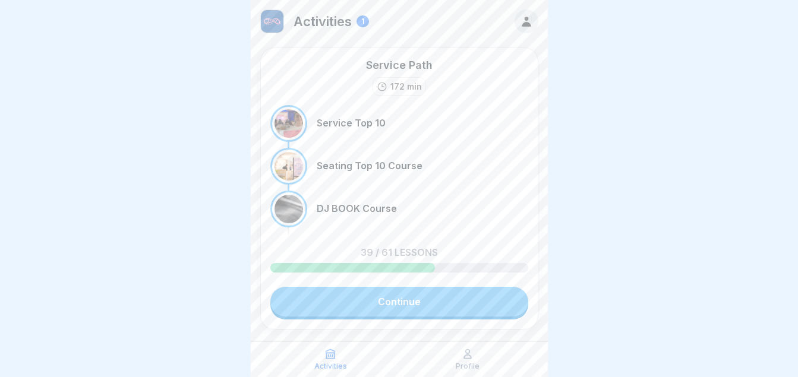
click at [381, 315] on link "Continue" at bounding box center [399, 302] width 258 height 30
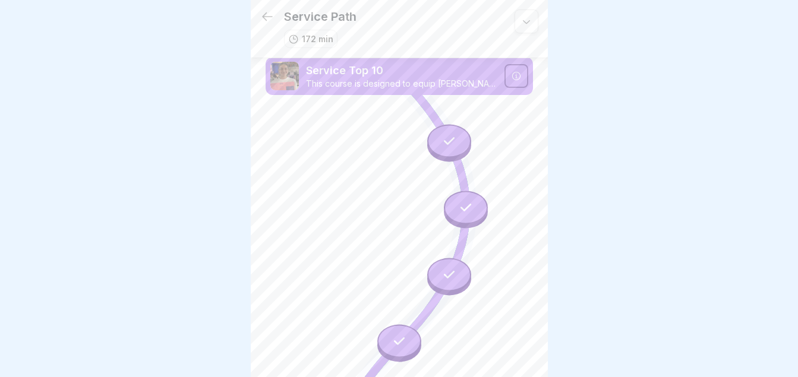
click at [520, 15] on icon at bounding box center [526, 21] width 12 height 12
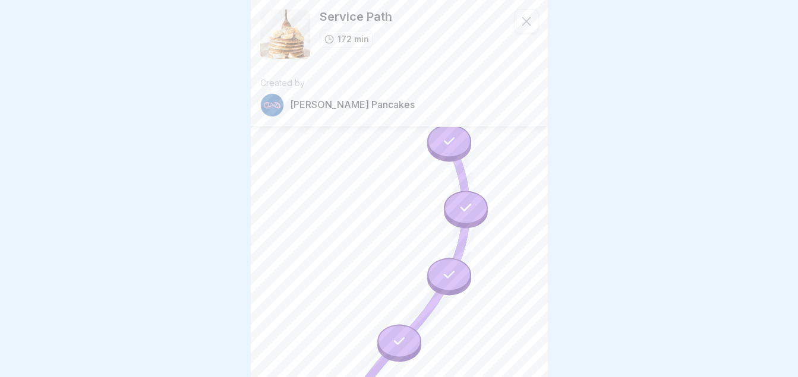
click at [520, 15] on icon at bounding box center [526, 21] width 12 height 12
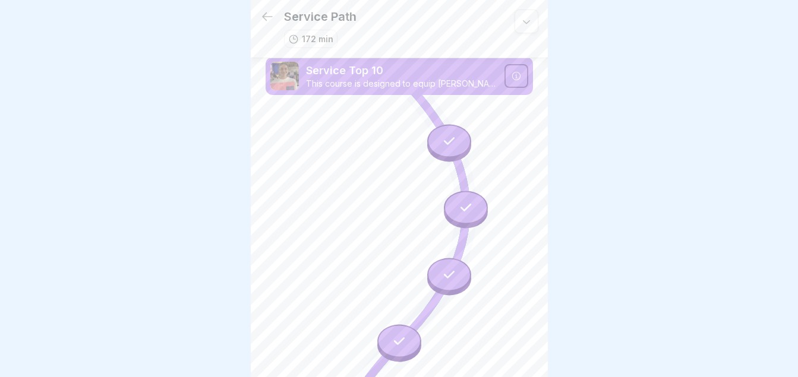
click at [269, 10] on icon at bounding box center [267, 17] width 14 height 14
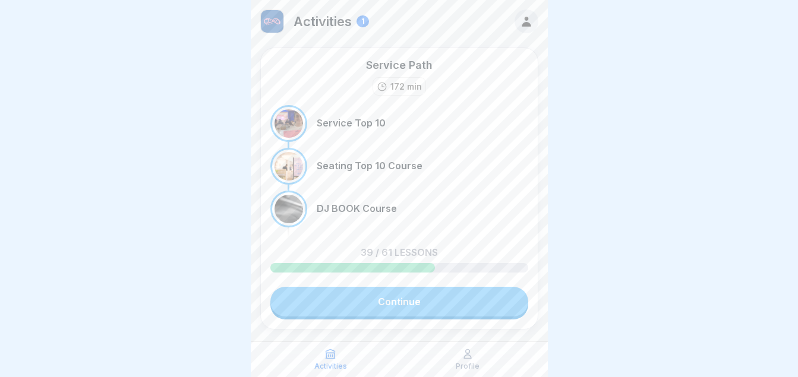
click at [520, 19] on icon at bounding box center [526, 21] width 13 height 13
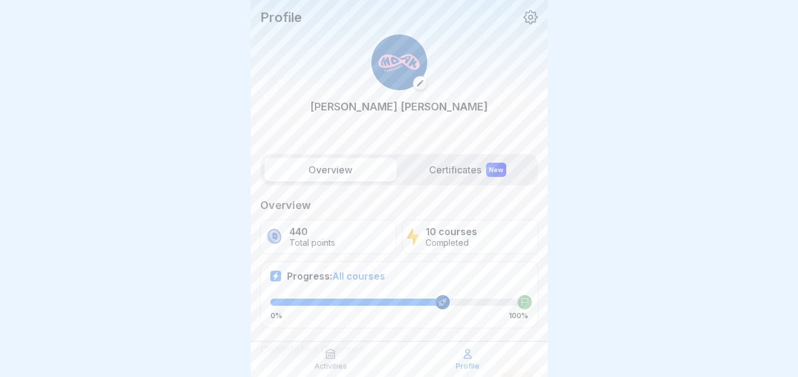
click at [471, 178] on label "Certificates New" at bounding box center [468, 170] width 132 height 24
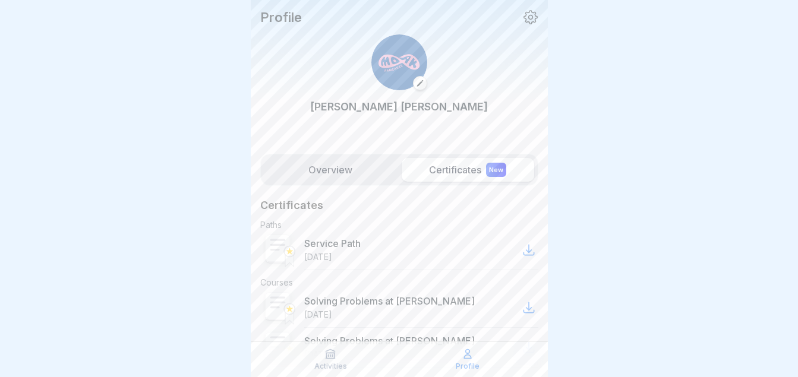
click at [526, 121] on div "Jonathan Hanssen" at bounding box center [399, 81] width 278 height 113
click at [324, 168] on label "Overview" at bounding box center [330, 170] width 132 height 24
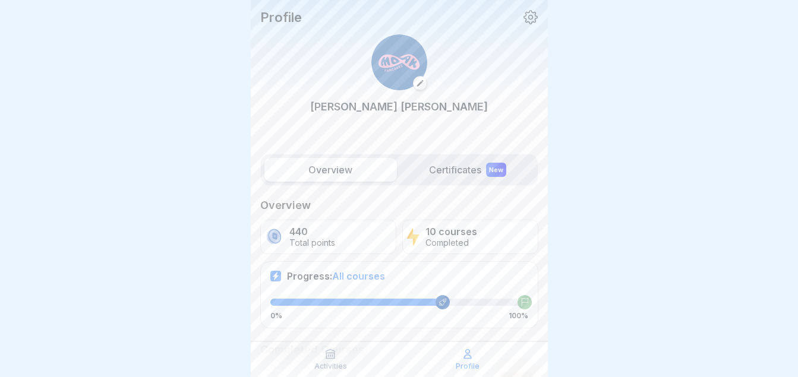
click at [523, 15] on icon at bounding box center [530, 17] width 14 height 14
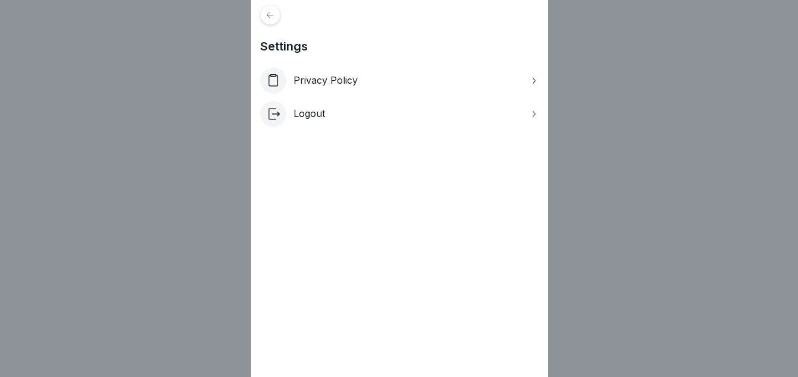
click at [274, 17] on icon at bounding box center [270, 15] width 9 height 9
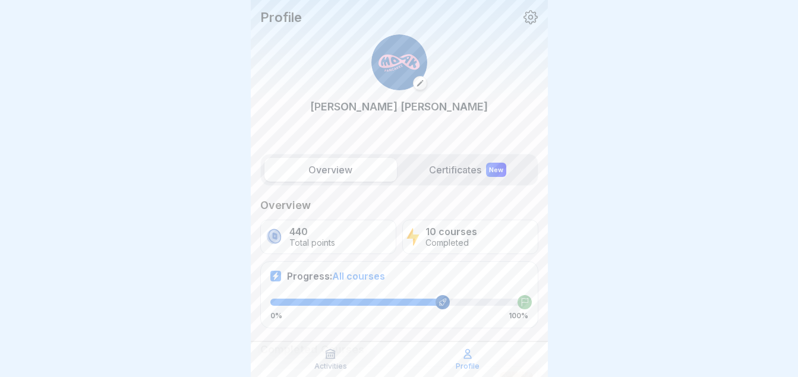
click at [327, 361] on div "Activities" at bounding box center [330, 359] width 131 height 23
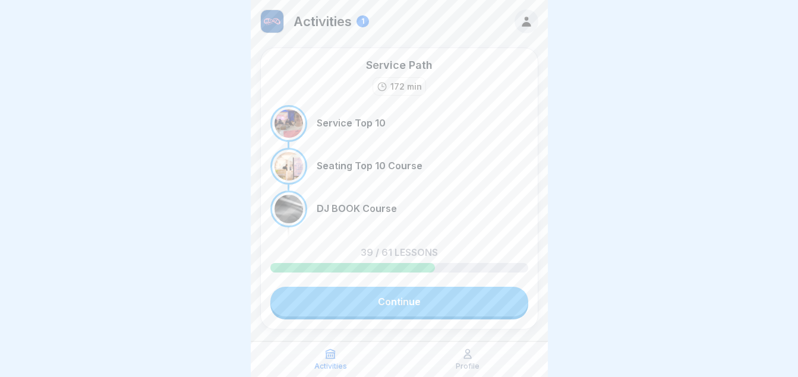
click at [365, 19] on div "1" at bounding box center [362, 21] width 12 height 12
click at [442, 299] on link "Continue" at bounding box center [399, 302] width 258 height 30
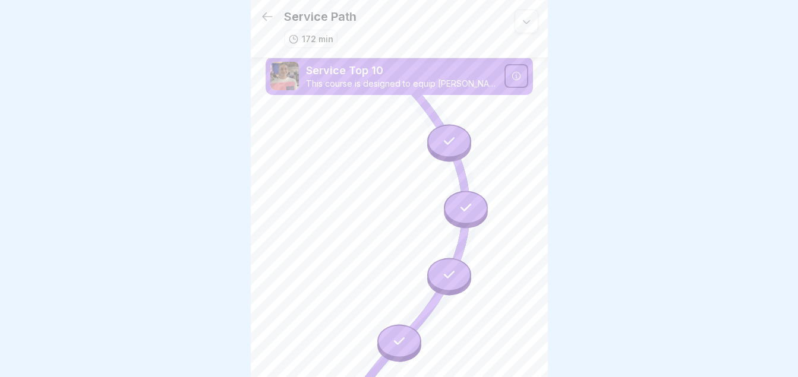
click at [266, 15] on icon at bounding box center [267, 17] width 14 height 14
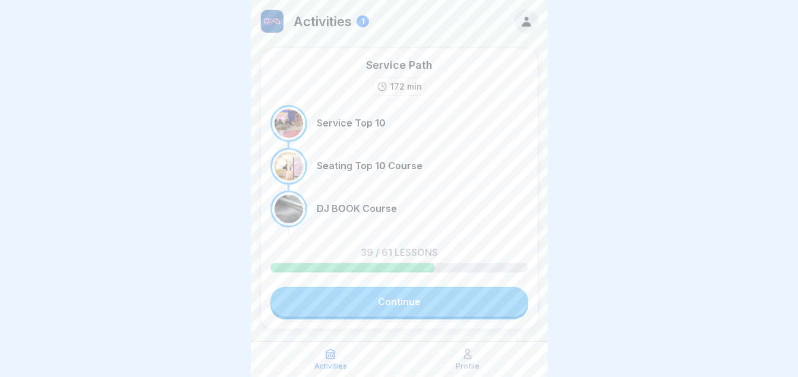
click at [465, 358] on icon at bounding box center [468, 354] width 12 height 12
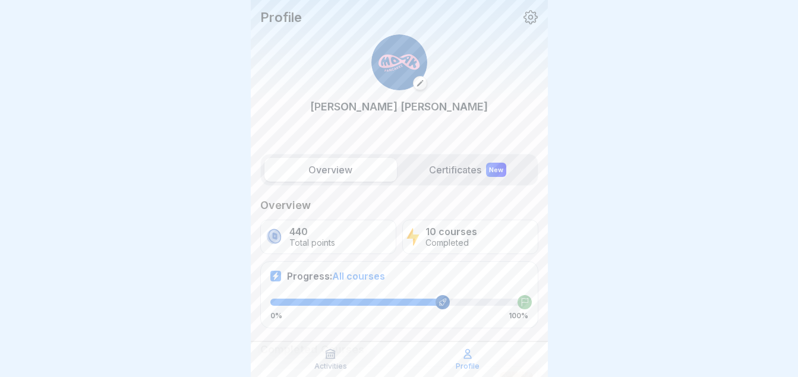
click at [429, 244] on p "Completed" at bounding box center [451, 243] width 52 height 10
click at [313, 246] on p "Total points" at bounding box center [312, 243] width 46 height 10
click at [513, 124] on div "Jonathan Hanssen" at bounding box center [399, 81] width 278 height 113
click at [524, 12] on icon at bounding box center [530, 17] width 15 height 15
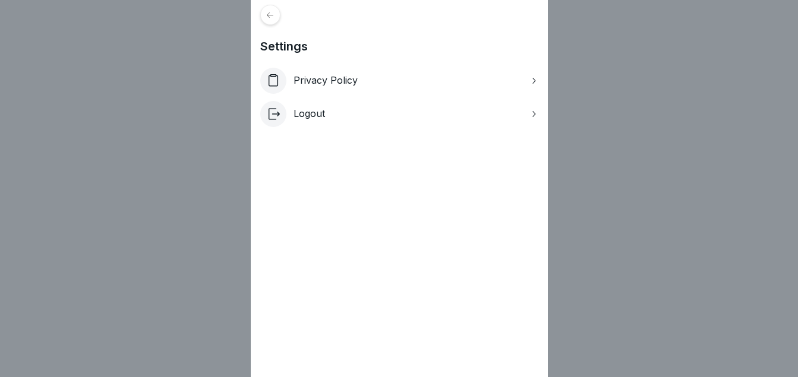
click at [566, 68] on div "Settings Privacy Policy Logout" at bounding box center [399, 188] width 798 height 377
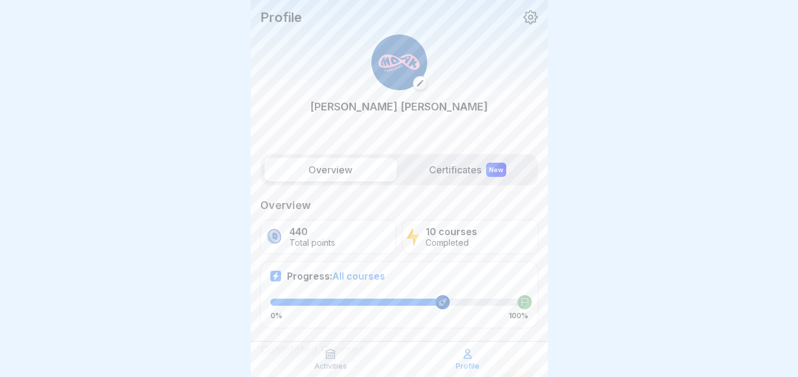
click at [523, 21] on icon at bounding box center [530, 17] width 15 height 15
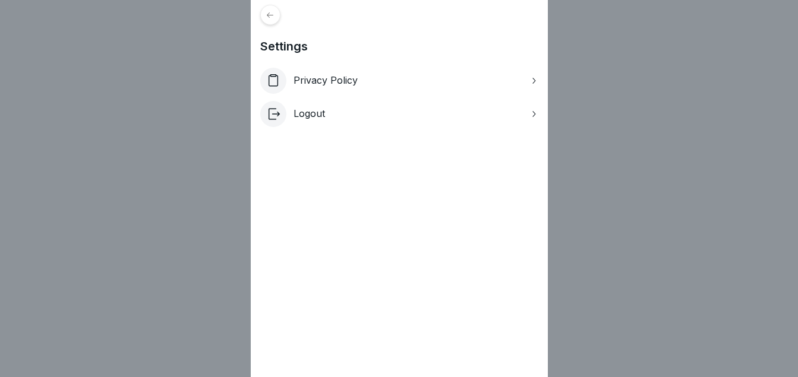
click at [271, 17] on icon at bounding box center [270, 15] width 9 height 9
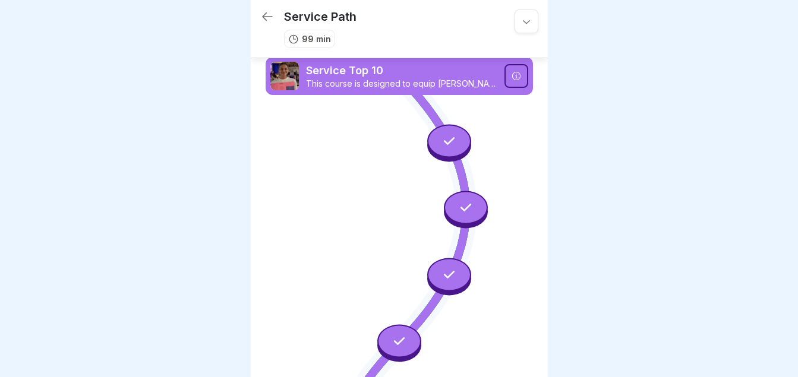
click at [520, 19] on icon at bounding box center [526, 21] width 12 height 12
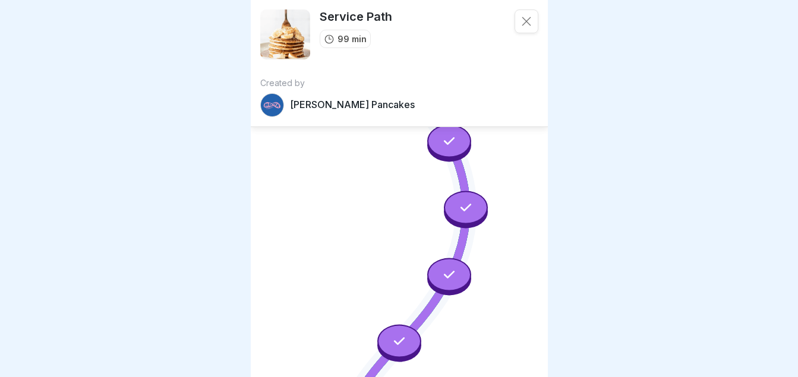
click at [520, 19] on icon at bounding box center [526, 21] width 12 height 12
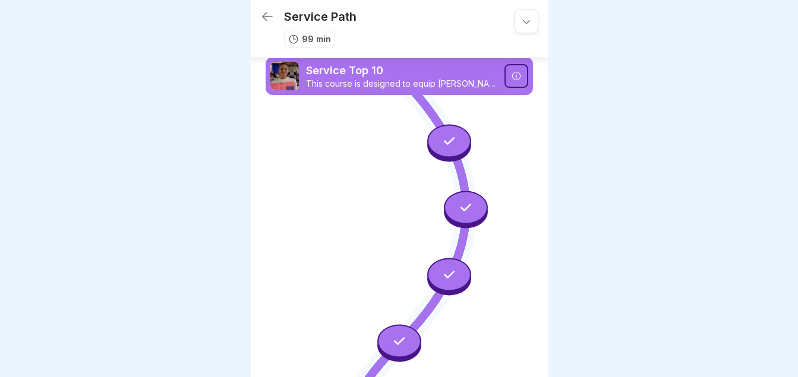
click at [263, 10] on icon at bounding box center [267, 17] width 14 height 14
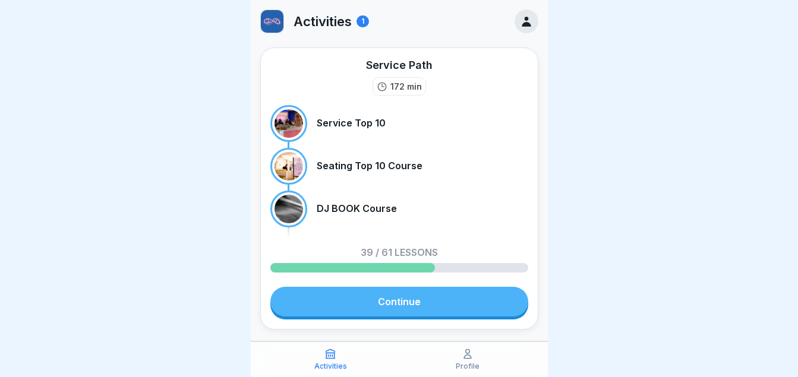
click at [452, 358] on div "Profile" at bounding box center [467, 359] width 131 height 23
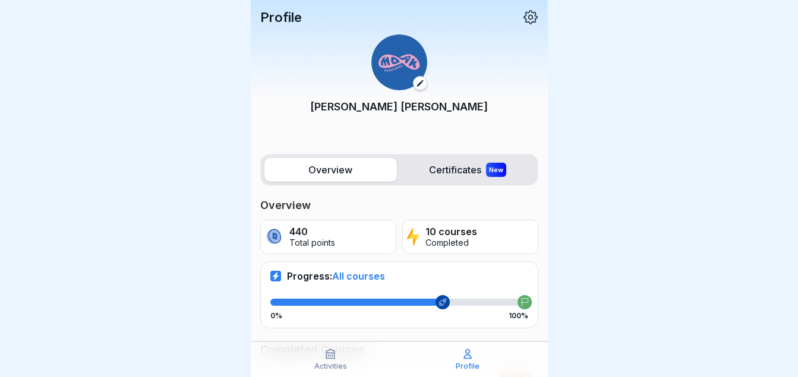
click at [326, 361] on div "Activities" at bounding box center [330, 359] width 131 height 23
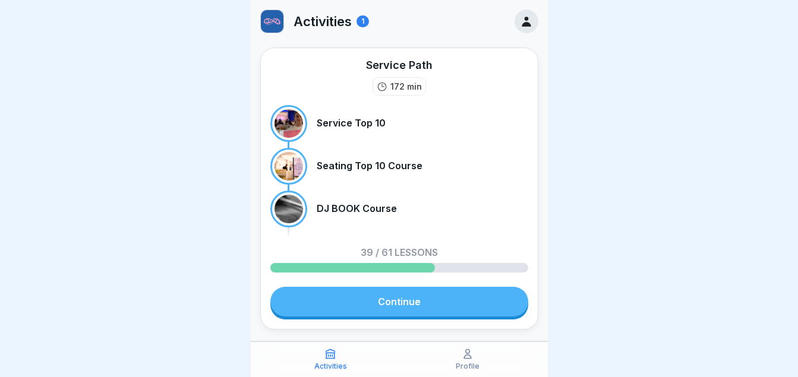
click at [403, 301] on link "Continue" at bounding box center [399, 302] width 258 height 30
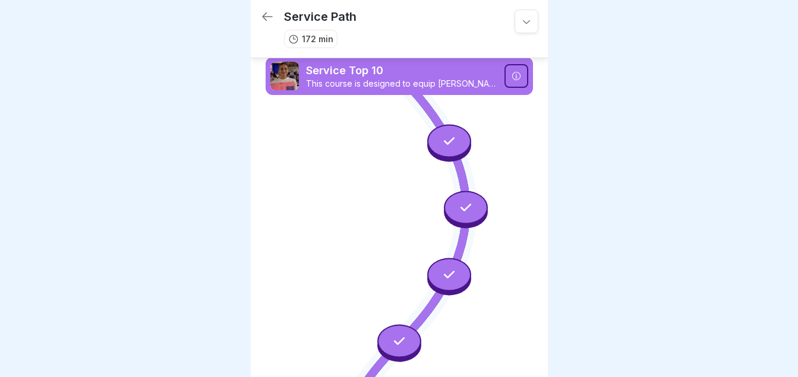
click at [522, 19] on icon at bounding box center [526, 21] width 12 height 12
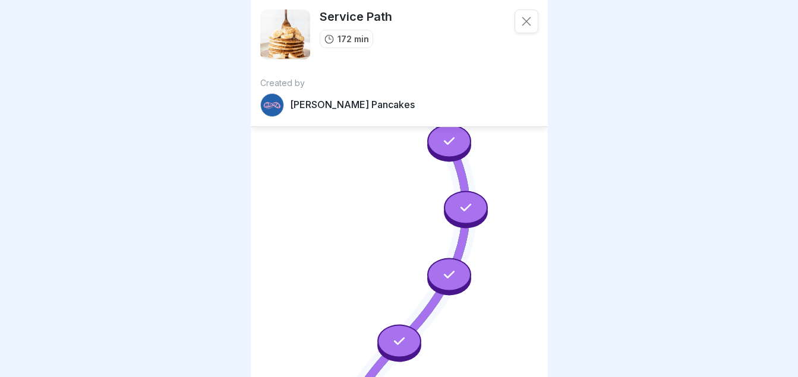
click at [321, 109] on p "[PERSON_NAME] Pancakes" at bounding box center [352, 104] width 125 height 11
click at [525, 21] on div at bounding box center [526, 22] width 24 height 24
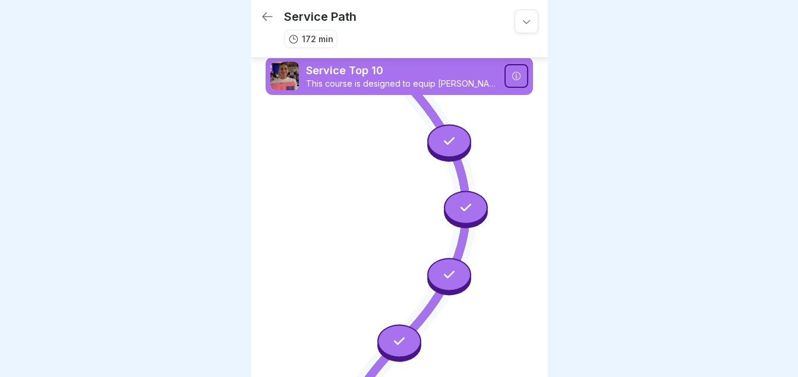
click at [264, 17] on icon at bounding box center [267, 17] width 14 height 14
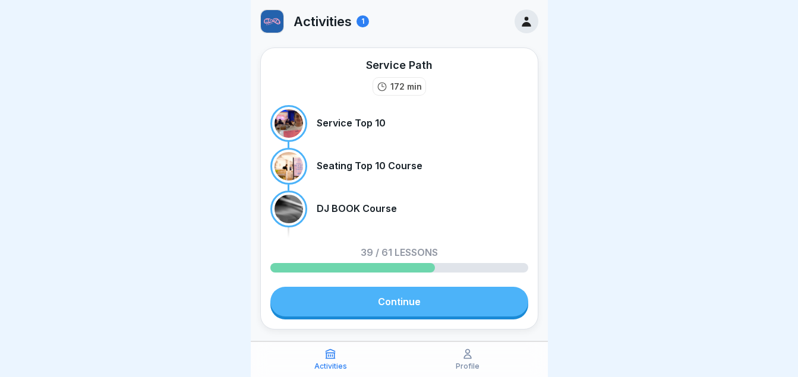
click at [346, 224] on div "DJ BOOK Course" at bounding box center [399, 209] width 258 height 37
click at [462, 355] on icon at bounding box center [468, 354] width 12 height 12
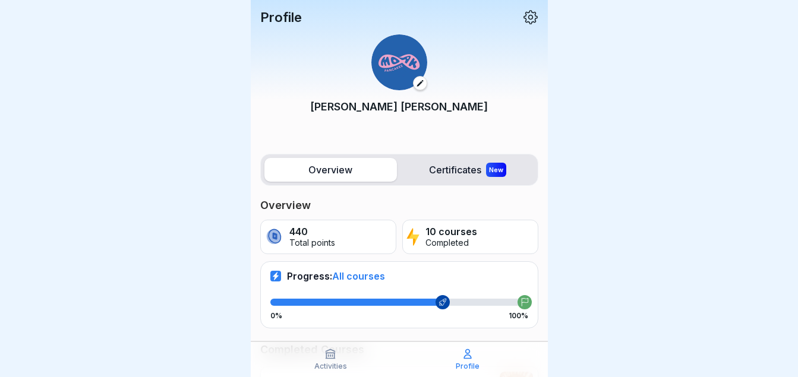
click at [523, 16] on icon at bounding box center [530, 17] width 14 height 14
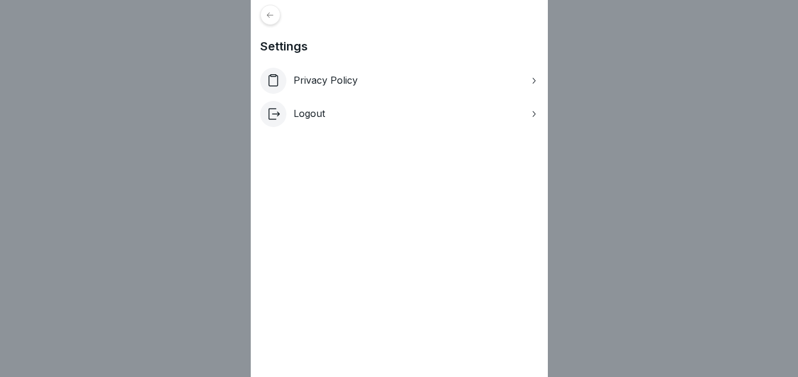
click at [274, 17] on icon at bounding box center [270, 15] width 9 height 9
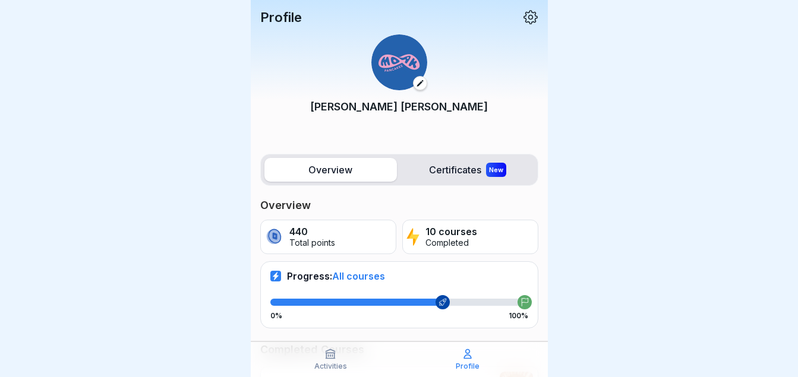
click at [416, 84] on icon at bounding box center [420, 83] width 8 height 8
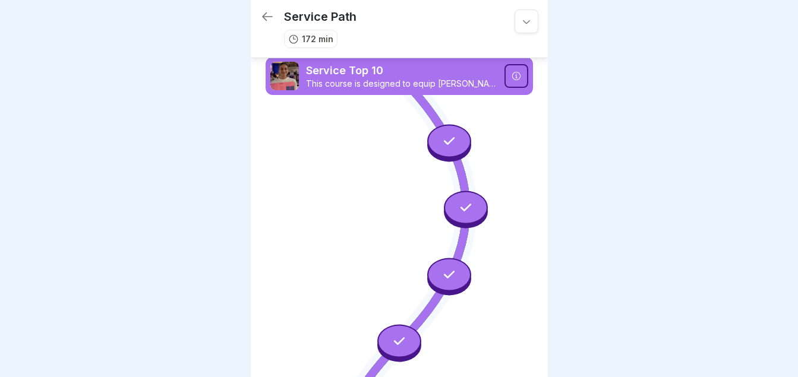
click at [271, 12] on icon at bounding box center [267, 17] width 14 height 14
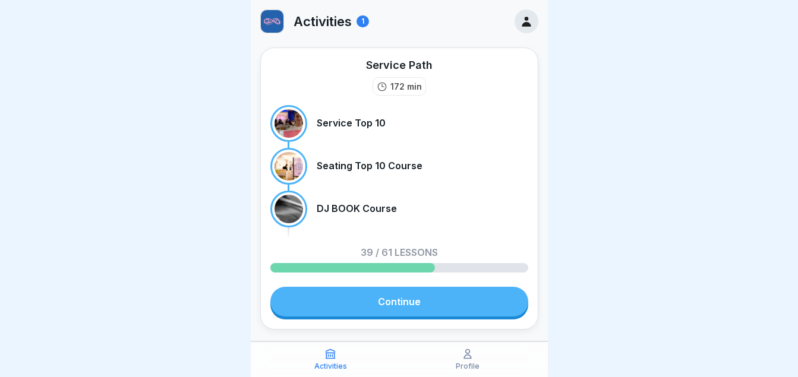
click at [389, 288] on div "Service Path 172 min Service Top 10 Seating Top 10 Course DJ BOOK Course 39 / 6…" at bounding box center [399, 189] width 278 height 282
click at [386, 311] on link "Continue" at bounding box center [399, 302] width 258 height 30
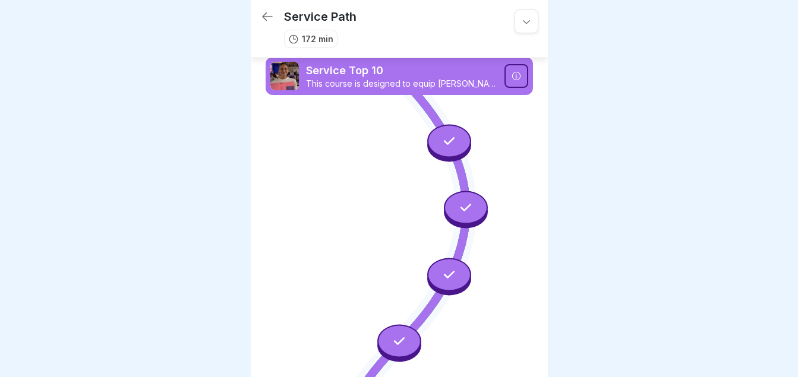
click at [269, 18] on icon at bounding box center [267, 17] width 14 height 14
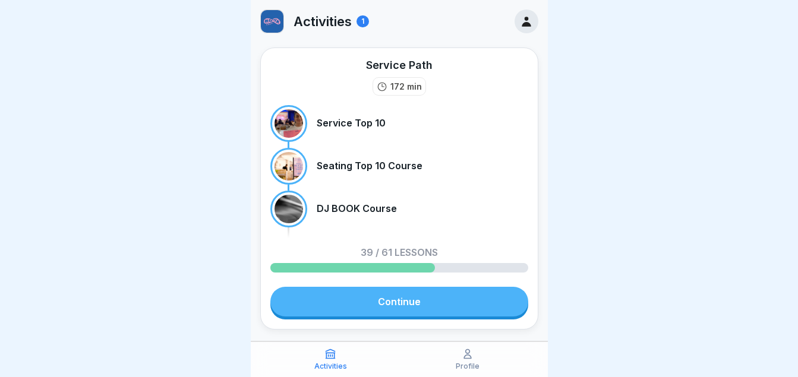
click at [468, 352] on icon at bounding box center [468, 354] width 12 height 12
